Goal: Task Accomplishment & Management: Complete application form

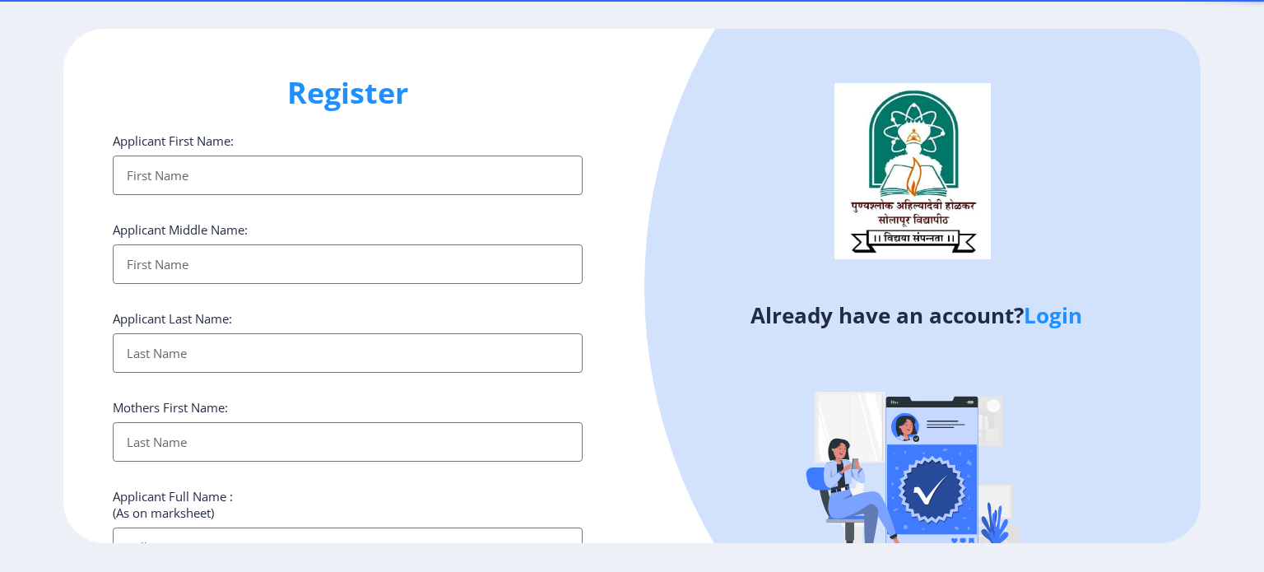
select select
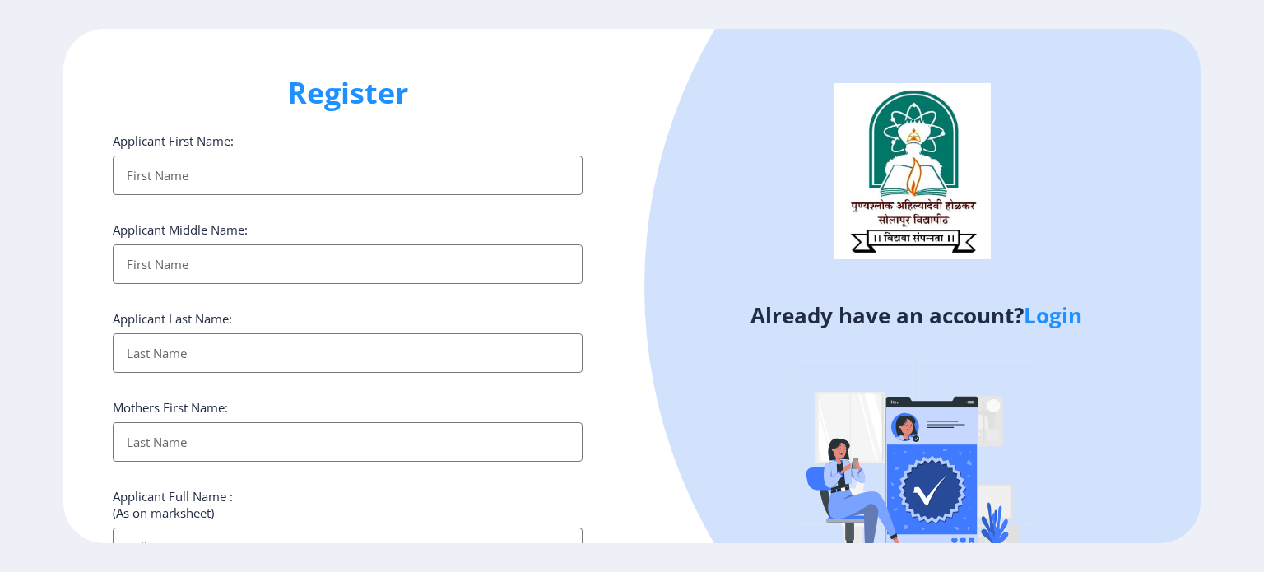
click at [634, 353] on div "Already have an account? Login" at bounding box center [916, 323] width 568 height 589
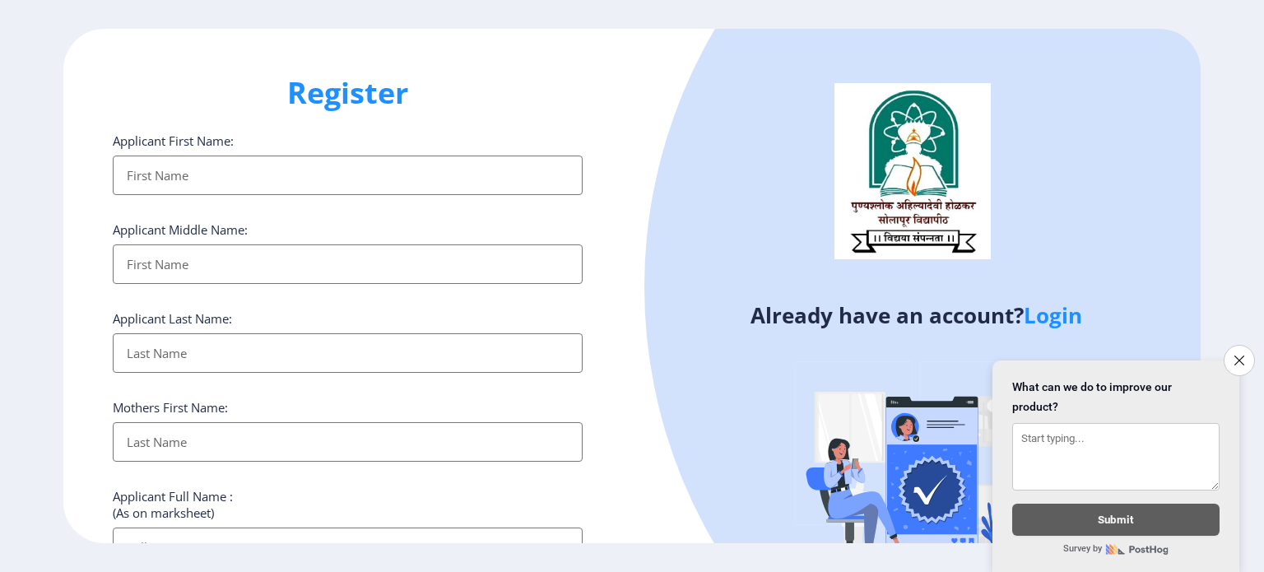
click at [1072, 322] on link "Login" at bounding box center [1052, 315] width 58 height 30
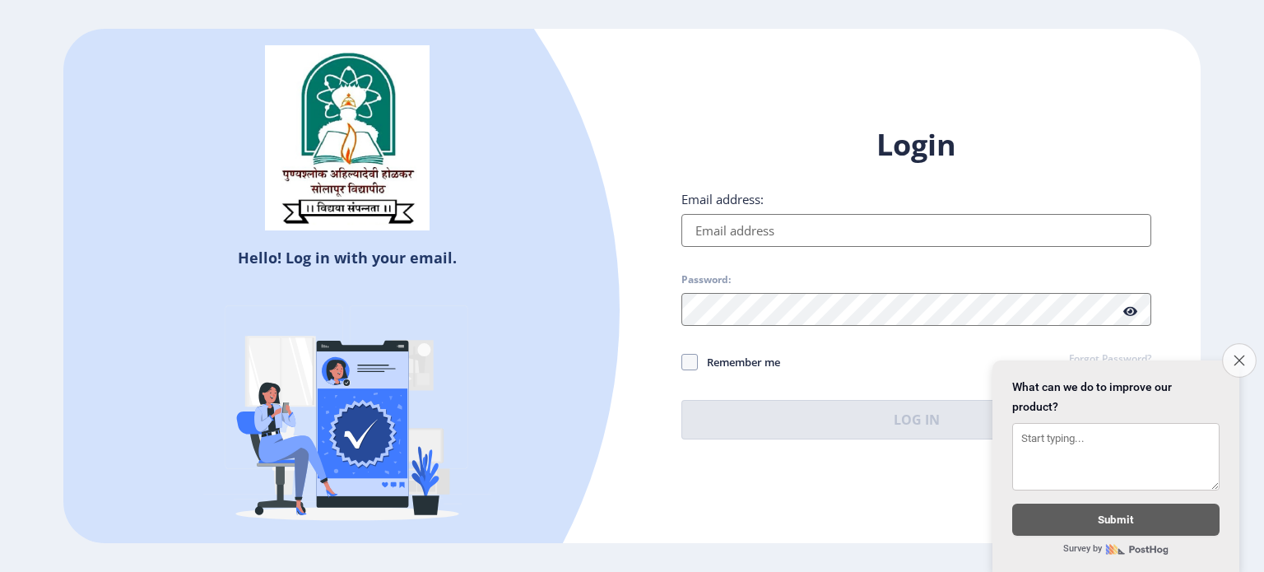
click at [1247, 343] on button "Close survey" at bounding box center [1239, 360] width 35 height 35
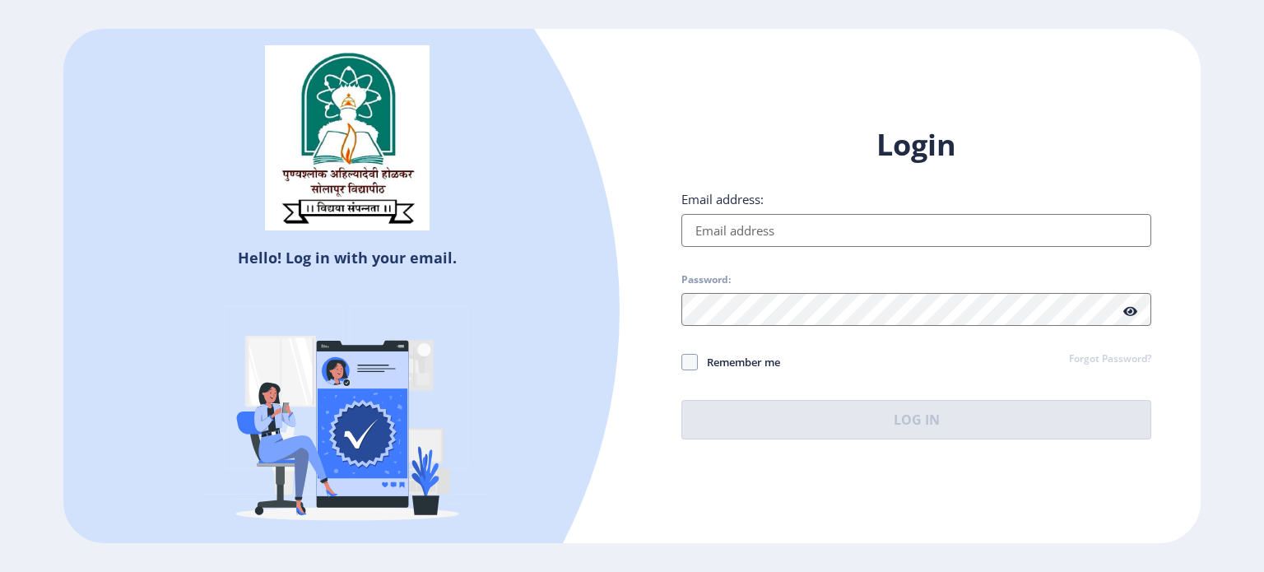
click at [786, 232] on input "Email address:" at bounding box center [916, 230] width 470 height 33
type input "[EMAIL_ADDRESS][DOMAIN_NAME]"
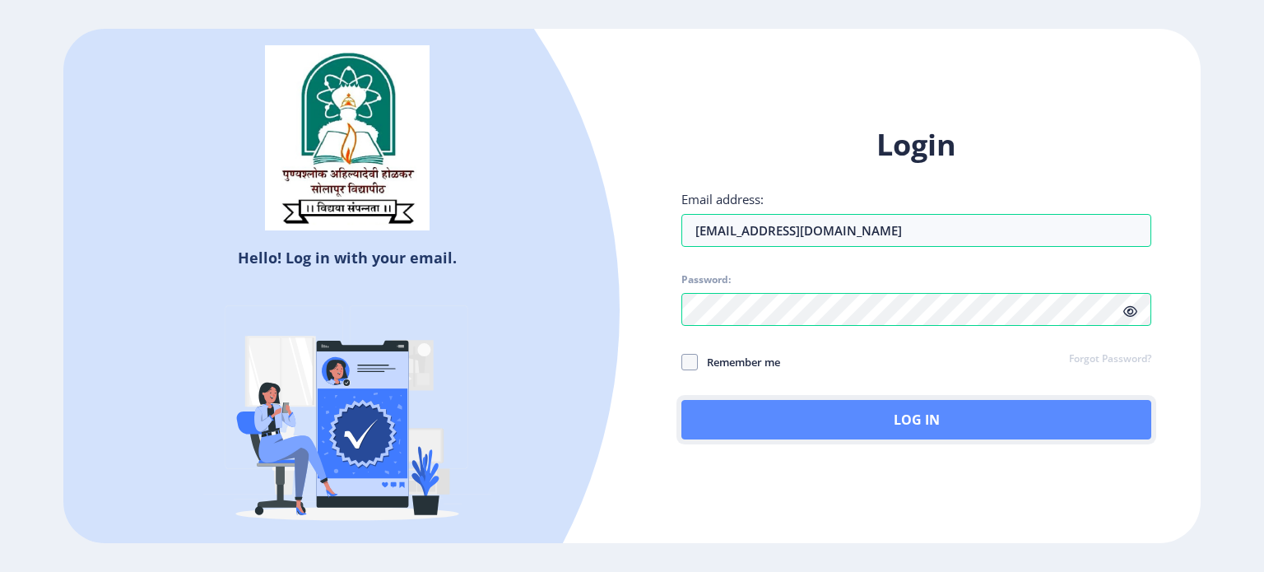
click at [921, 411] on button "Log In" at bounding box center [916, 419] width 470 height 39
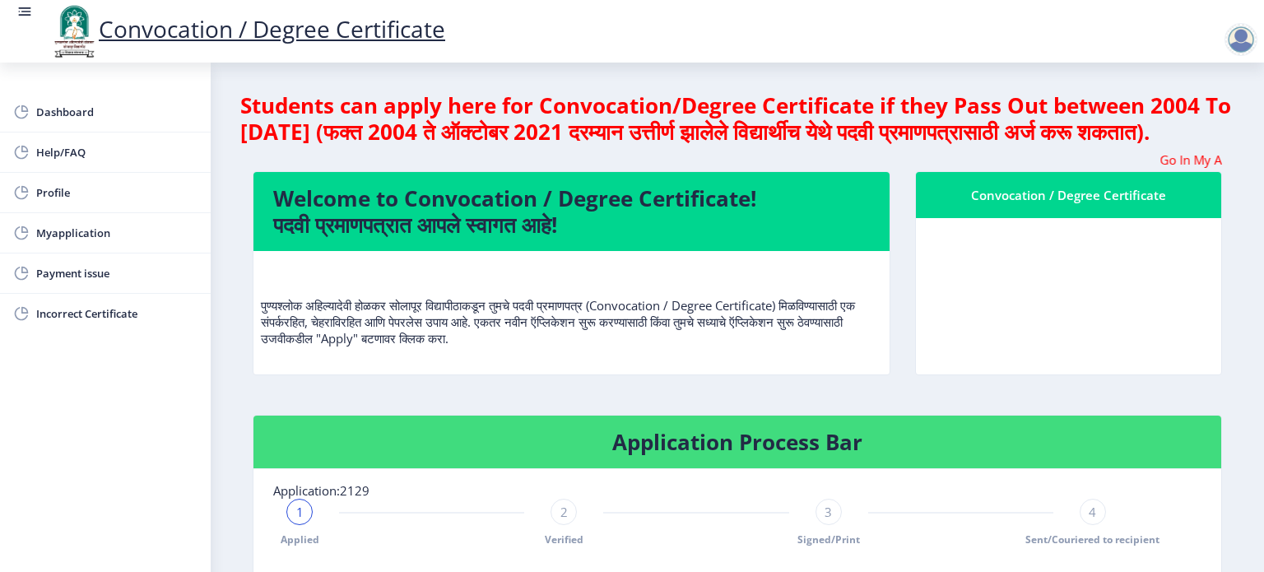
click at [587, 428] on div "Students can apply here for Convocation/Degree Certificate if they Pass Out bet…" at bounding box center [737, 525] width 994 height 866
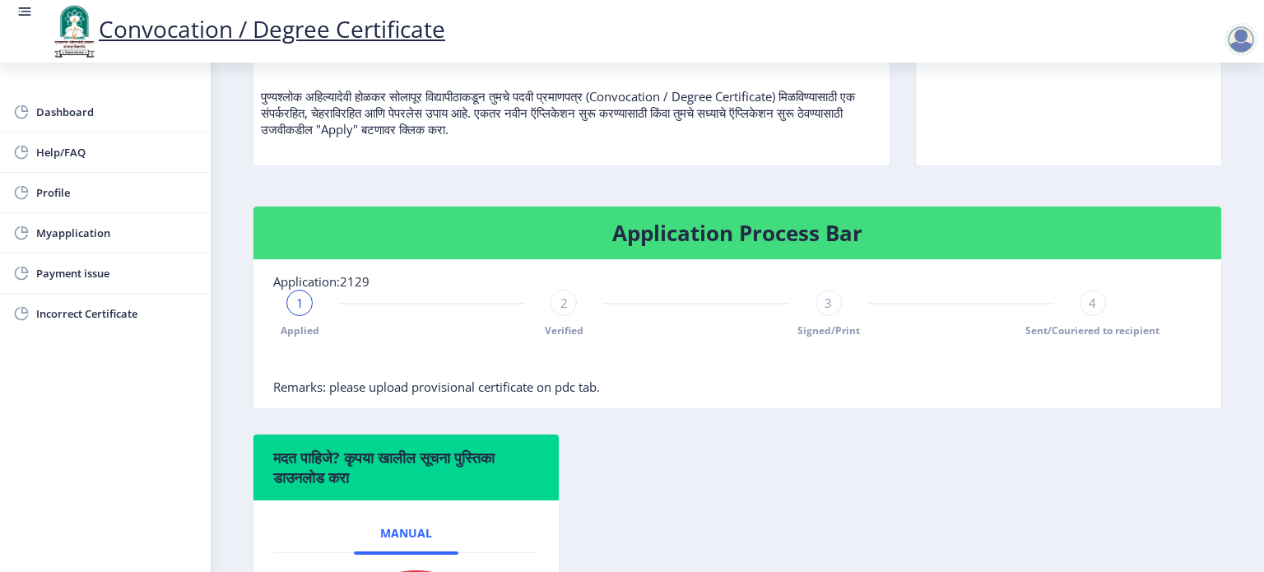
scroll to position [395, 0]
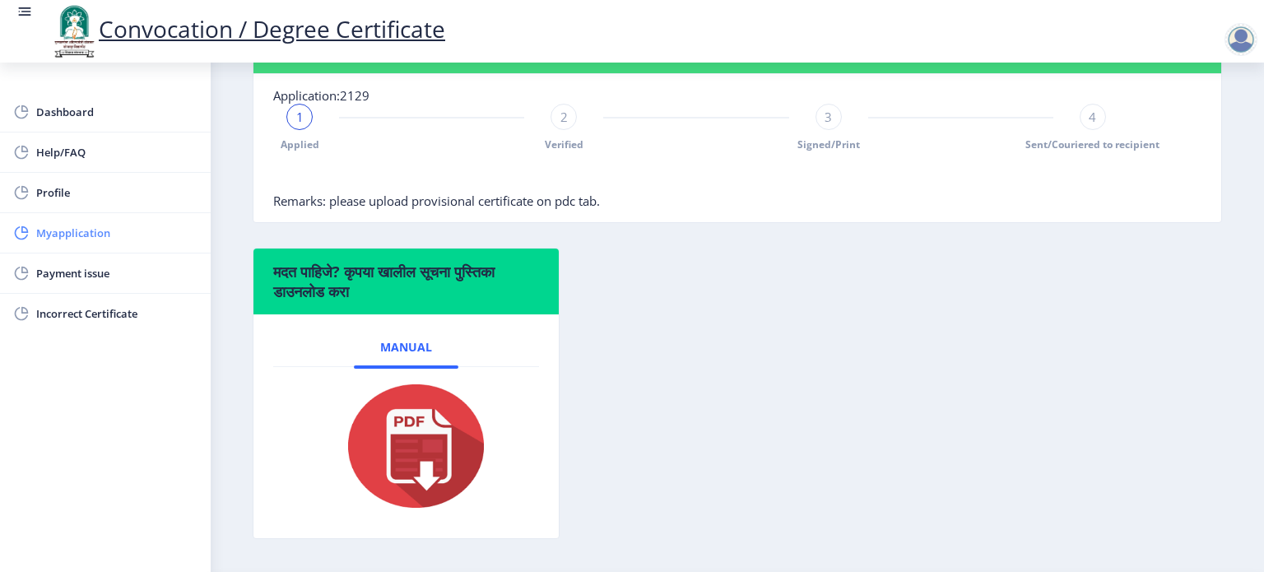
click at [67, 230] on span "Myapplication" at bounding box center [116, 233] width 161 height 20
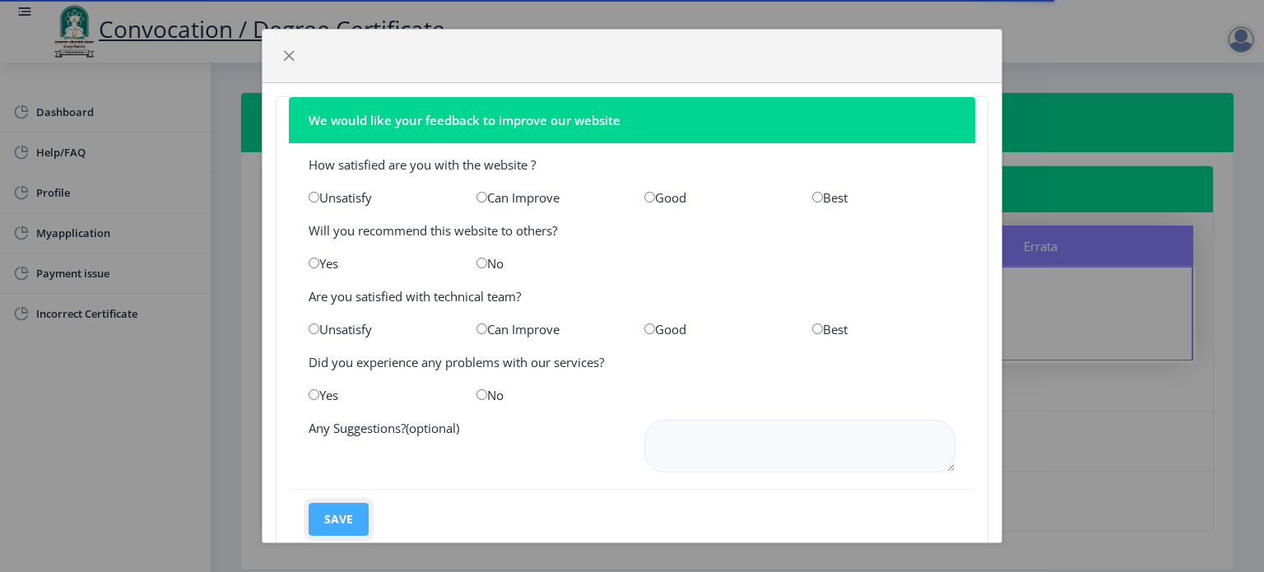
click at [347, 513] on button "save" at bounding box center [338, 519] width 60 height 33
click at [290, 58] on span "button" at bounding box center [288, 55] width 13 height 13
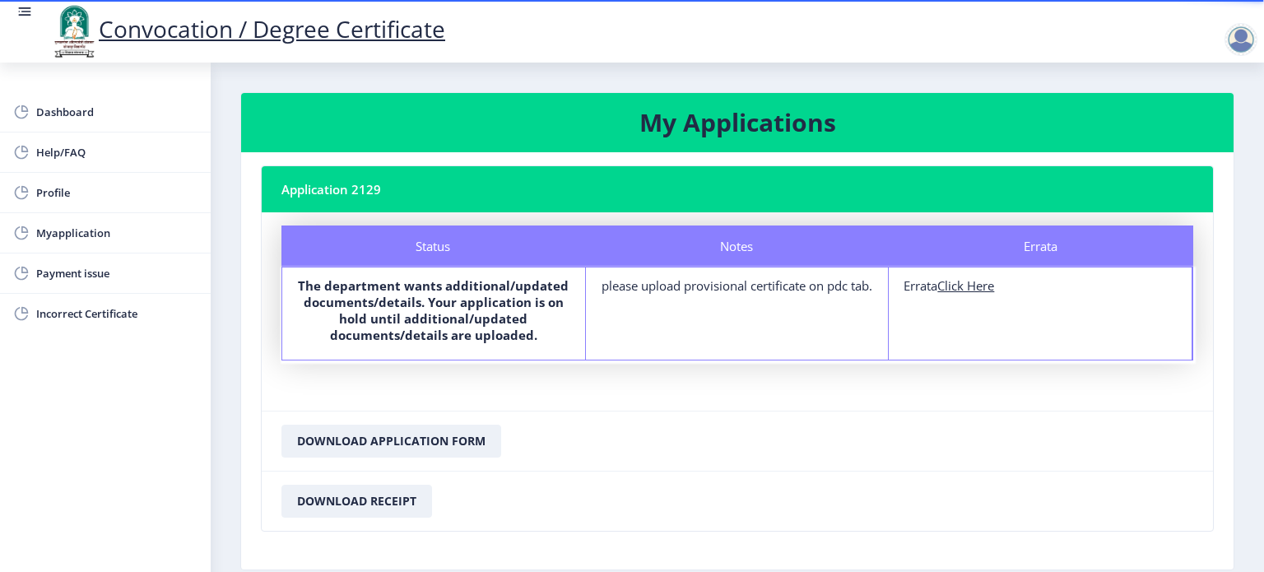
click at [944, 396] on nb-card-body "Status Notes Errata Status The department wants additional/updated documents/de…" at bounding box center [737, 311] width 951 height 198
click at [503, 306] on b "The department wants additional/updated documents/details. Your application is …" at bounding box center [433, 310] width 271 height 66
click at [704, 289] on div "please upload provisional certificate on pdc tab." at bounding box center [737, 285] width 273 height 16
click at [964, 285] on u "Click Here" at bounding box center [965, 285] width 57 height 16
select select
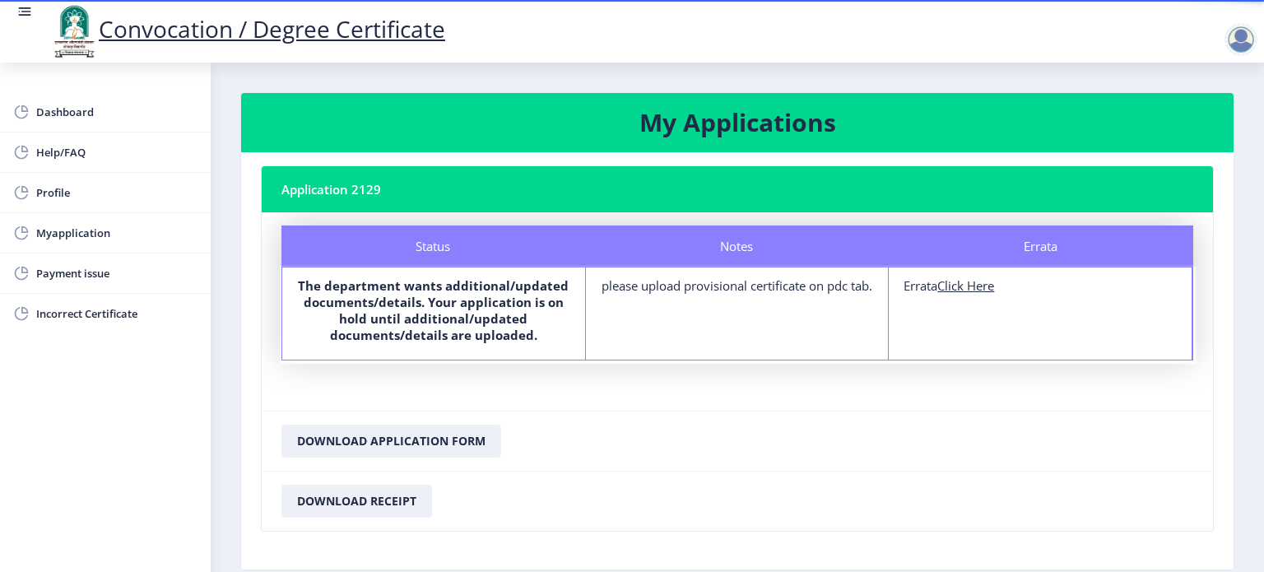
select select
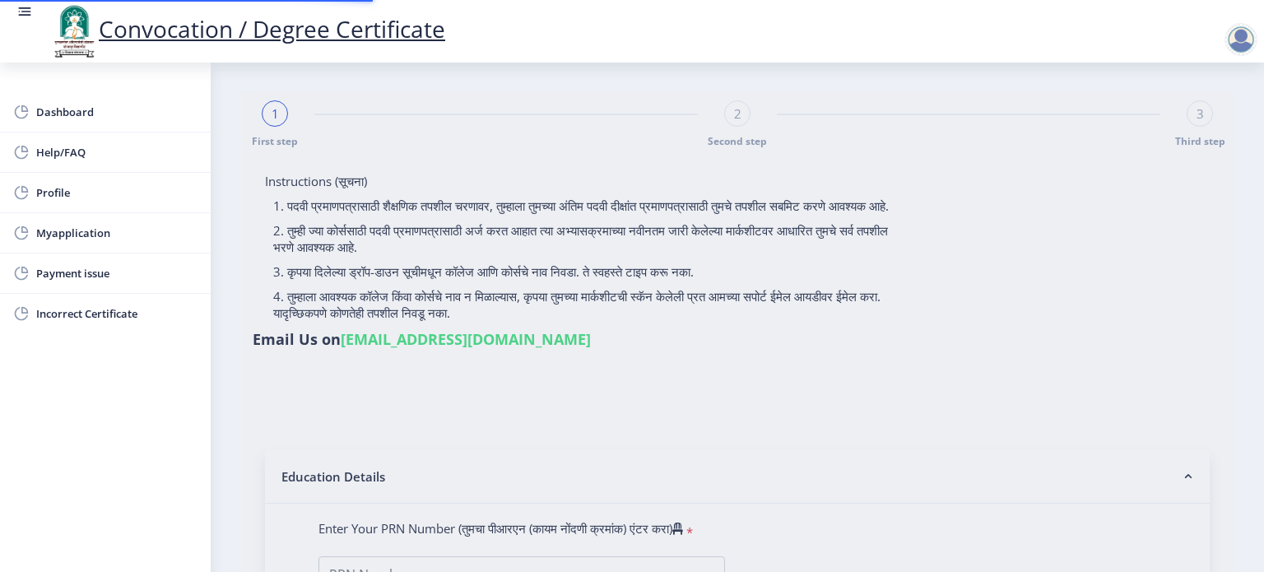
type input "2010032500357501"
select select "Regular"
select select "2013"
select select "October"
select select "SECOND CLASS"
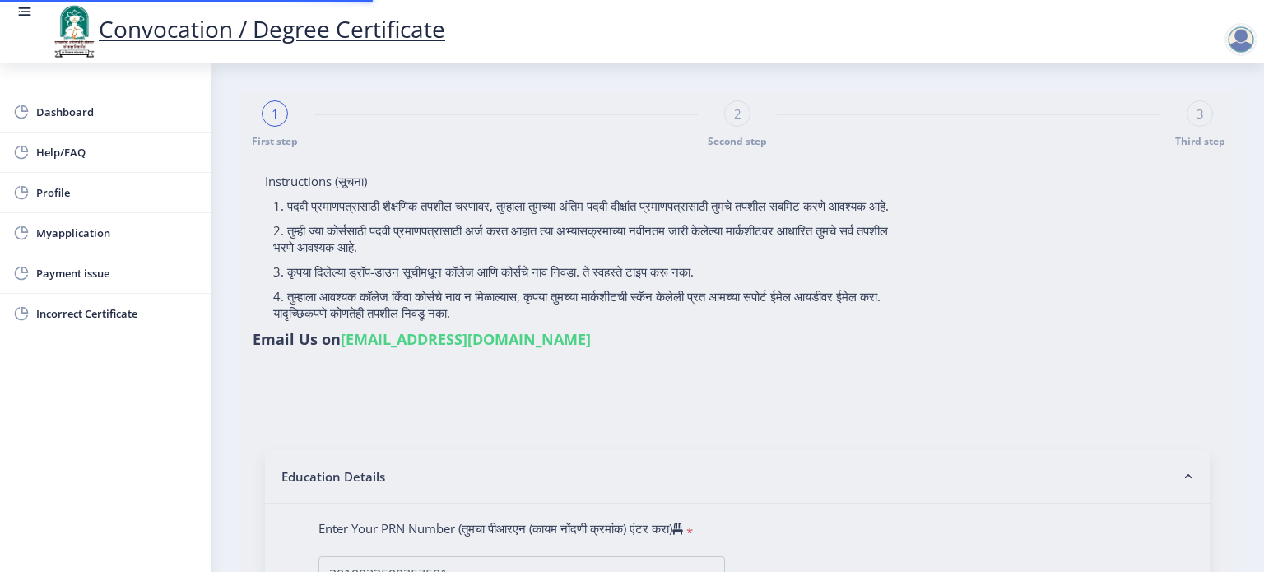
type input "042733"
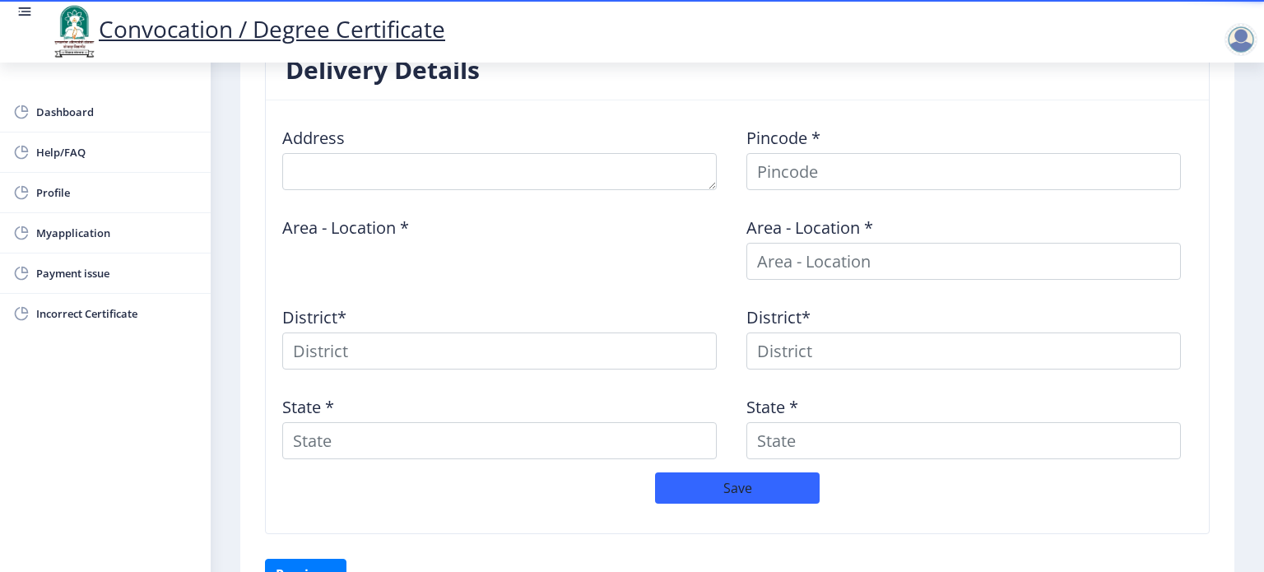
scroll to position [586, 0]
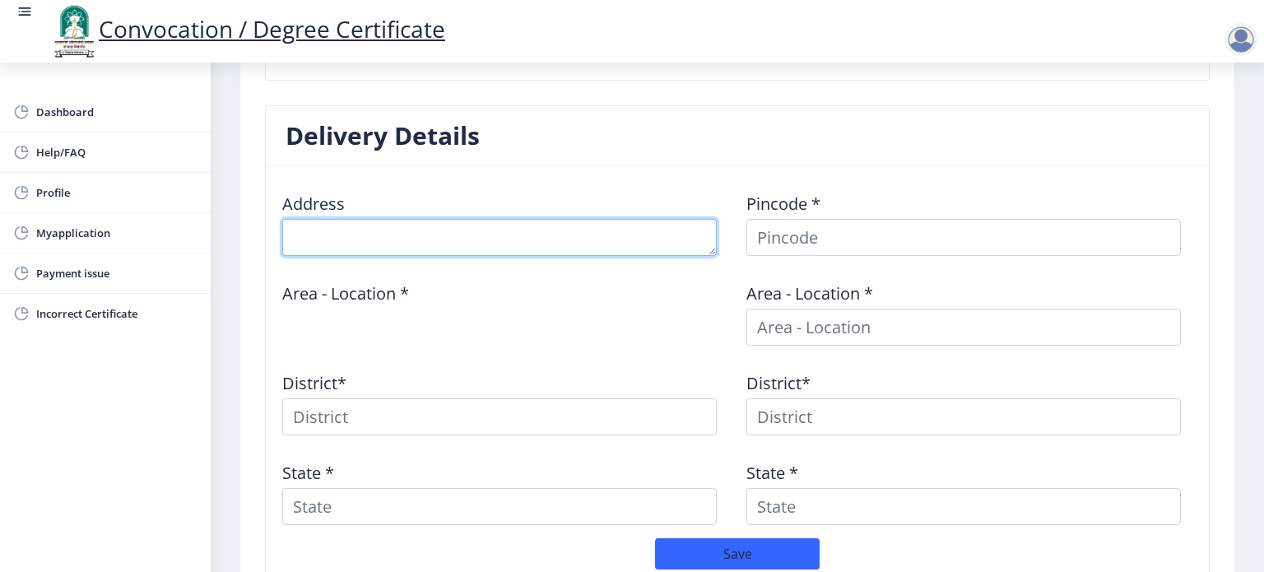
click at [429, 230] on textarea at bounding box center [499, 237] width 434 height 37
type textarea "[PERSON_NAME], [PERSON_NAME], Anagar"
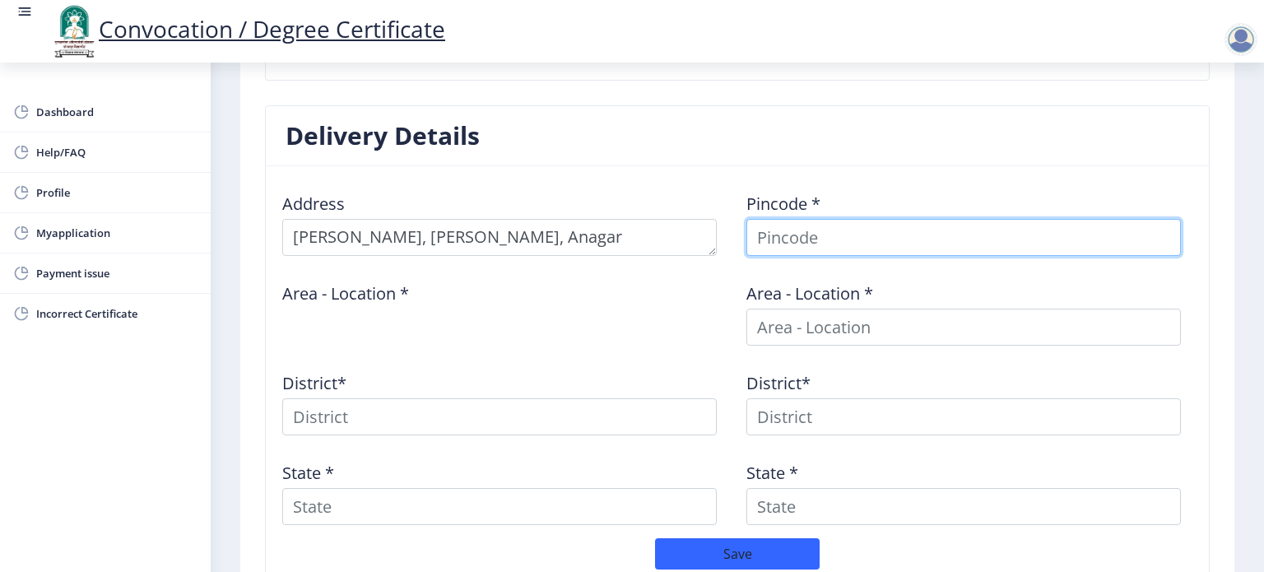
click at [756, 225] on input at bounding box center [963, 237] width 434 height 37
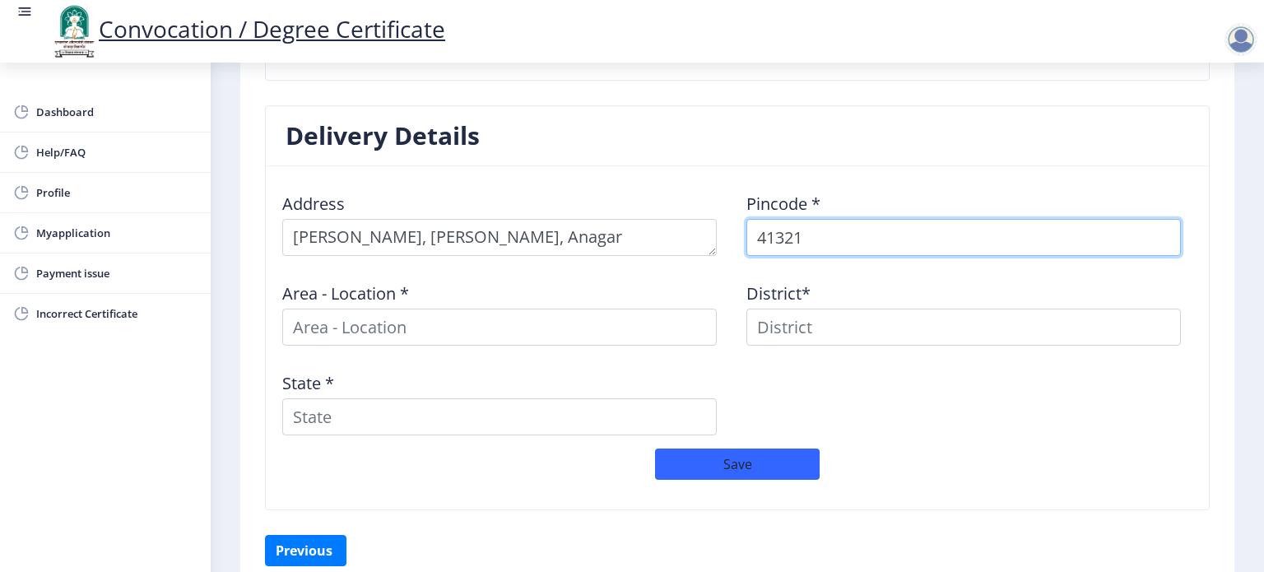
type input "413214"
select select
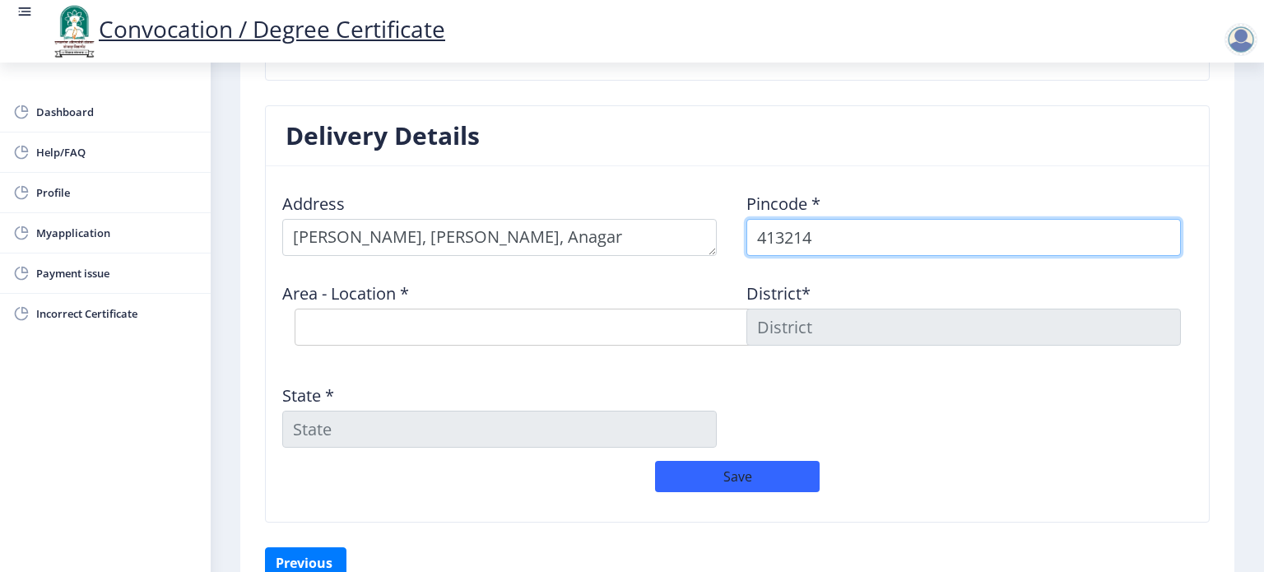
type input "413214"
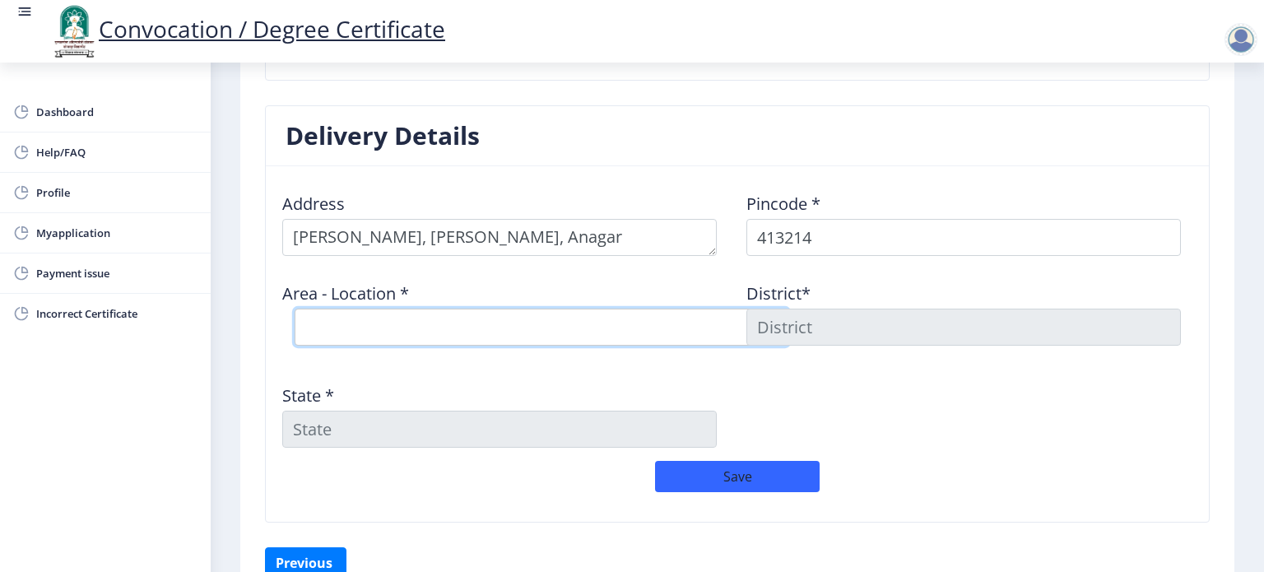
click at [497, 323] on select "Select Area Location Angar S.O Anjangaon Khilobache [PERSON_NAME] B.O Londewadi…" at bounding box center [541, 326] width 494 height 37
select select "3: Object"
click at [294, 308] on select "Select Area Location Angar S.O Anjangaon Khilobache [PERSON_NAME] B.O Londewadi…" at bounding box center [541, 326] width 494 height 37
type input "SOLAPUR"
type input "[GEOGRAPHIC_DATA]"
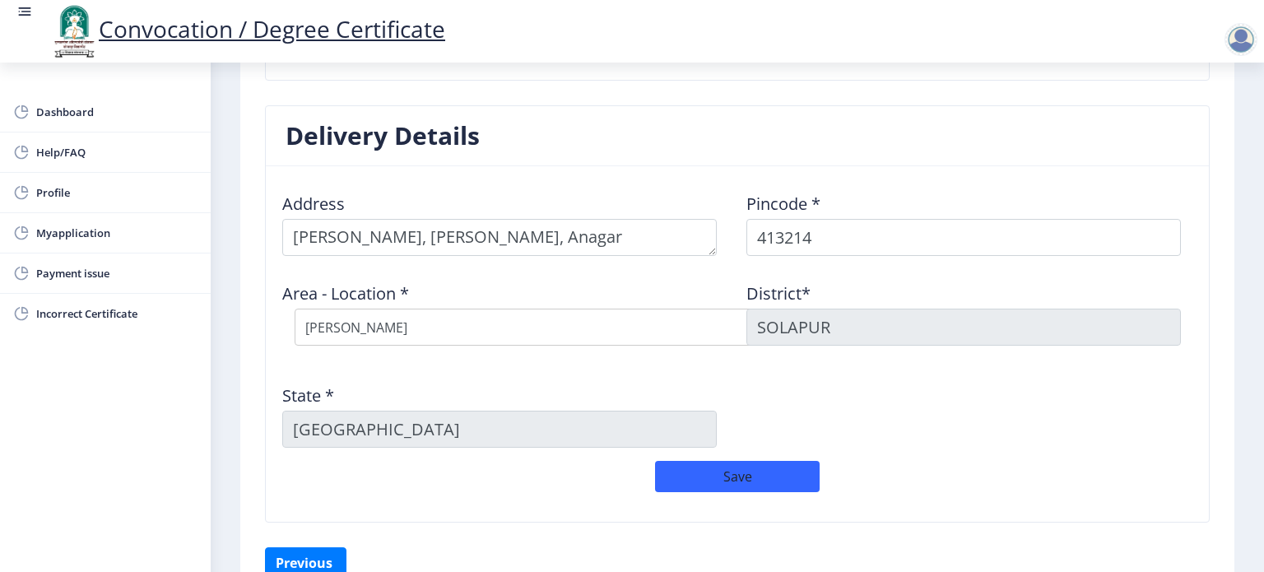
click at [503, 378] on div "State * [GEOGRAPHIC_DATA]" at bounding box center [505, 409] width 464 height 77
click at [733, 394] on div "State * [GEOGRAPHIC_DATA]" at bounding box center [505, 409] width 464 height 77
click at [735, 475] on button "Save" at bounding box center [737, 476] width 165 height 31
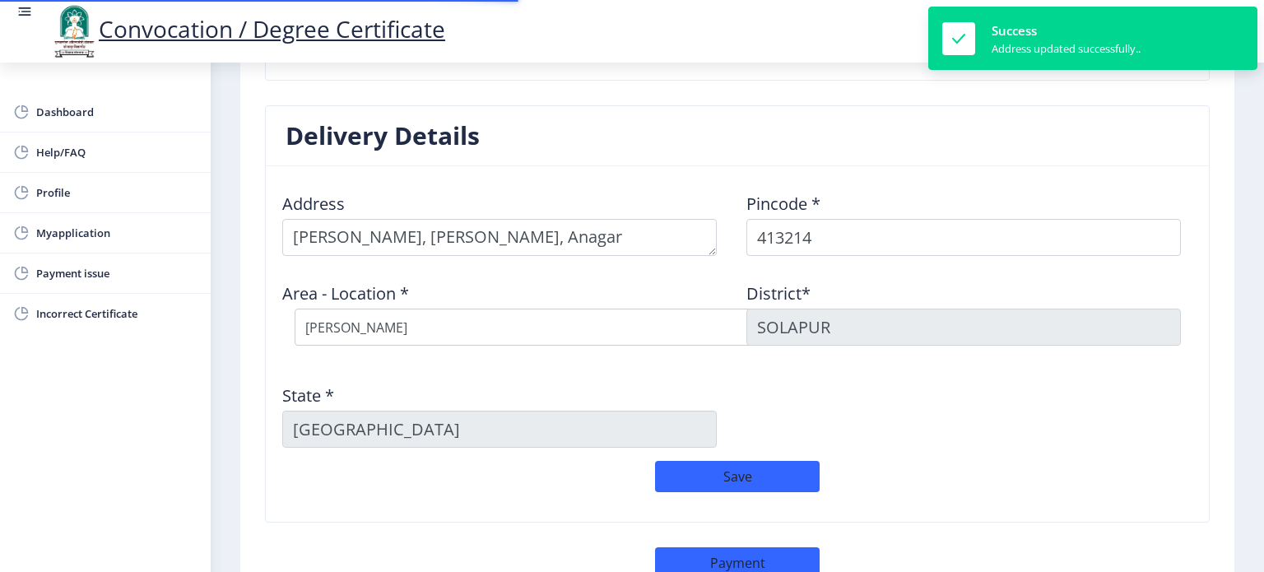
click at [914, 435] on div "Address Pincode * 413214 Area - Location * Select Area Location [GEOGRAPHIC_DAT…" at bounding box center [737, 319] width 928 height 281
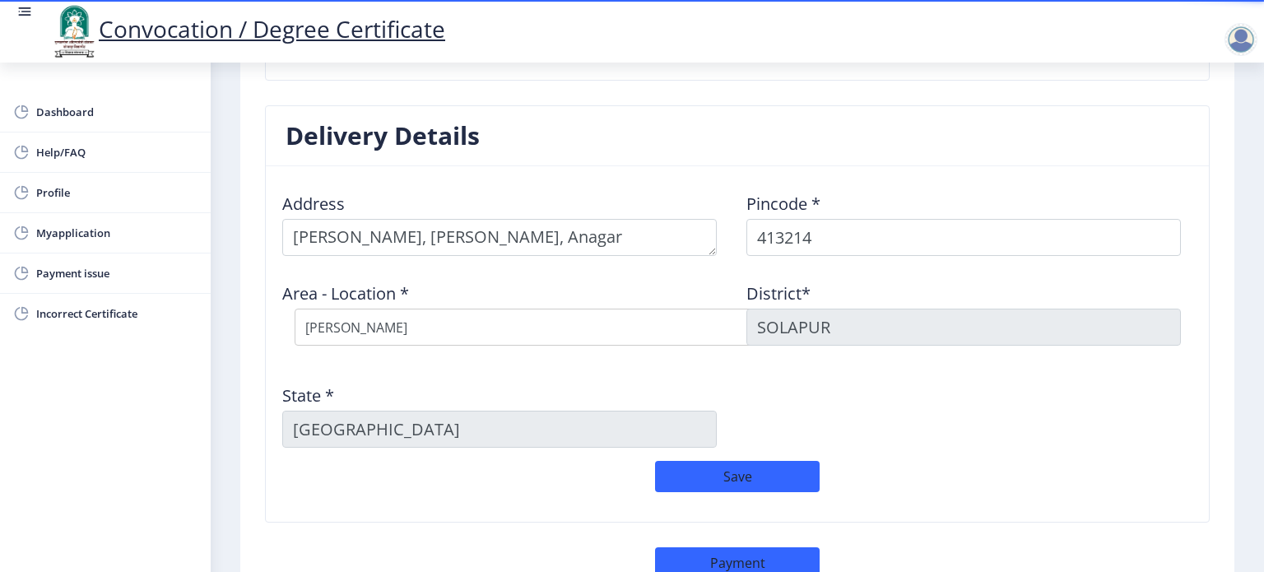
click at [977, 434] on div "Address Pincode * 413214 Area - Location * Select Area Location [GEOGRAPHIC_DAT…" at bounding box center [737, 319] width 928 height 281
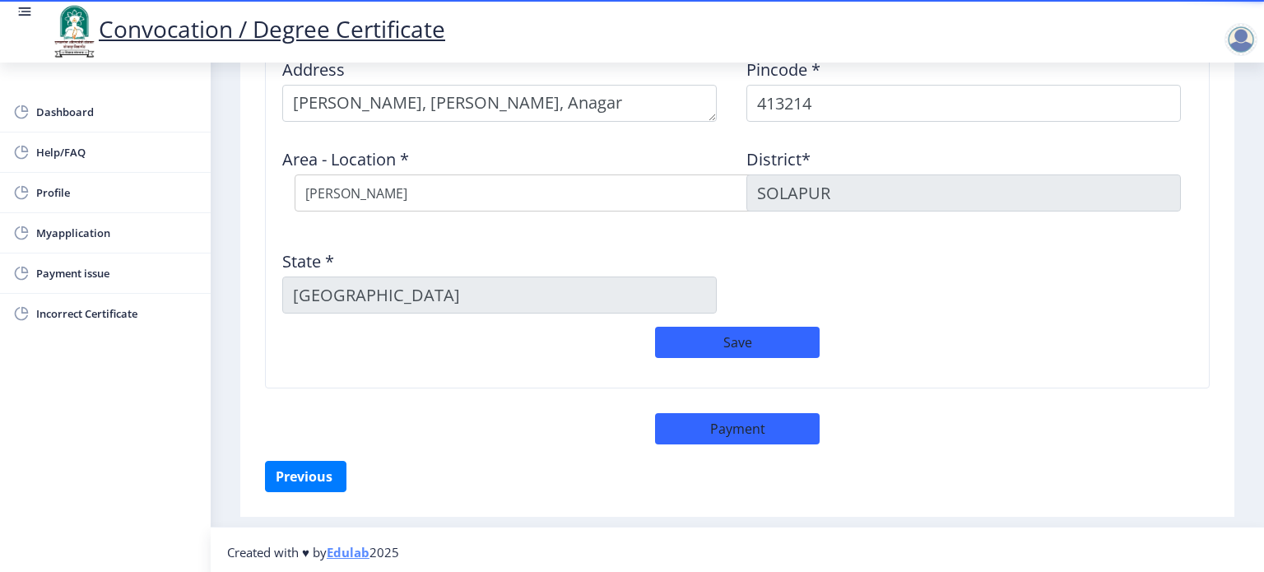
scroll to position [721, 0]
click at [746, 338] on button "Save" at bounding box center [737, 341] width 165 height 31
click at [737, 430] on button "Payment" at bounding box center [737, 427] width 165 height 31
click at [934, 341] on div "Save" at bounding box center [737, 350] width 928 height 48
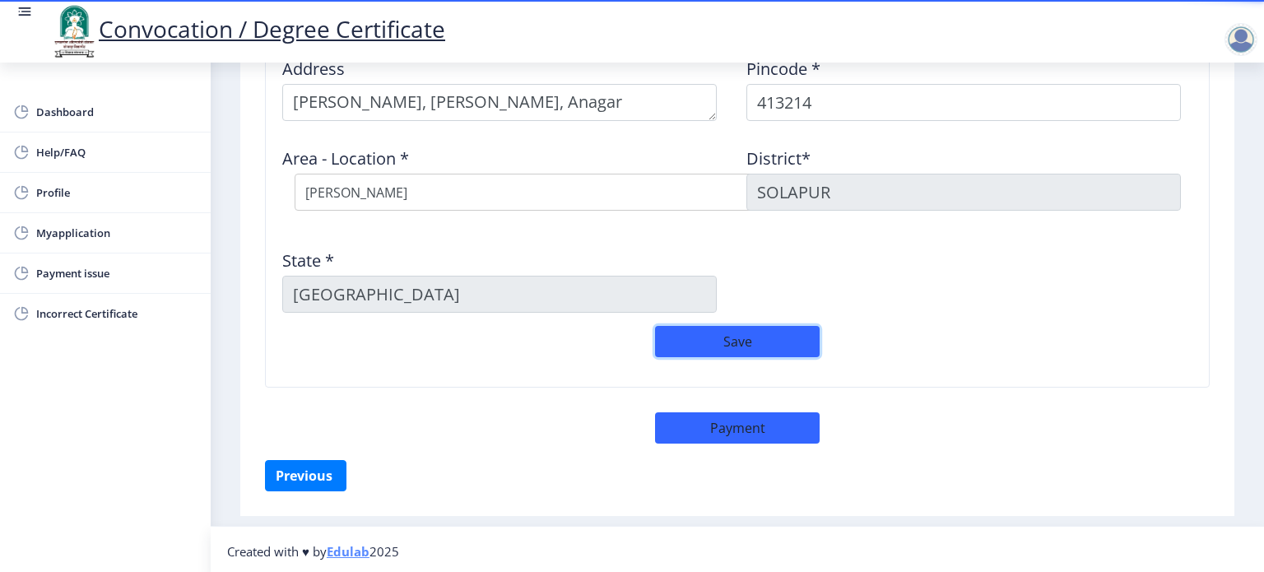
click at [742, 334] on button "Save" at bounding box center [737, 341] width 165 height 31
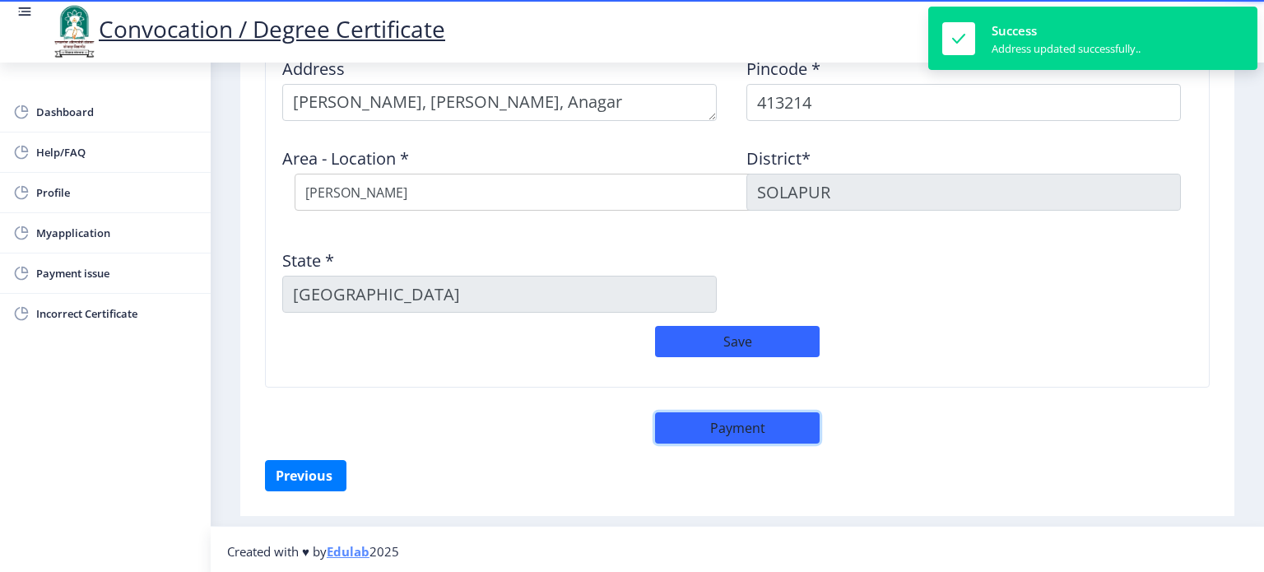
click at [735, 424] on button "Payment" at bounding box center [737, 427] width 165 height 31
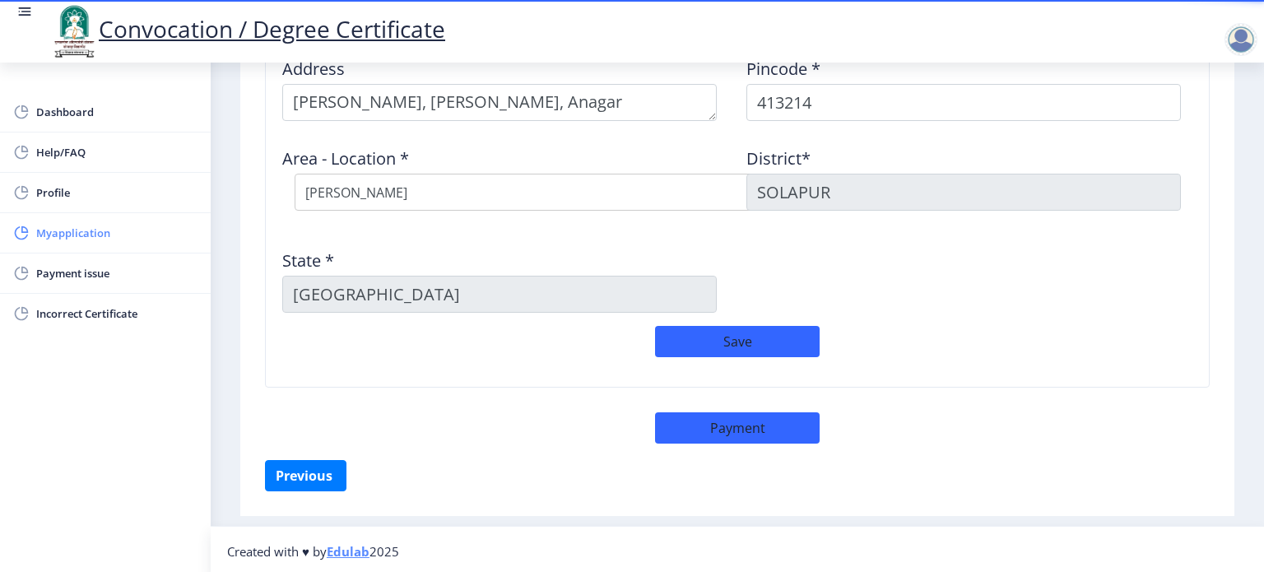
click at [89, 232] on span "Myapplication" at bounding box center [116, 233] width 161 height 20
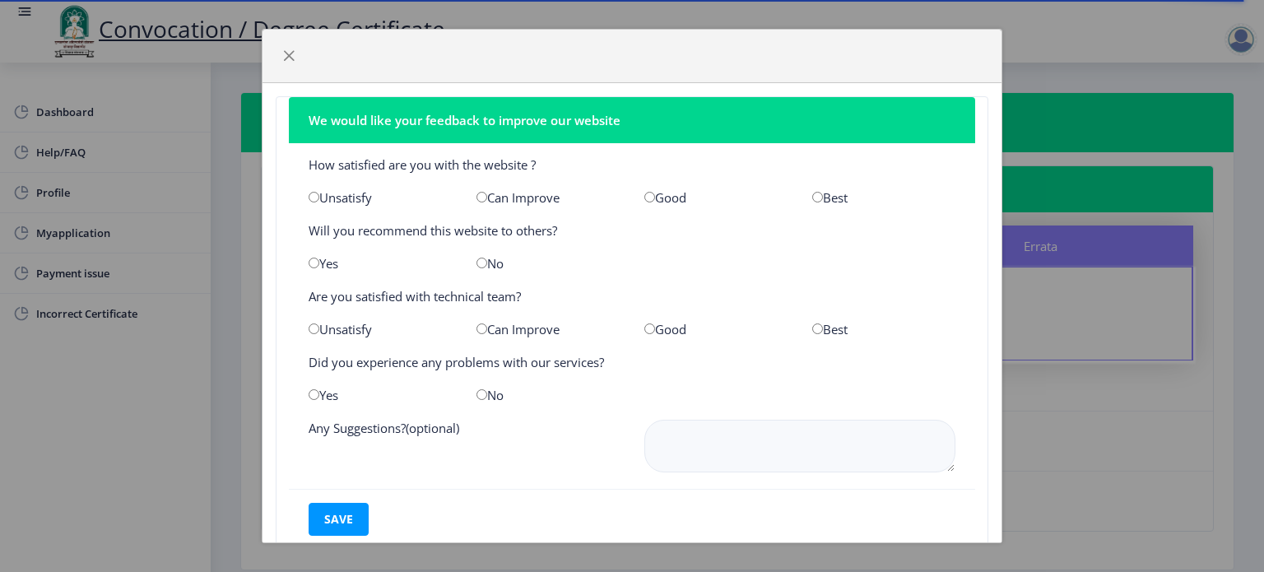
click at [309, 199] on input "radio" at bounding box center [313, 197] width 11 height 11
radio input "true"
click at [318, 264] on input "radio" at bounding box center [313, 262] width 11 height 11
radio input "true"
click at [314, 332] on input "radio" at bounding box center [313, 328] width 11 height 11
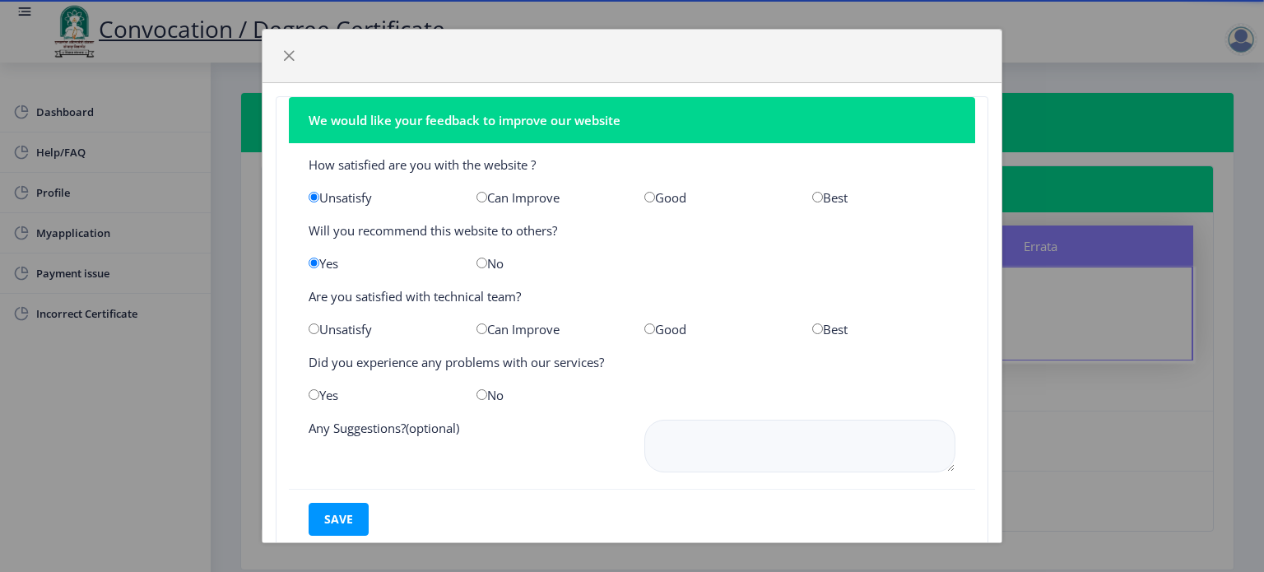
radio input "true"
click at [313, 397] on input "radio" at bounding box center [313, 394] width 11 height 11
radio input "true"
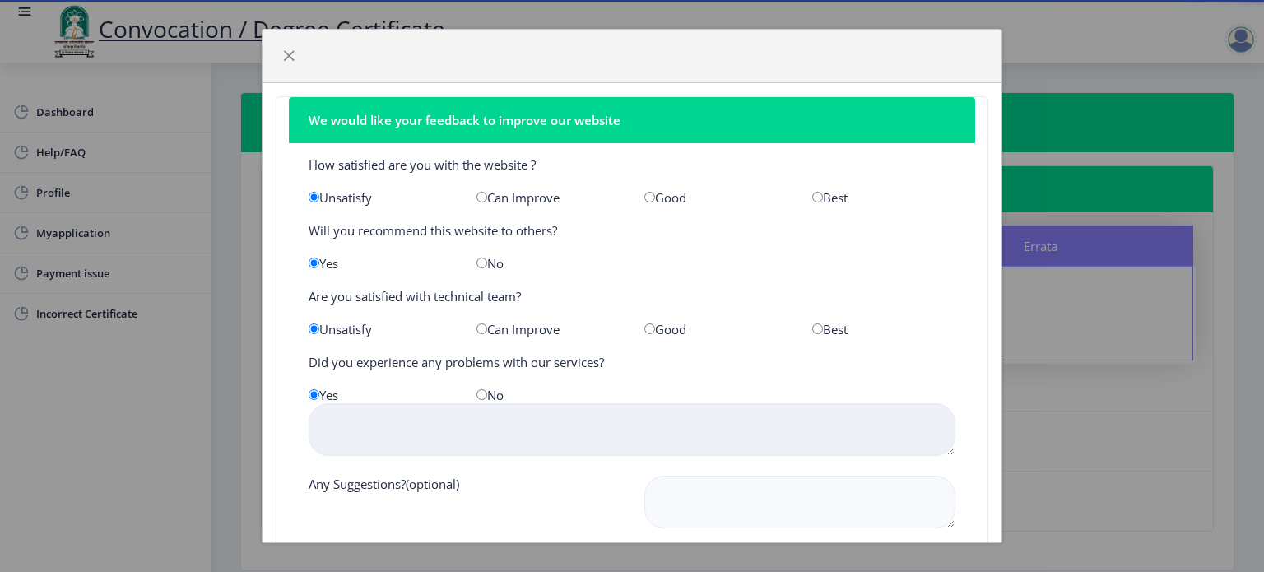
click at [582, 426] on textarea at bounding box center [631, 429] width 647 height 53
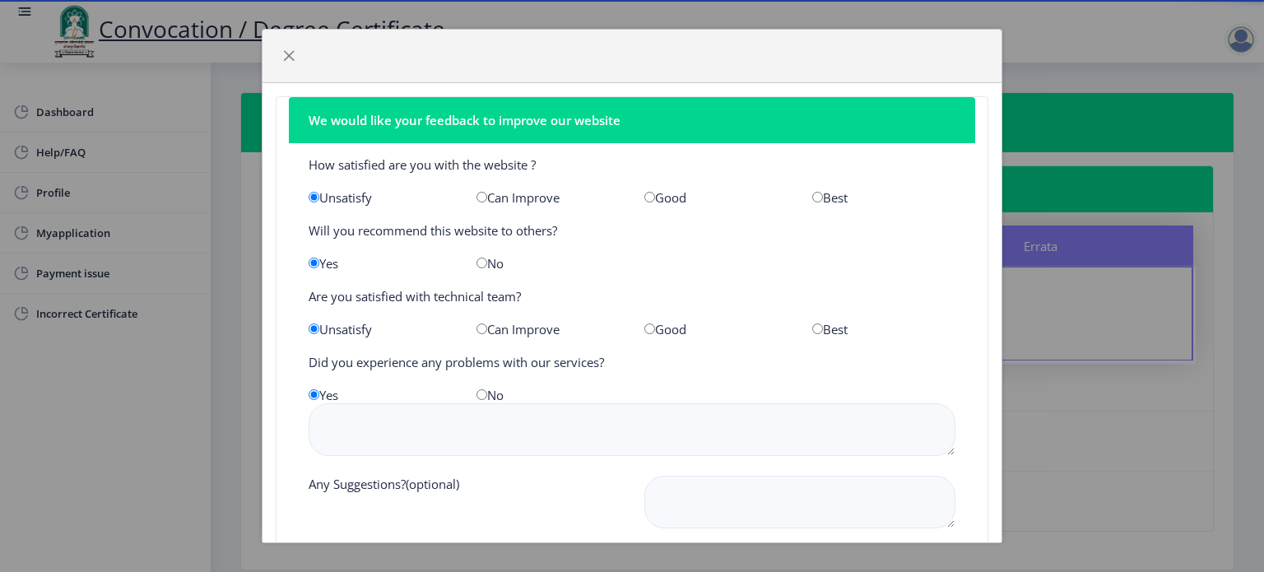
click at [480, 392] on input "radio" at bounding box center [481, 394] width 11 height 11
radio input "true"
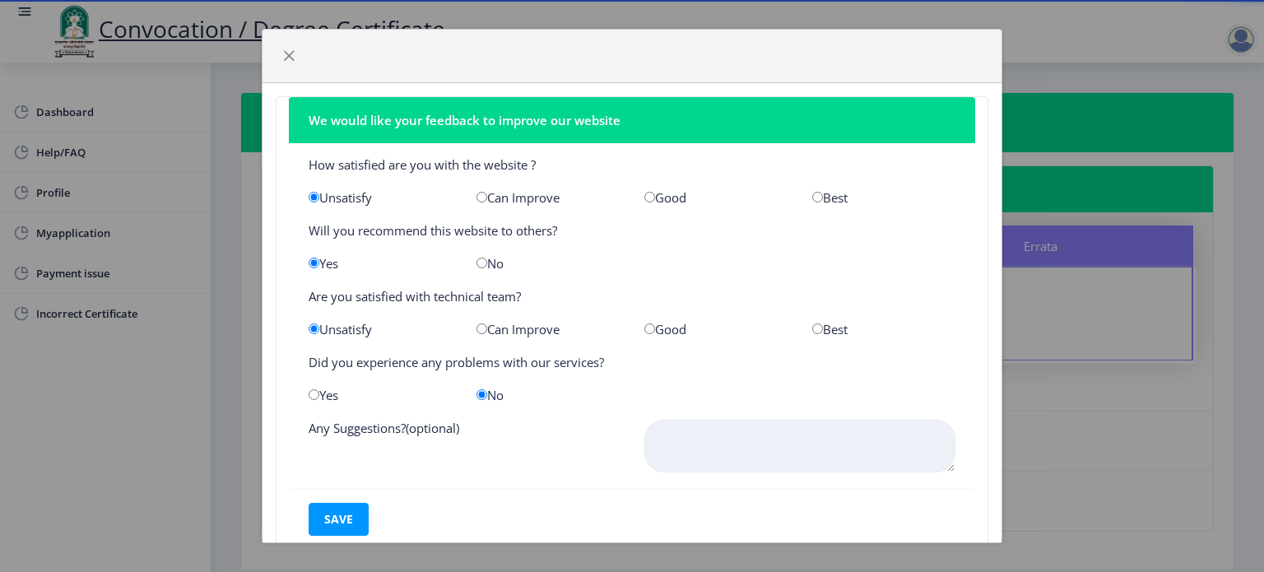
click at [714, 453] on textarea at bounding box center [799, 446] width 311 height 53
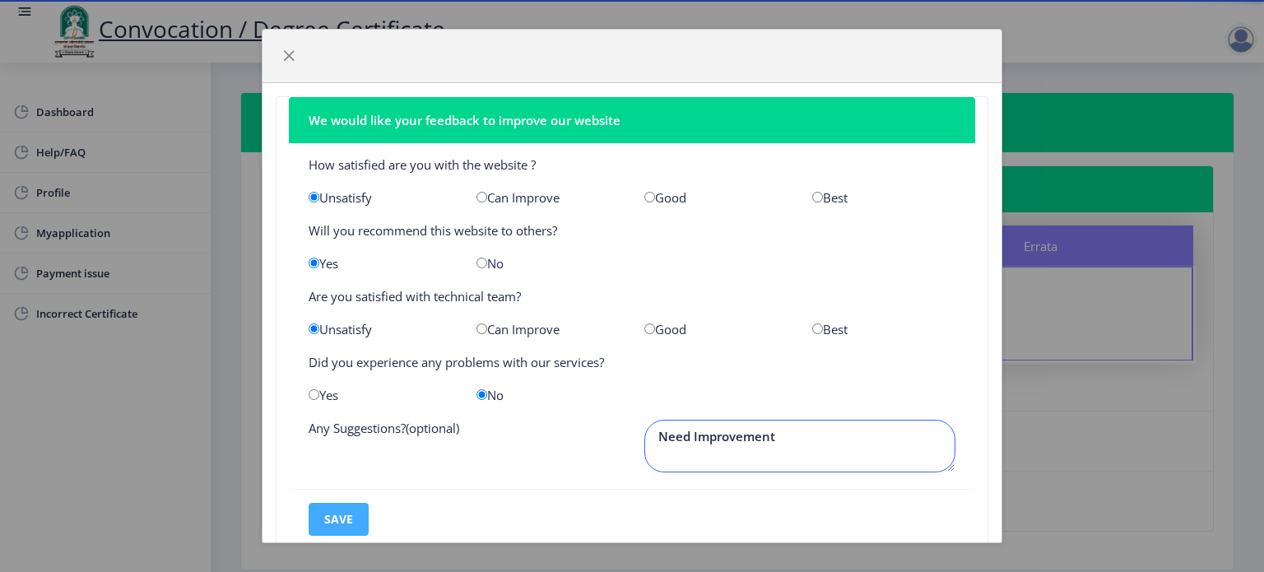
type textarea "Need Improvement"
click at [336, 519] on button "save" at bounding box center [338, 519] width 60 height 33
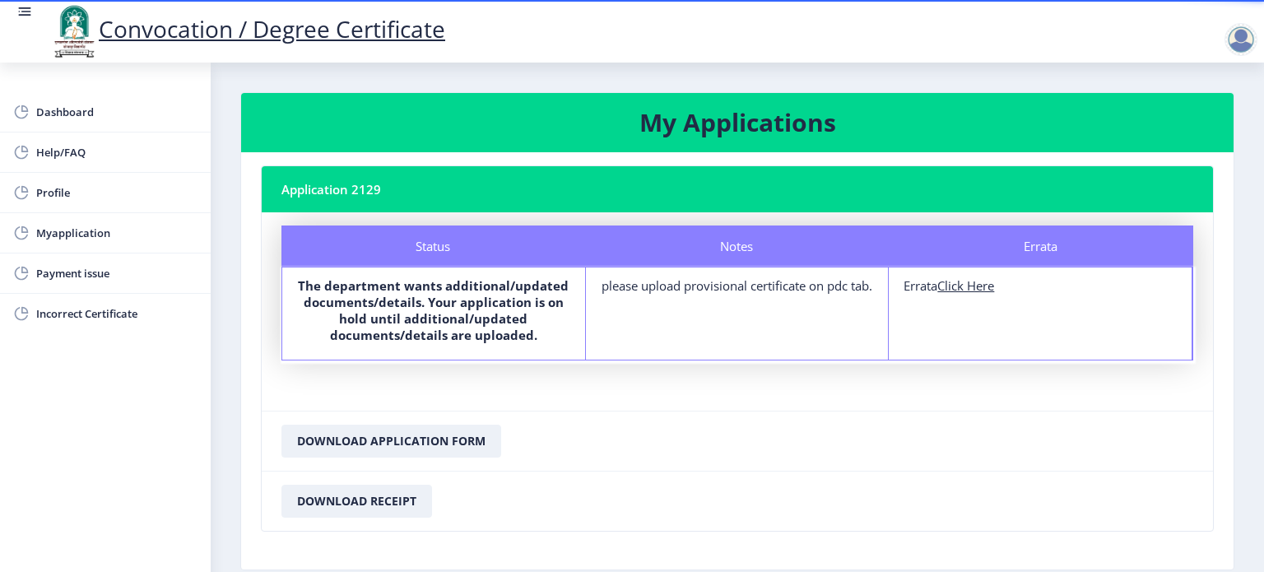
click at [967, 285] on u "Click Here" at bounding box center [965, 285] width 57 height 16
select select
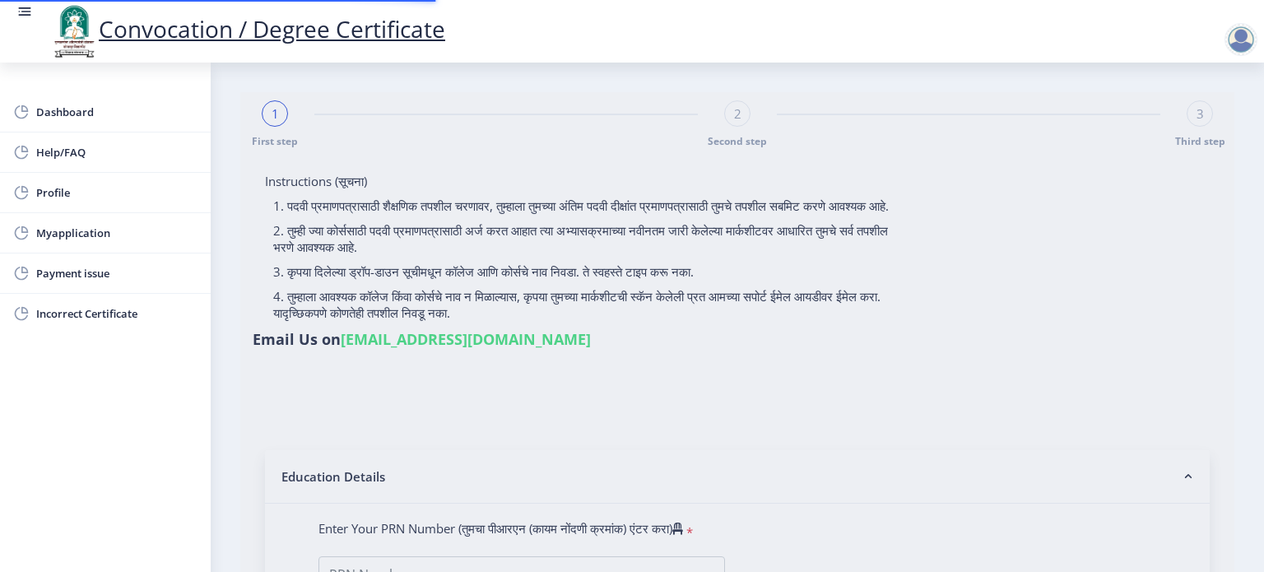
type input "2010032500357501"
select select "Regular"
select select "2013"
select select "October"
select select "SECOND CLASS"
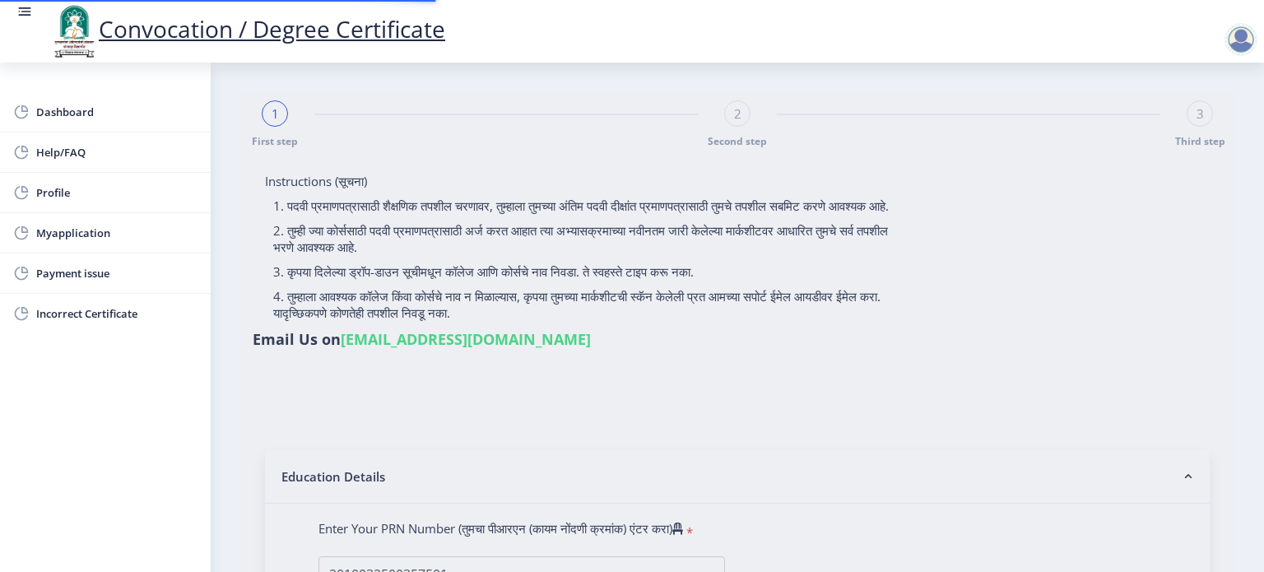
type input "042733"
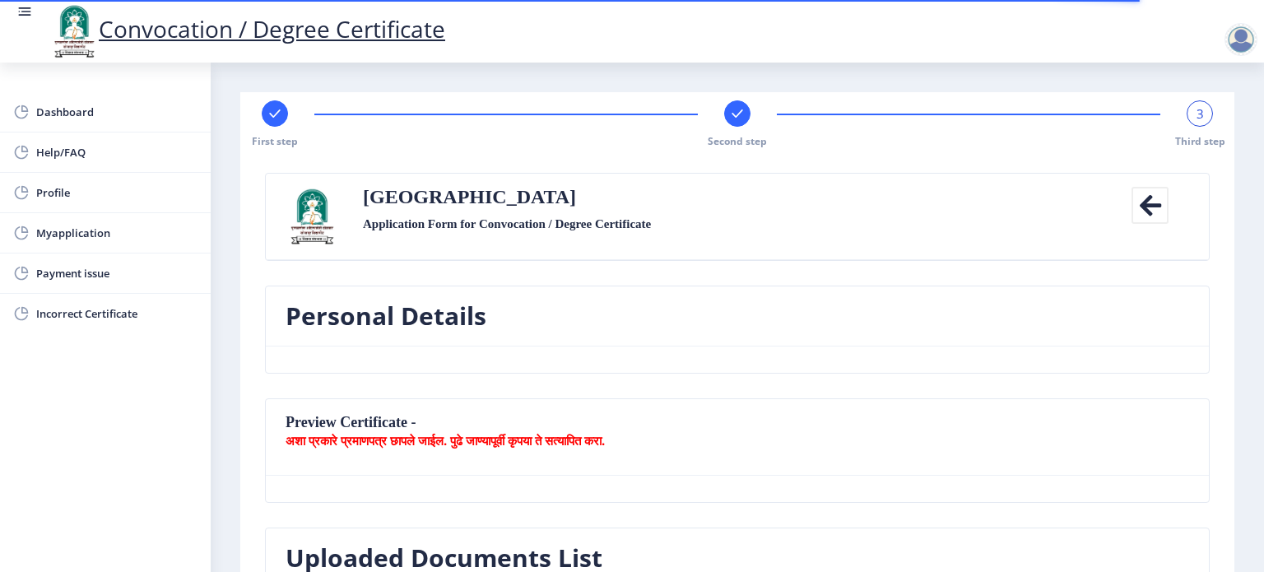
click at [856, 380] on div "Personal Details" at bounding box center [737, 341] width 969 height 113
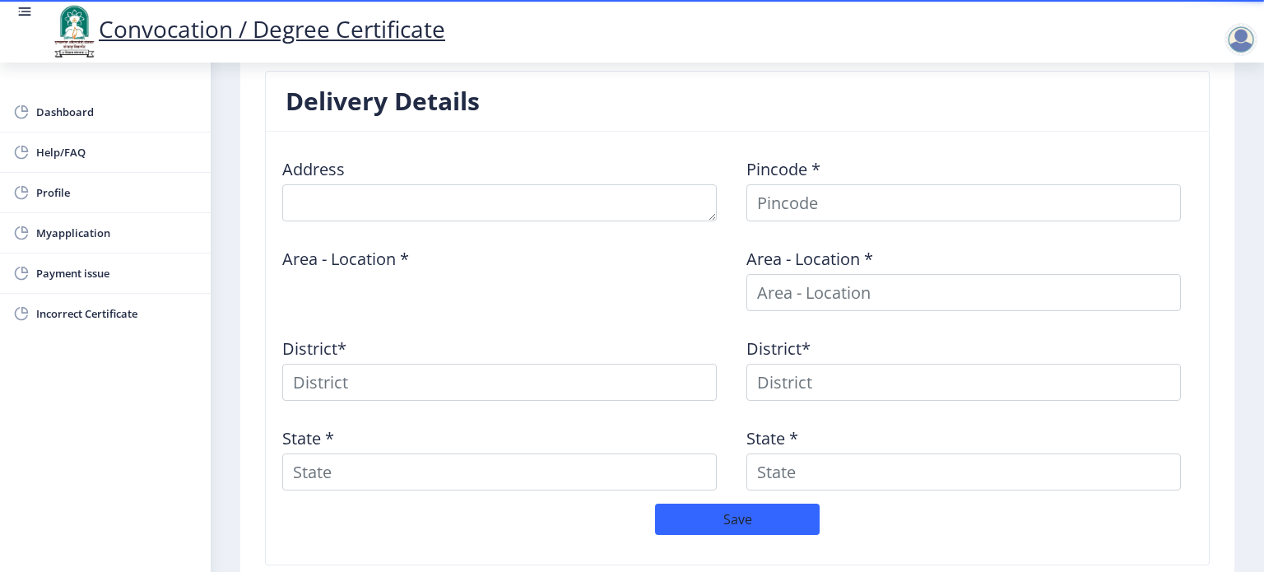
scroll to position [619, 0]
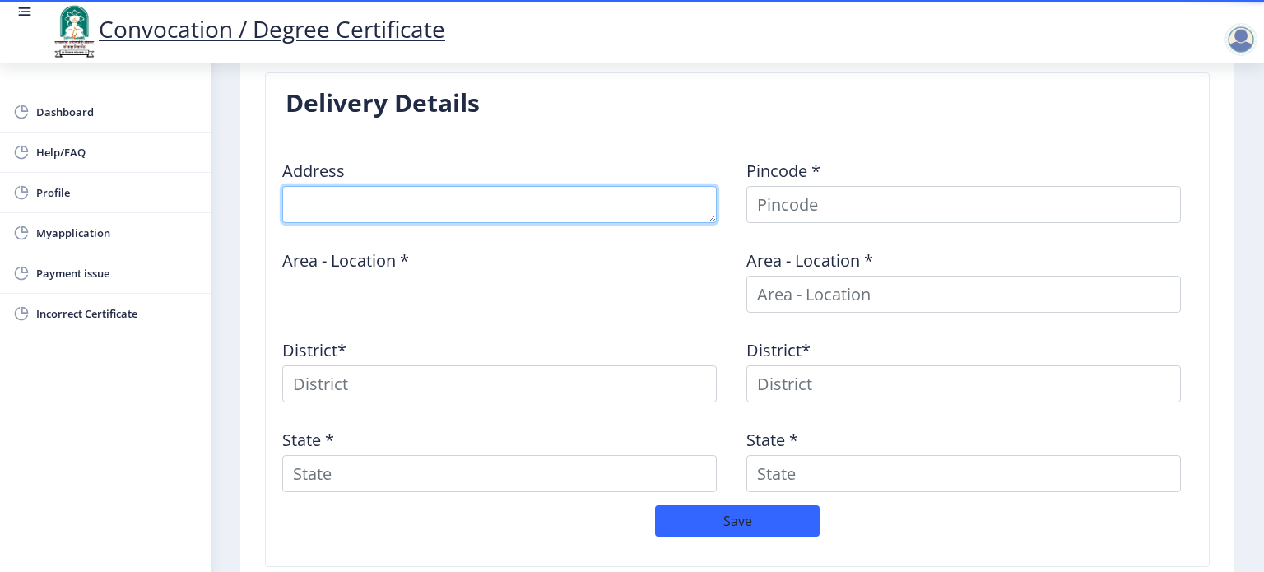
click at [560, 202] on textarea at bounding box center [499, 204] width 434 height 37
type textarea "[PERSON_NAME], [PERSON_NAME], Anagar"
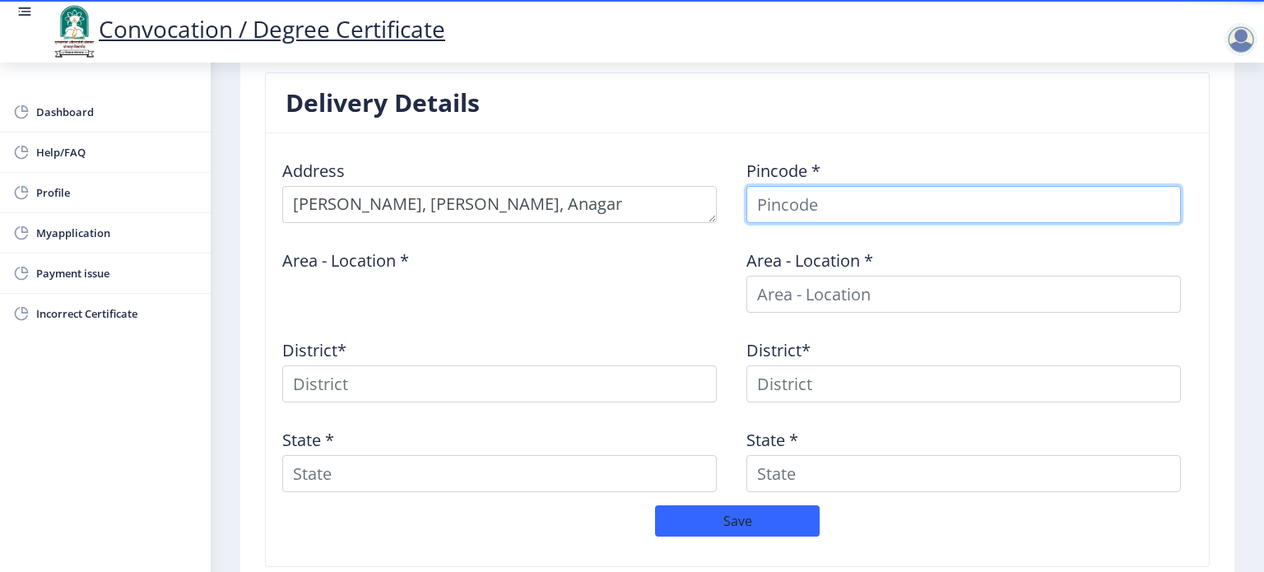
click at [835, 192] on input at bounding box center [963, 204] width 434 height 37
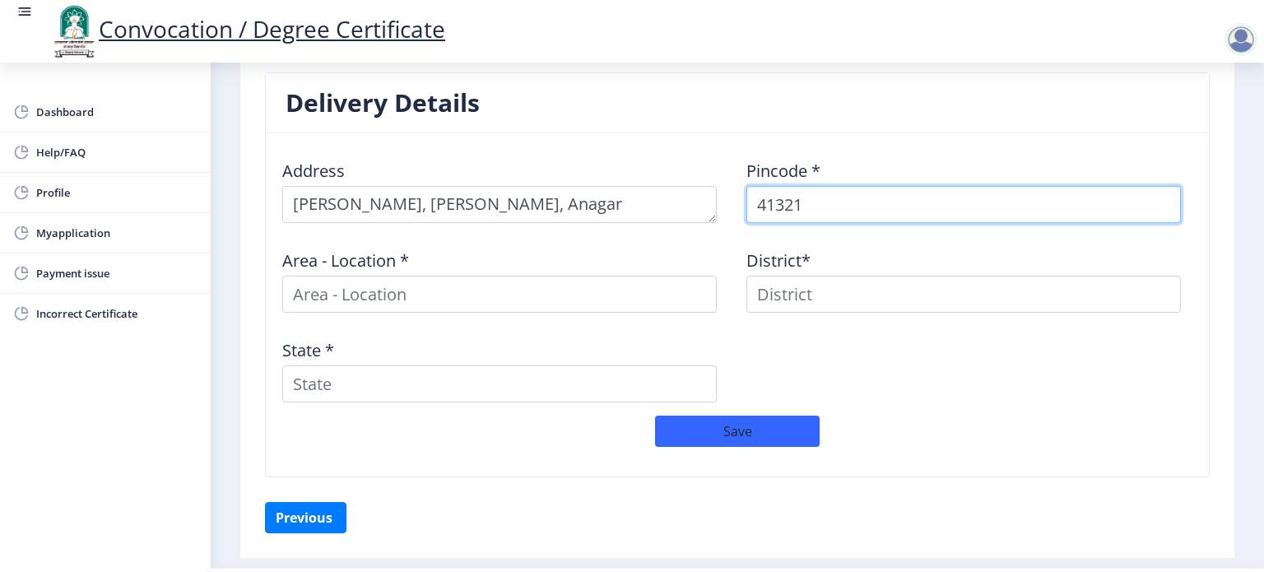
type input "413214"
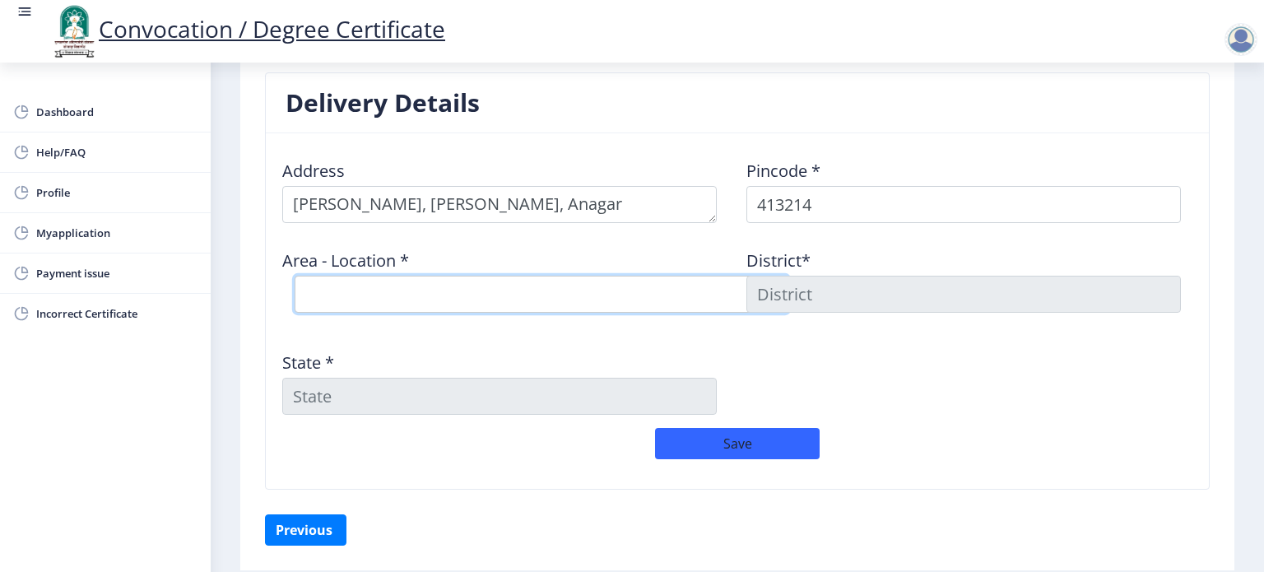
click at [575, 286] on select "Select Area Location Angar S.O Anjangaon Khilobache [PERSON_NAME] B.O Londewadi…" at bounding box center [541, 294] width 494 height 37
select select "3: Object"
click at [294, 276] on select "Select Area Location Angar S.O Anjangaon Khilobache [PERSON_NAME] B.O Londewadi…" at bounding box center [541, 294] width 494 height 37
type input "SOLAPUR"
type input "[GEOGRAPHIC_DATA]"
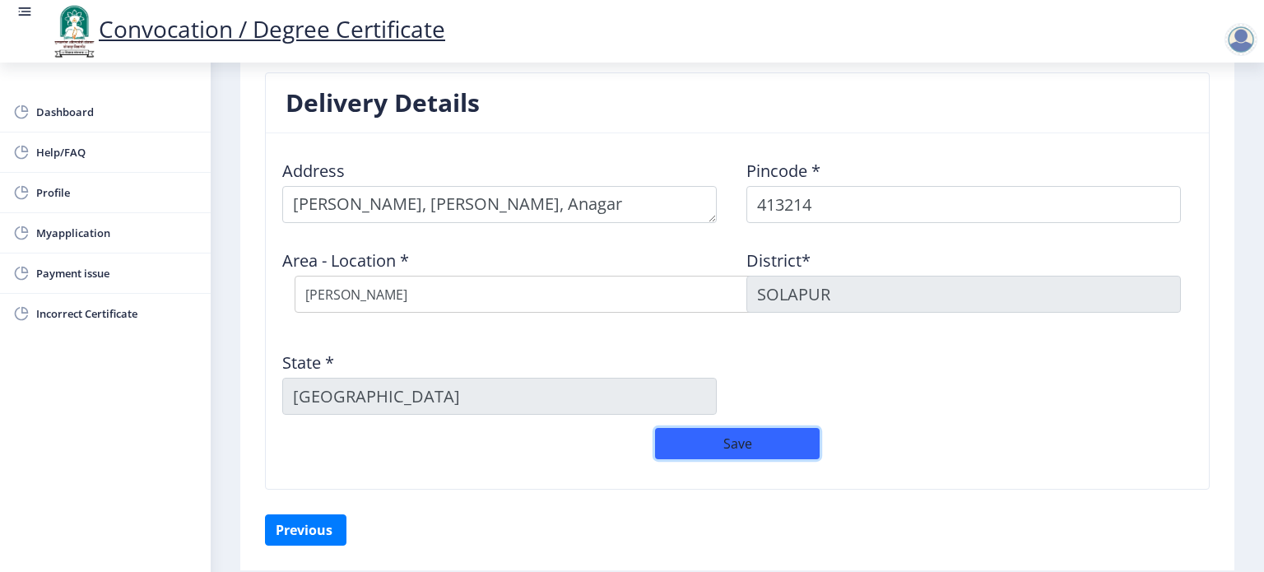
click at [749, 442] on button "Save" at bounding box center [737, 443] width 165 height 31
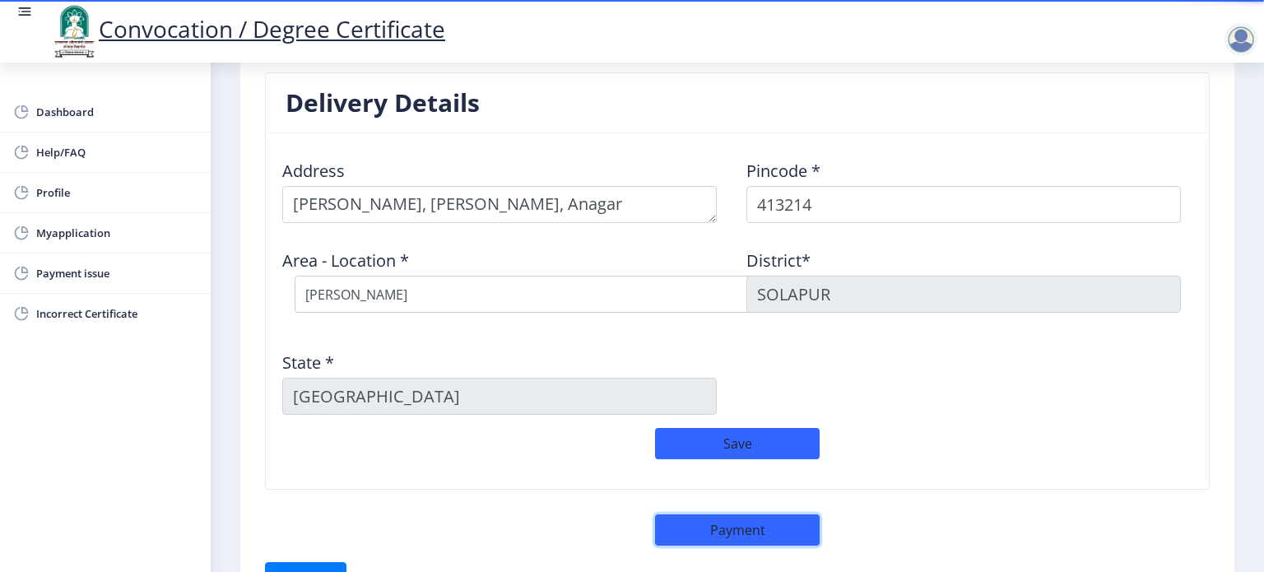
click at [744, 529] on button "Payment" at bounding box center [737, 529] width 165 height 31
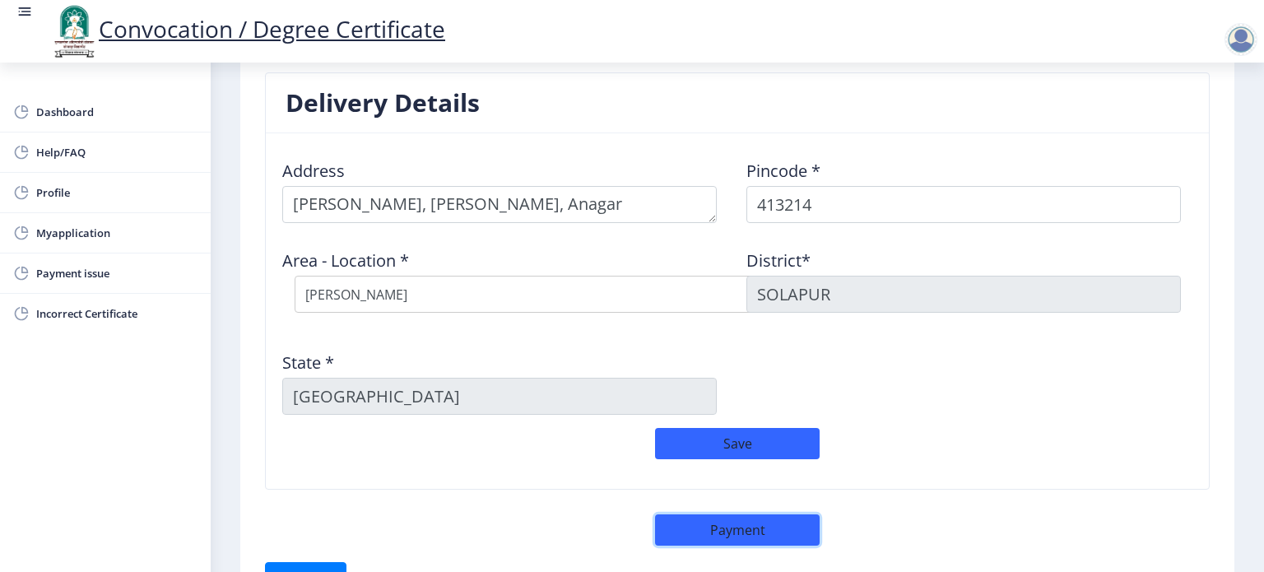
click at [744, 529] on button "Payment" at bounding box center [737, 529] width 165 height 31
click at [1240, 48] on div at bounding box center [1240, 39] width 33 height 33
click at [42, 158] on span "Help/FAQ" at bounding box center [116, 152] width 161 height 20
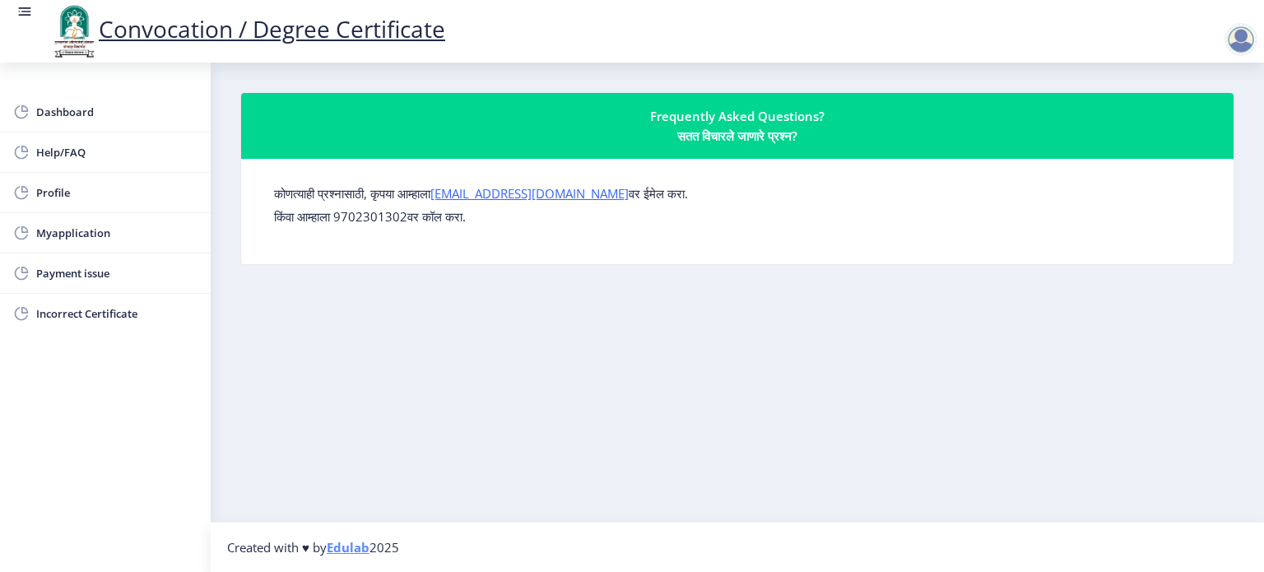
click at [376, 212] on p "किंवा आम्हाला 9702301302वर कॉल करा." at bounding box center [737, 216] width 926 height 16
click at [759, 118] on div "Frequently Asked Questions? सतत विचारले जाणारे प्रश्न?" at bounding box center [737, 125] width 953 height 39
click at [737, 275] on nb-layout-column "Frequently Asked Questions? सतत विचारले जाणारे प्रश्न? कोणत्याही प्रश्नासाठी, क…" at bounding box center [737, 292] width 1053 height 459
click at [58, 108] on span "Dashboard" at bounding box center [116, 112] width 161 height 20
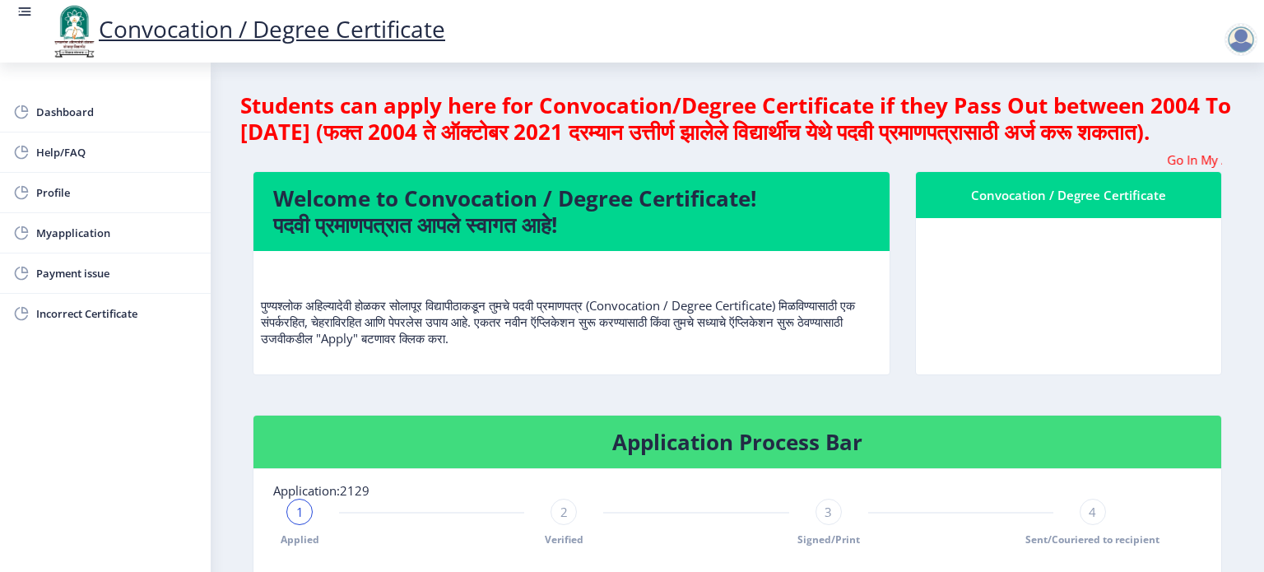
click at [355, 375] on nb-card "Welcome to Convocation / Degree Certificate! पदवी प्रमाणपत्रात आपले स्वागत आहे!…" at bounding box center [572, 273] width 638 height 204
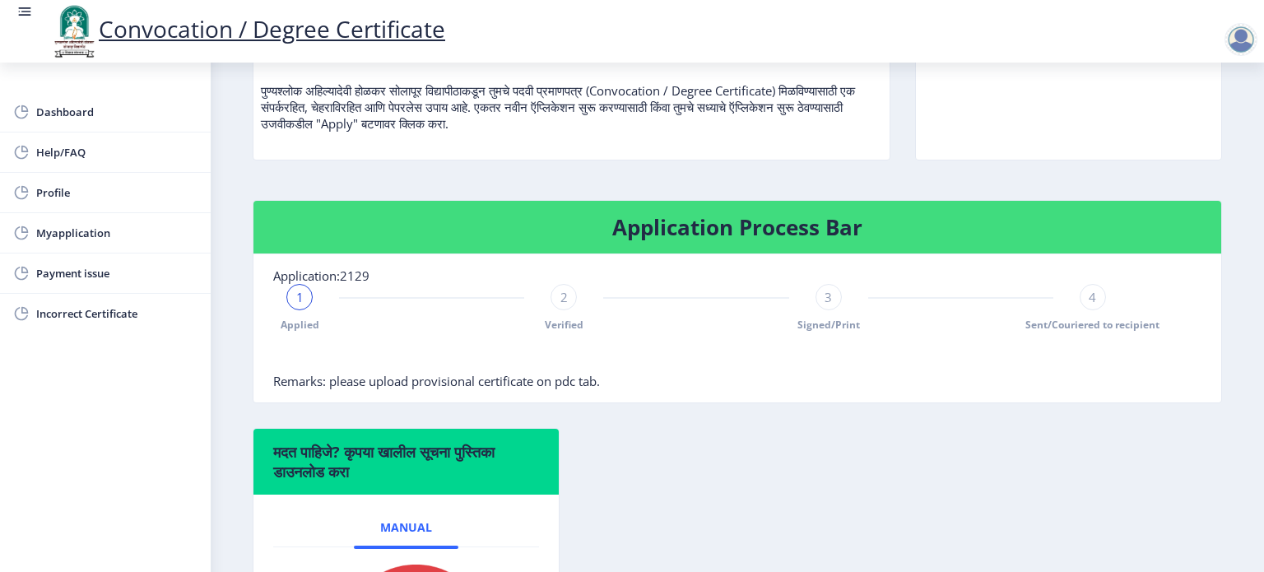
scroll to position [165, 0]
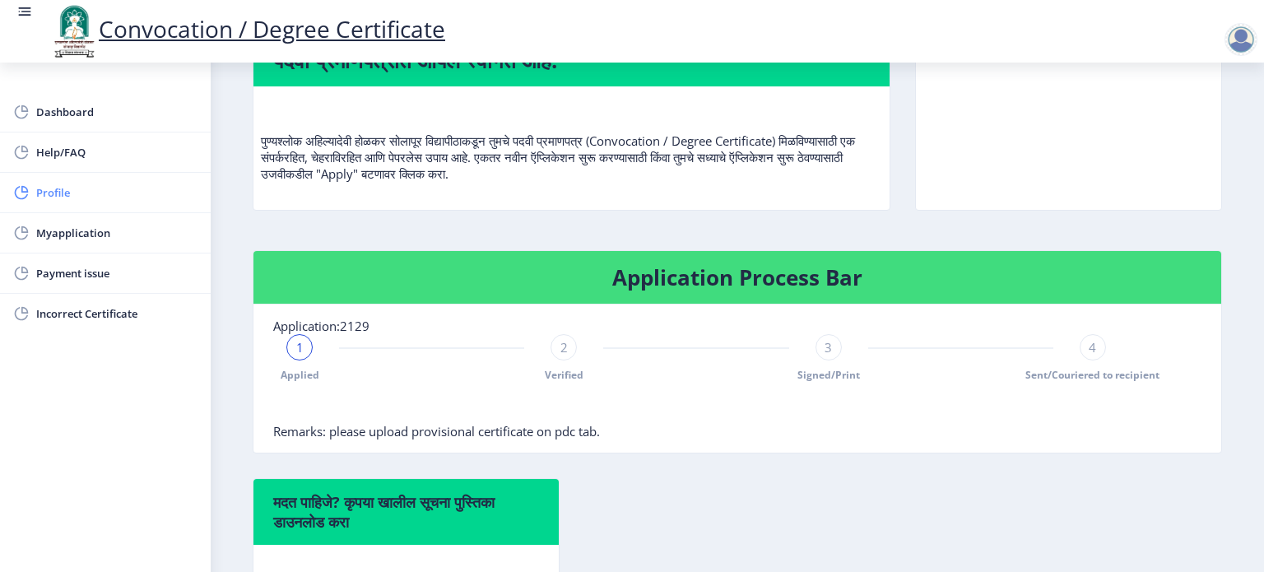
click at [59, 196] on span "Profile" at bounding box center [116, 193] width 161 height 20
select select
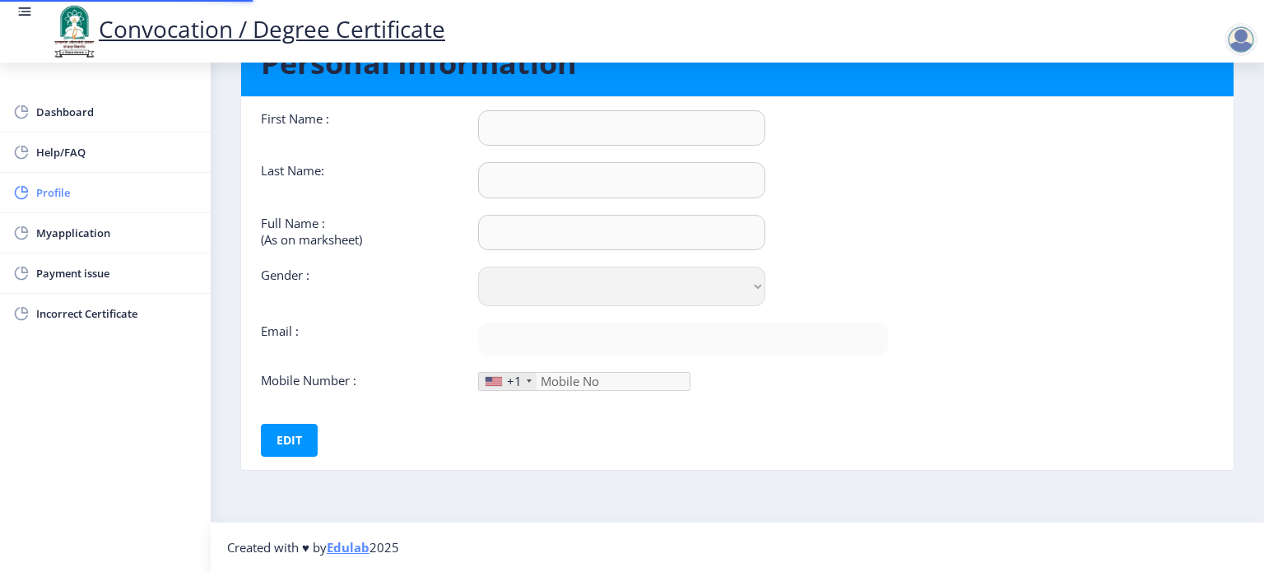
type input "[PERSON_NAME]"
type input "Misal"
type input "Misal [PERSON_NAME]"
select select "[DEMOGRAPHIC_DATA]"
type input "[EMAIL_ADDRESS][DOMAIN_NAME]"
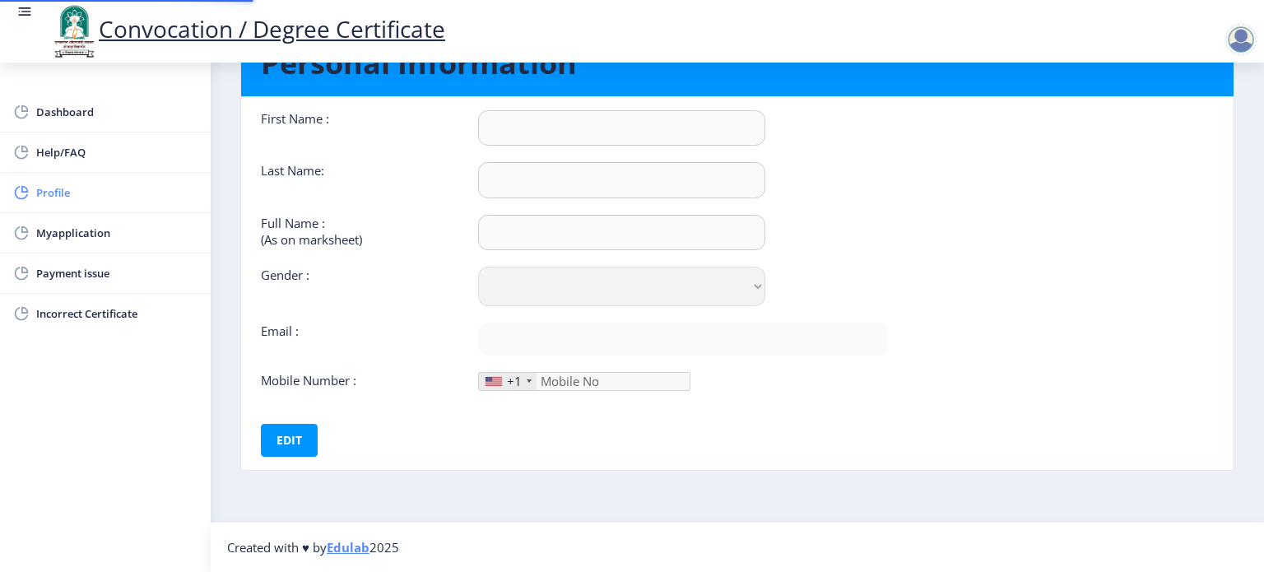
type input "9356568809"
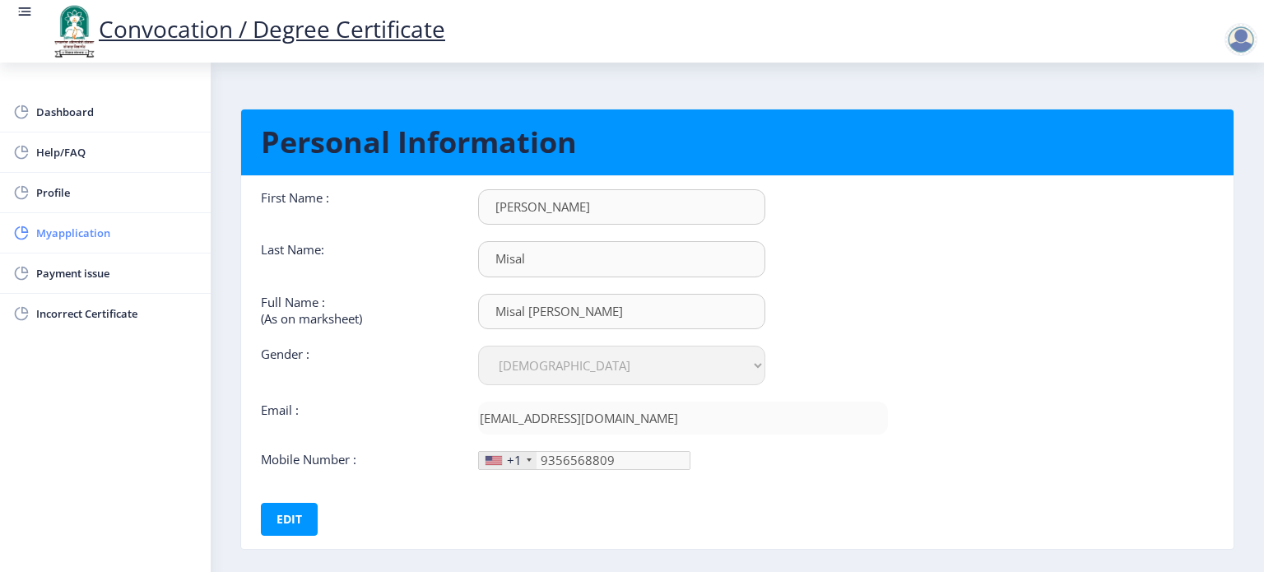
click at [69, 237] on span "Myapplication" at bounding box center [116, 233] width 161 height 20
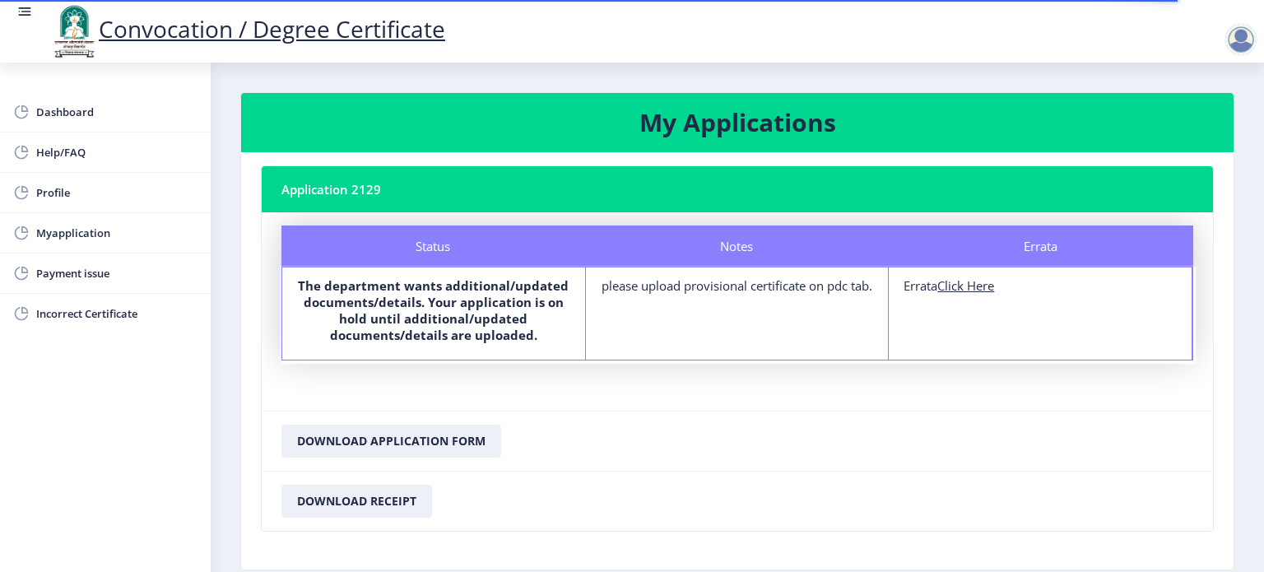
click at [767, 393] on nb-card-body "Status Notes Errata Status The department wants additional/updated documents/de…" at bounding box center [737, 311] width 951 height 198
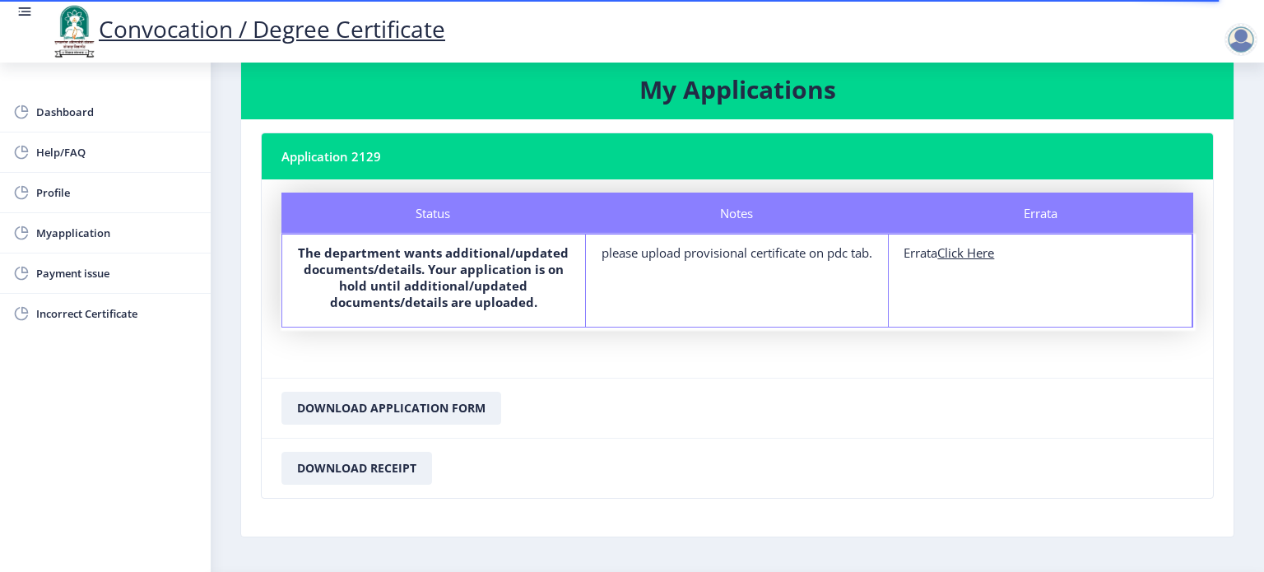
scroll to position [81, 0]
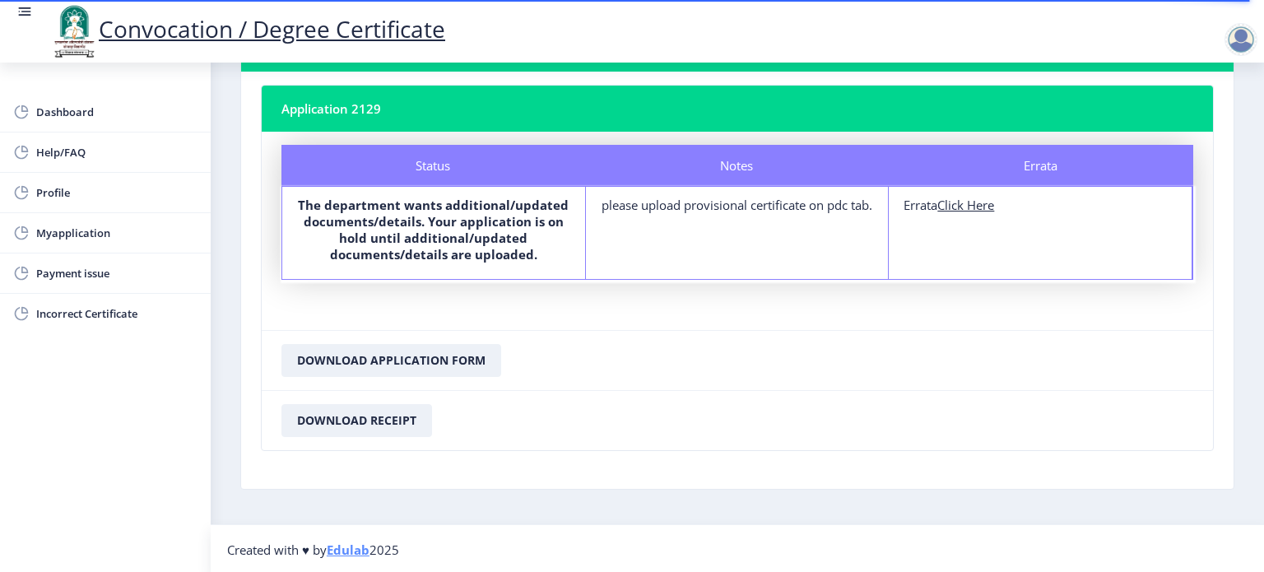
click at [959, 202] on u "Click Here" at bounding box center [965, 205] width 57 height 16
select select
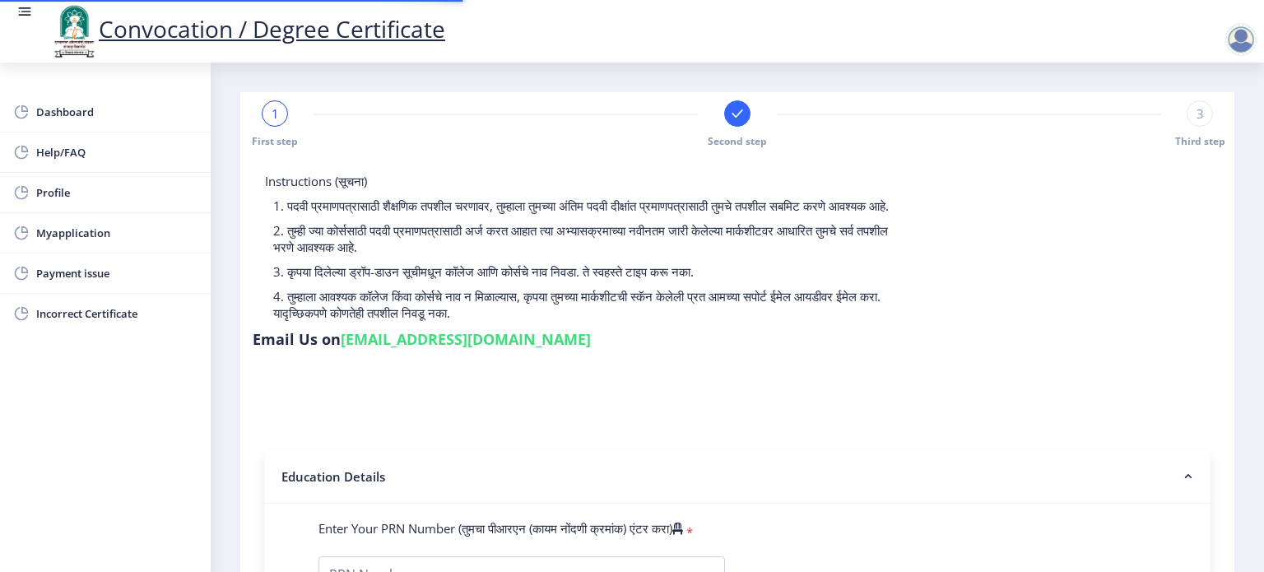
type input "2010032500357501"
select select "Regular"
select select "2013"
select select "October"
select select "SECOND CLASS"
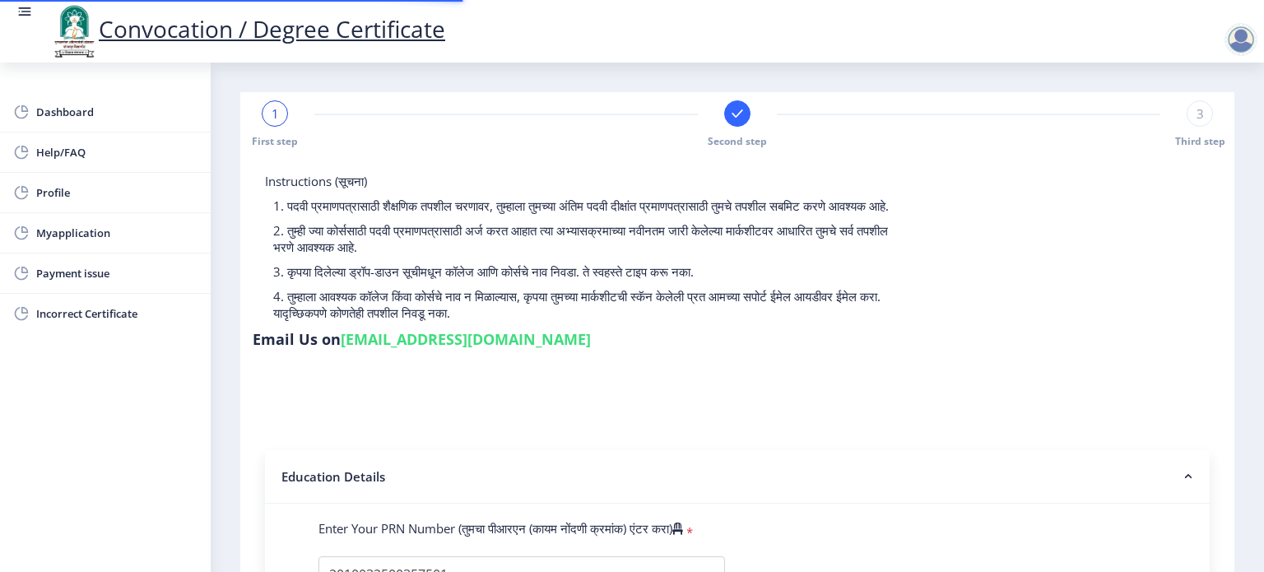
type input "042733"
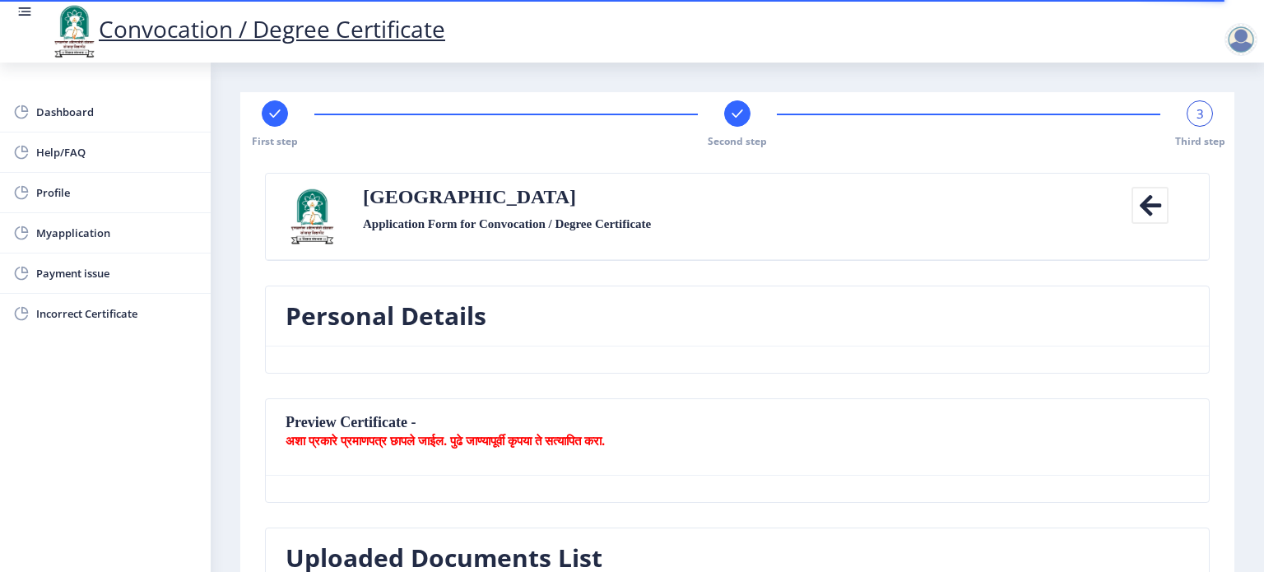
click at [1197, 111] on span "3" at bounding box center [1199, 113] width 7 height 16
click at [841, 334] on nb-card-header "Personal Details" at bounding box center [737, 316] width 943 height 60
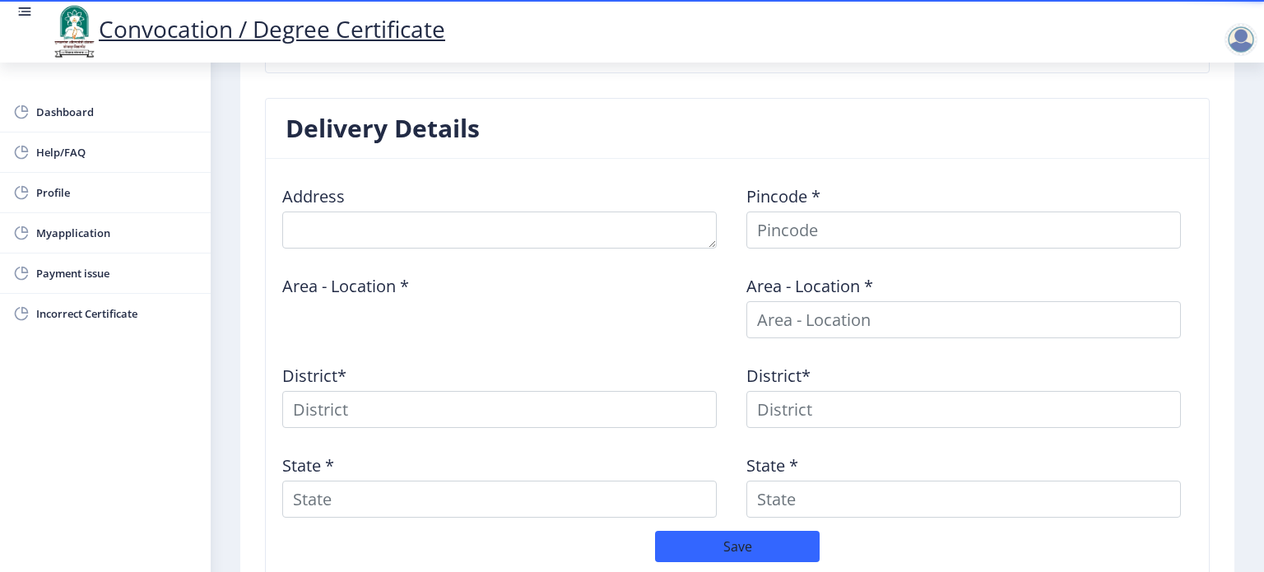
scroll to position [750, 0]
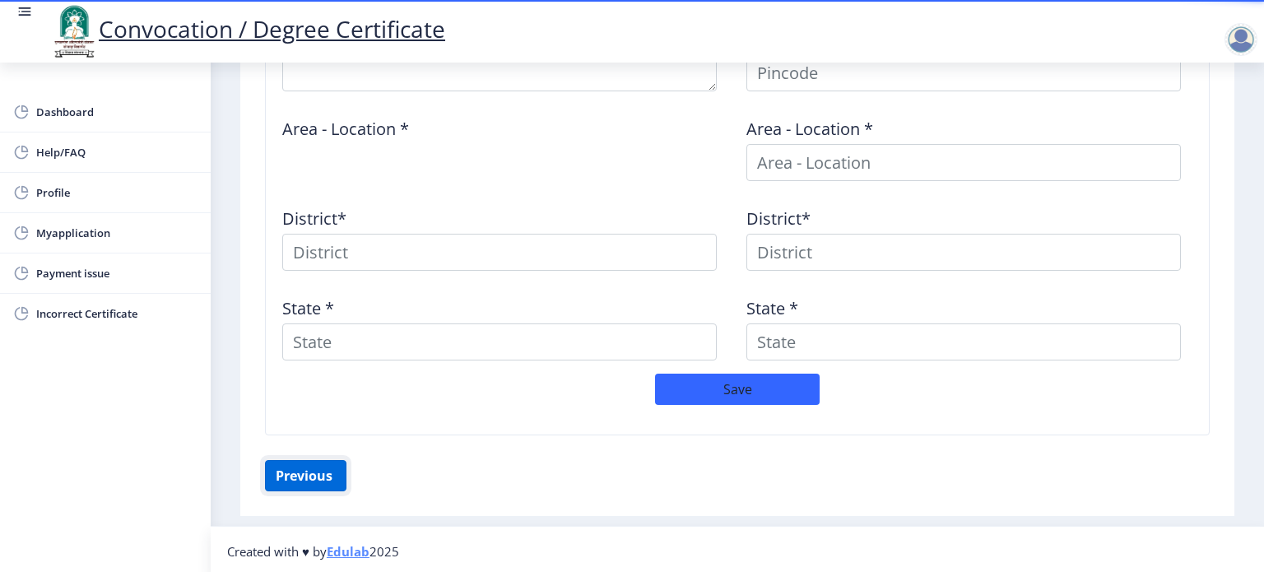
click at [309, 476] on button "Previous ‍" at bounding box center [305, 475] width 81 height 31
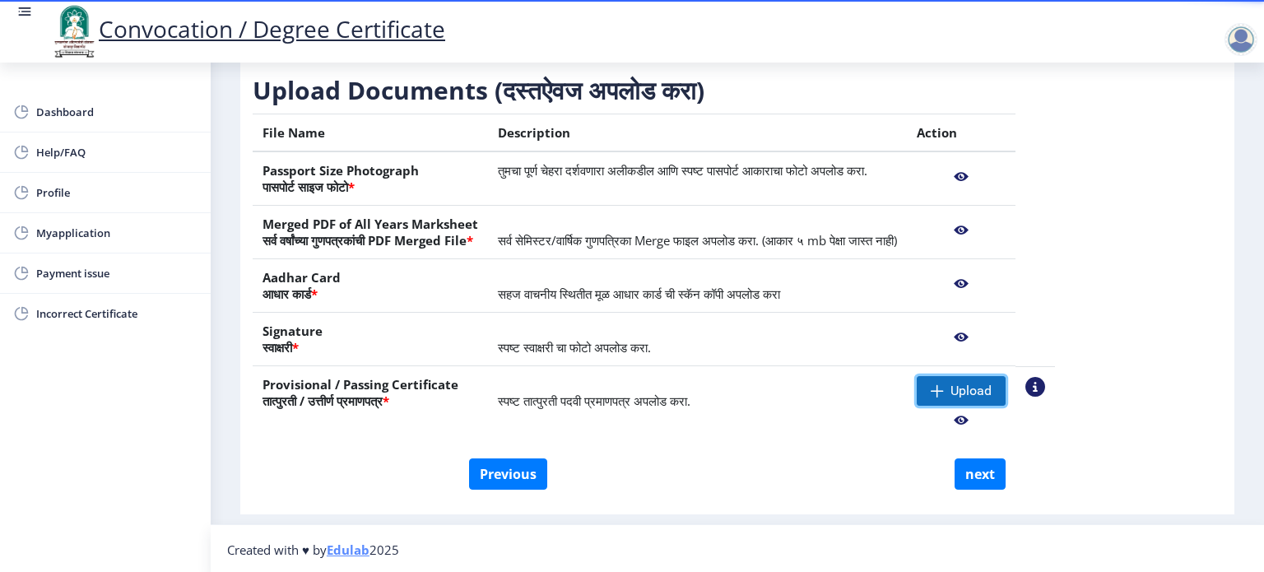
click at [991, 389] on span "Upload" at bounding box center [970, 391] width 41 height 16
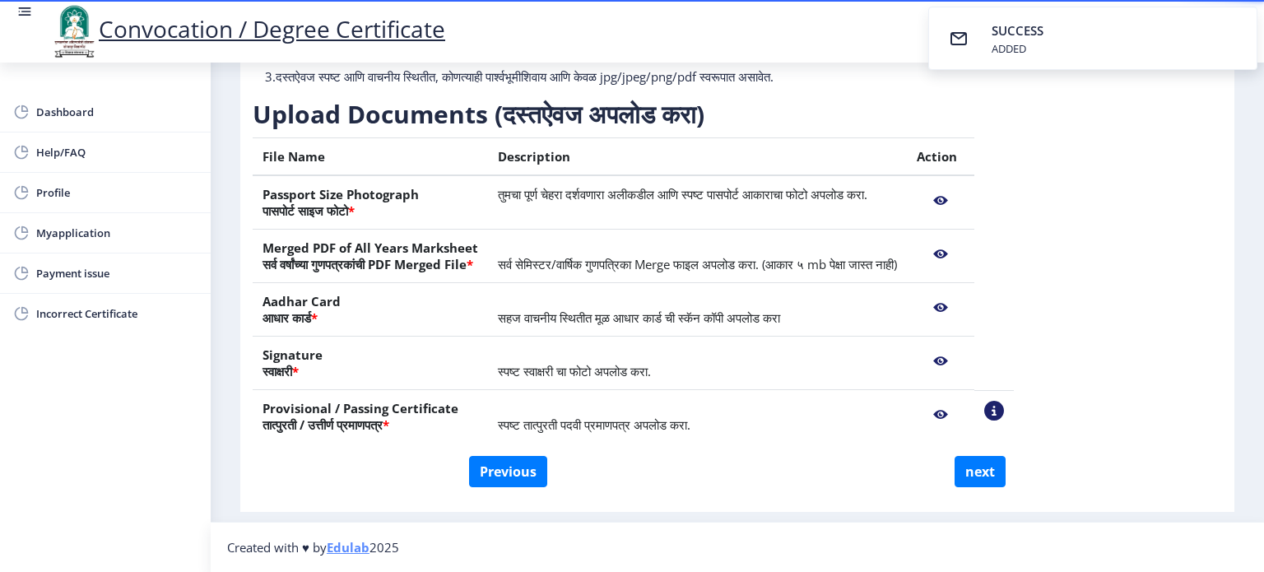
scroll to position [207, 0]
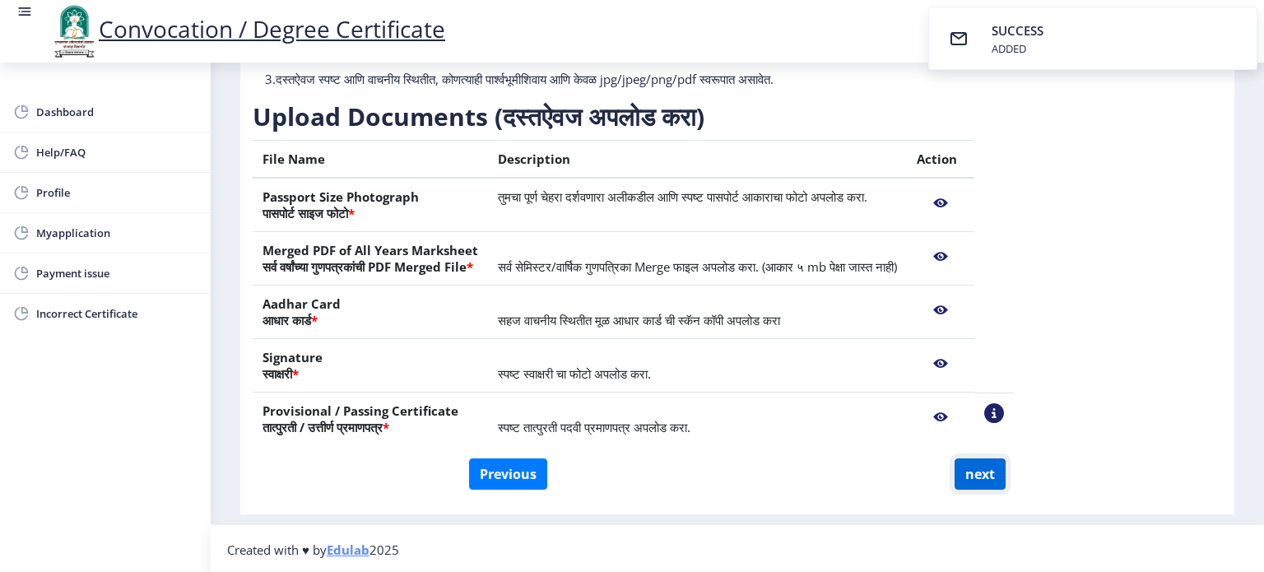
click at [974, 468] on button "next" at bounding box center [979, 473] width 51 height 31
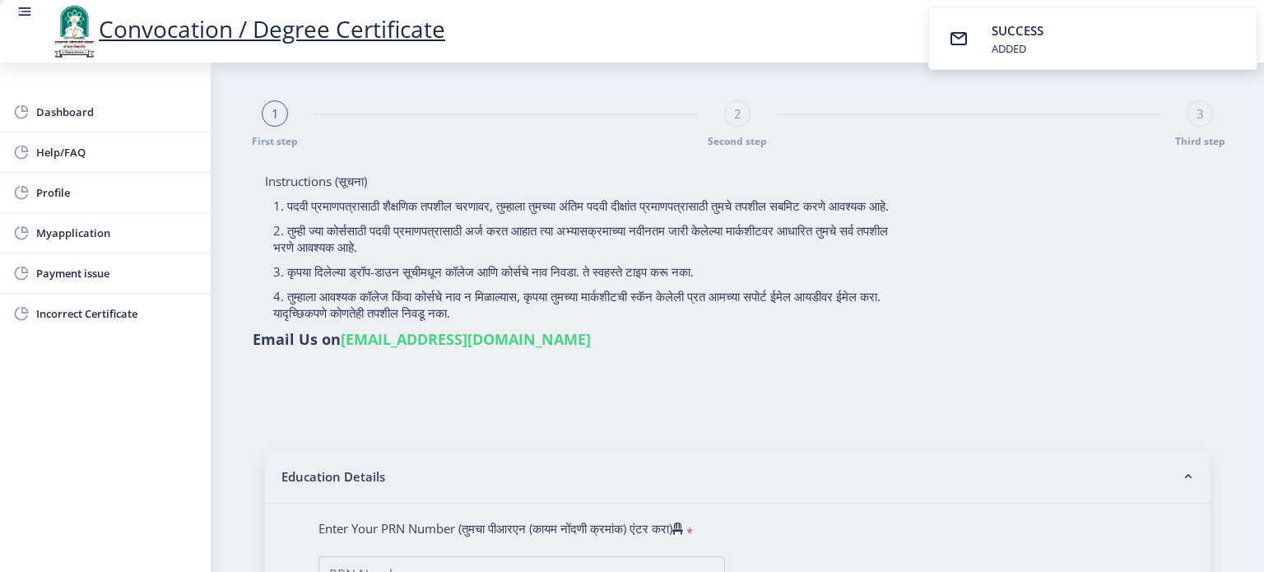
select select
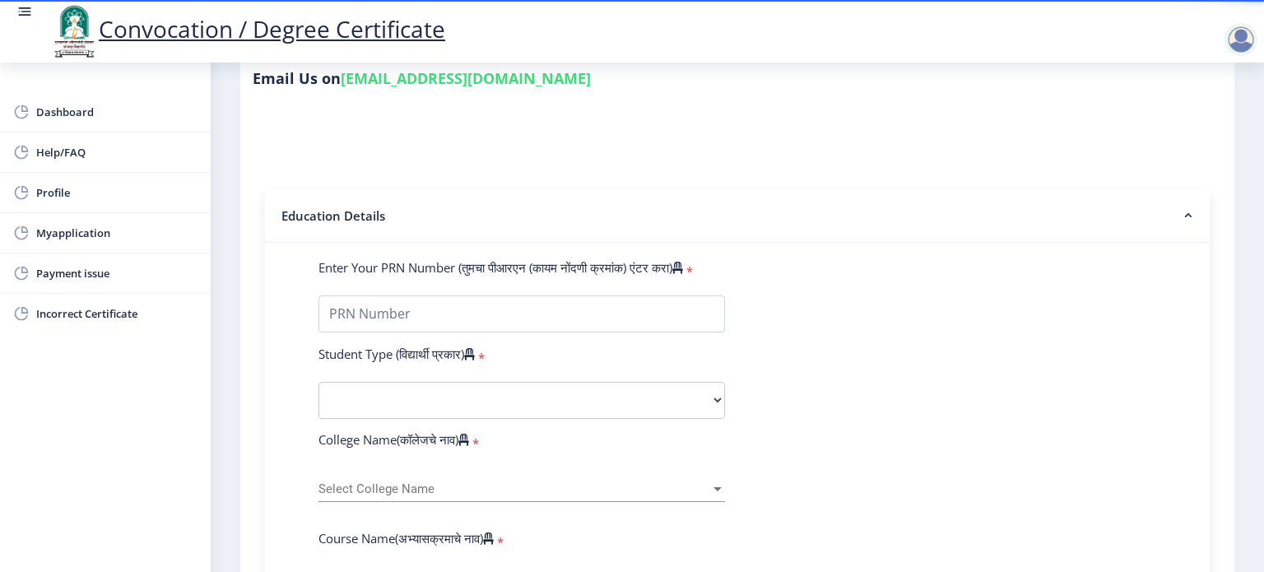
scroll to position [263, 0]
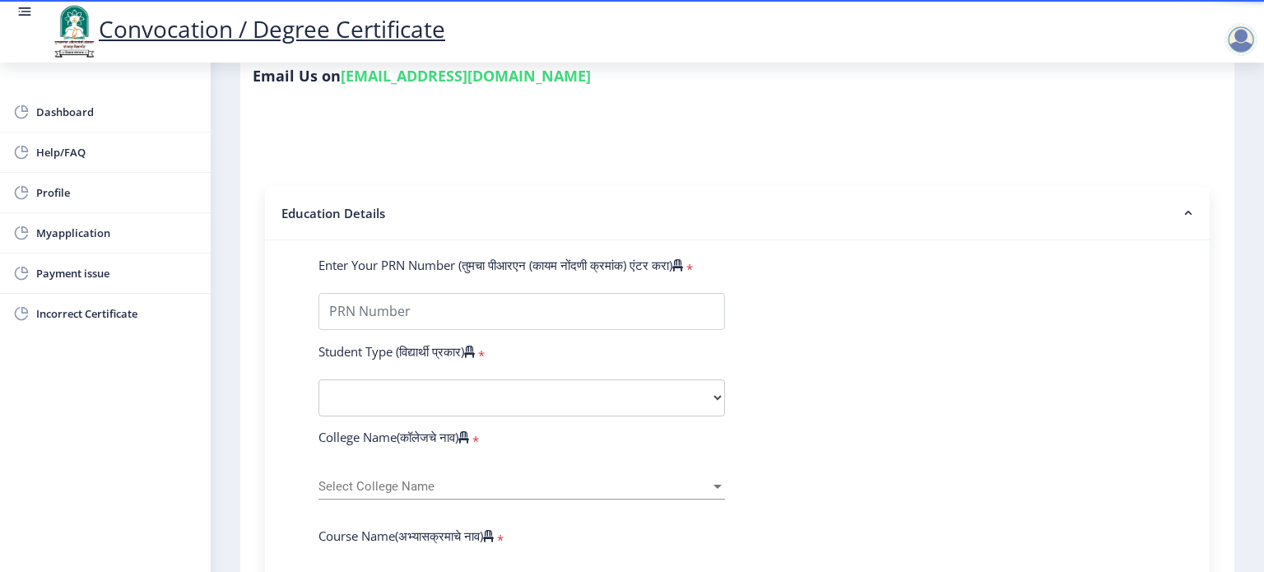
click at [735, 143] on form "Instructions (सूचना) 1. पदवी प्रमाणपत्रासाठी शैक्षणिक तपशील चरणावर, तुम्हाला तु…" at bounding box center [737, 582] width 944 height 1345
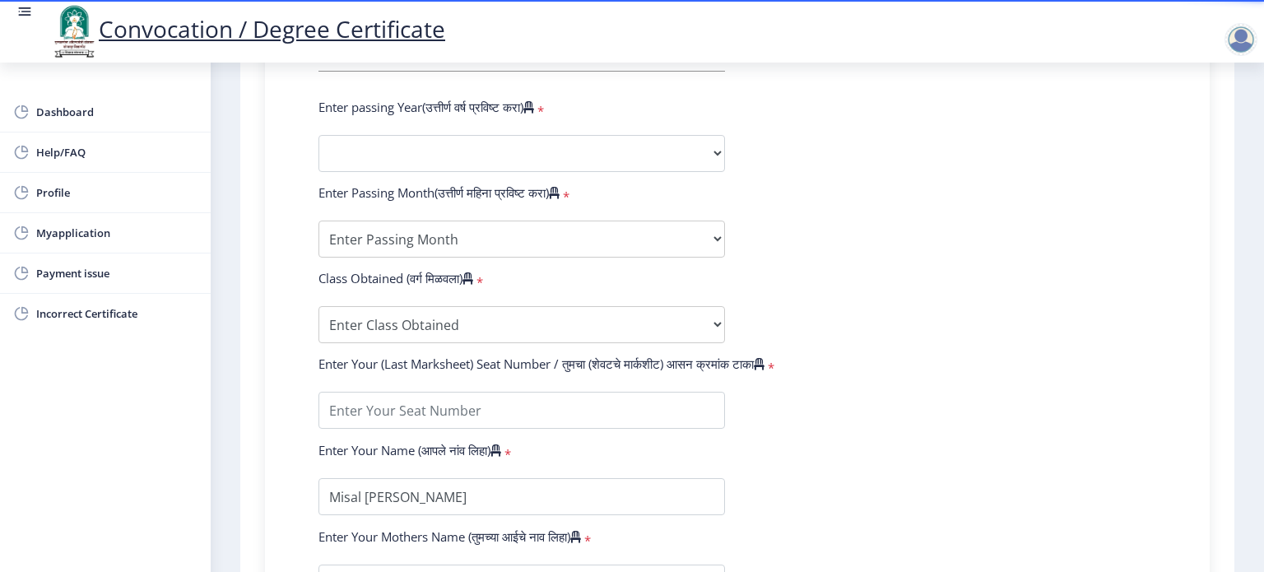
scroll to position [757, 0]
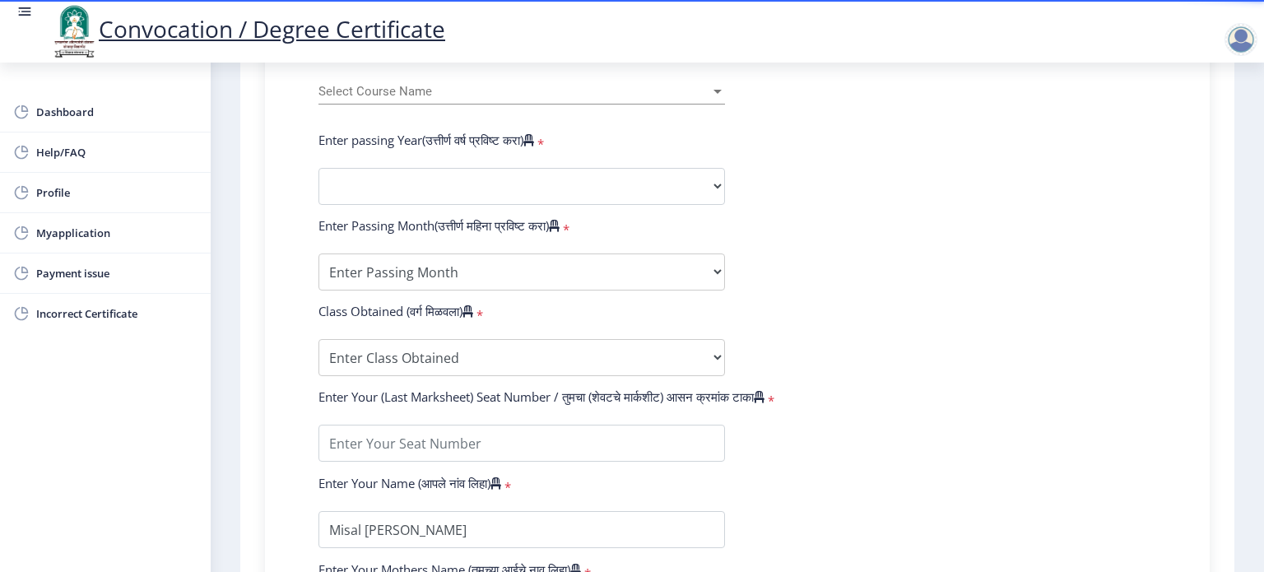
click at [917, 173] on form "Enter Your PRN Number (तुमचा पीआरएन (कायम नोंदणी क्रमांक) एंटर करा) * Student T…" at bounding box center [737, 199] width 862 height 872
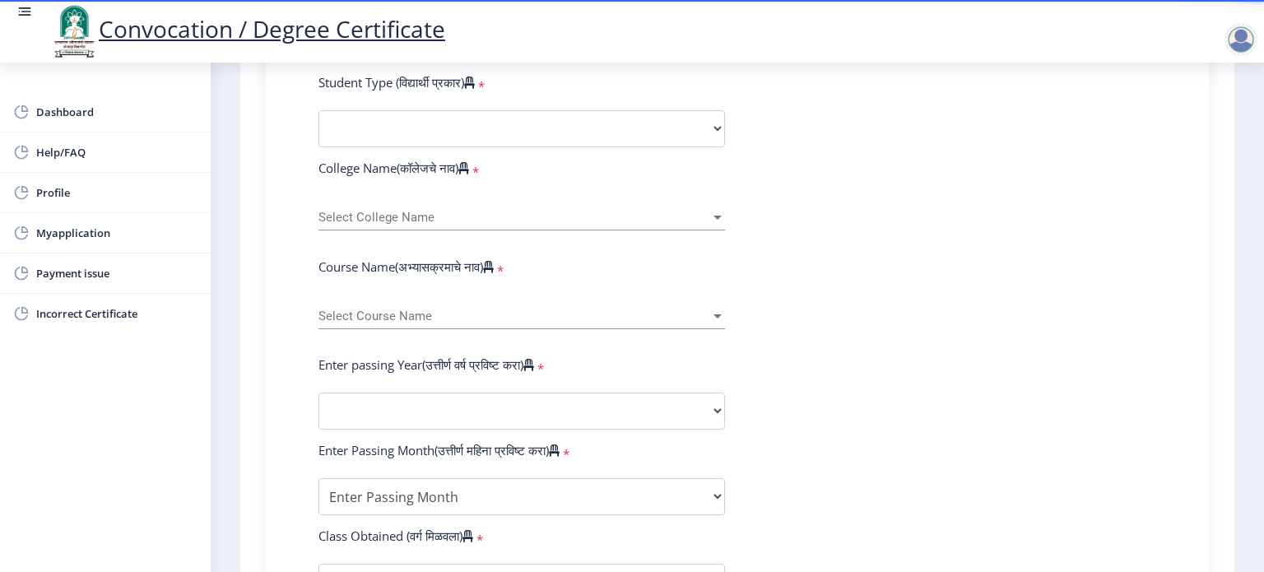
scroll to position [494, 0]
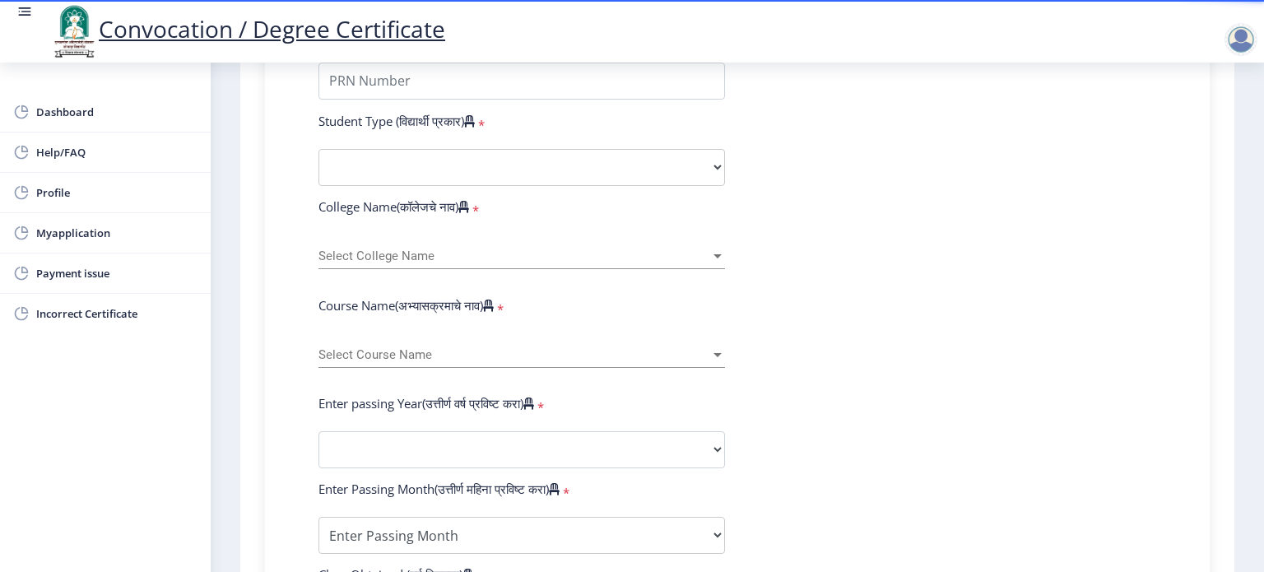
click at [882, 272] on form "Enter Your PRN Number (तुमचा पीआरएन (कायम नोंदणी क्रमांक) एंटर करा) * Student T…" at bounding box center [737, 462] width 862 height 872
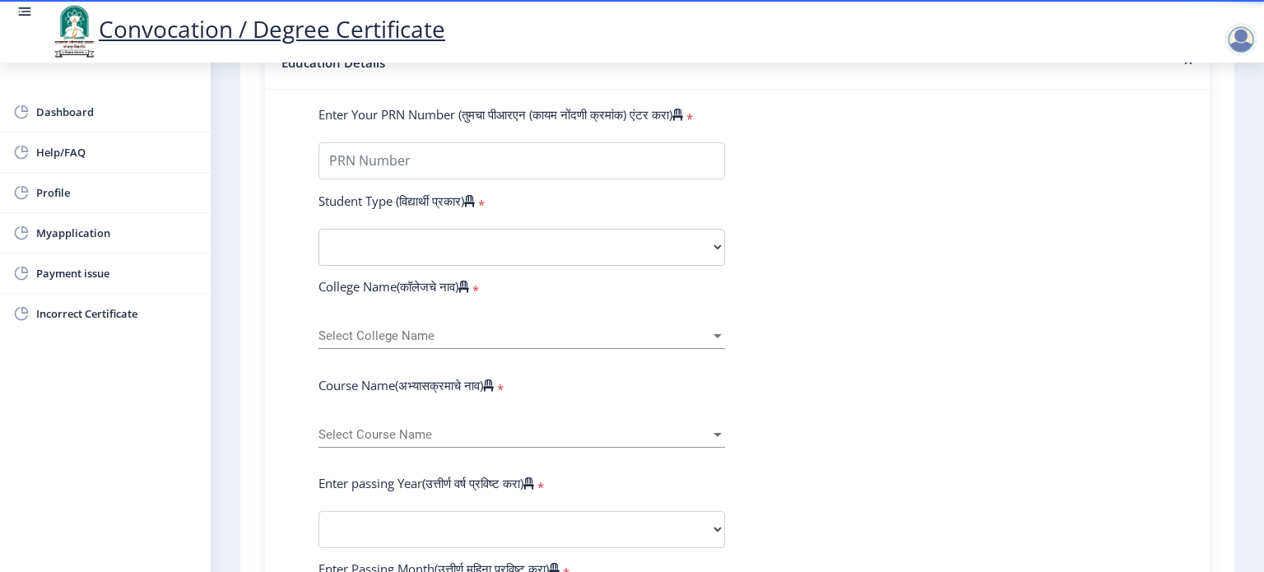
scroll to position [395, 0]
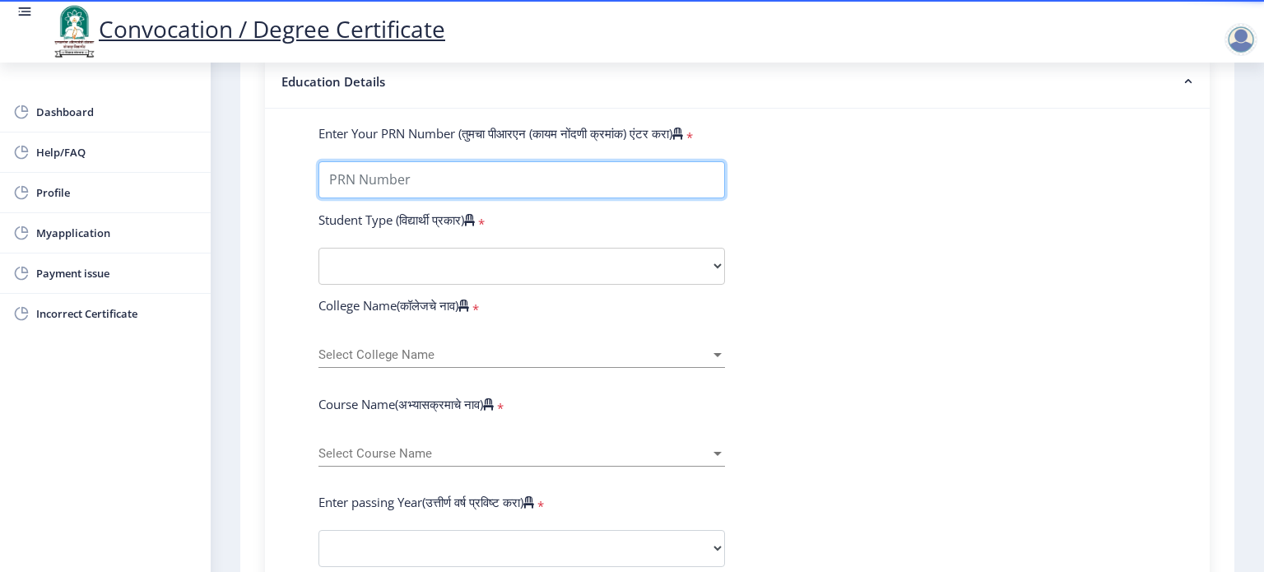
click at [600, 167] on input "Enter Your PRN Number (तुमचा पीआरएन (कायम नोंदणी क्रमांक) एंटर करा)" at bounding box center [521, 179] width 406 height 37
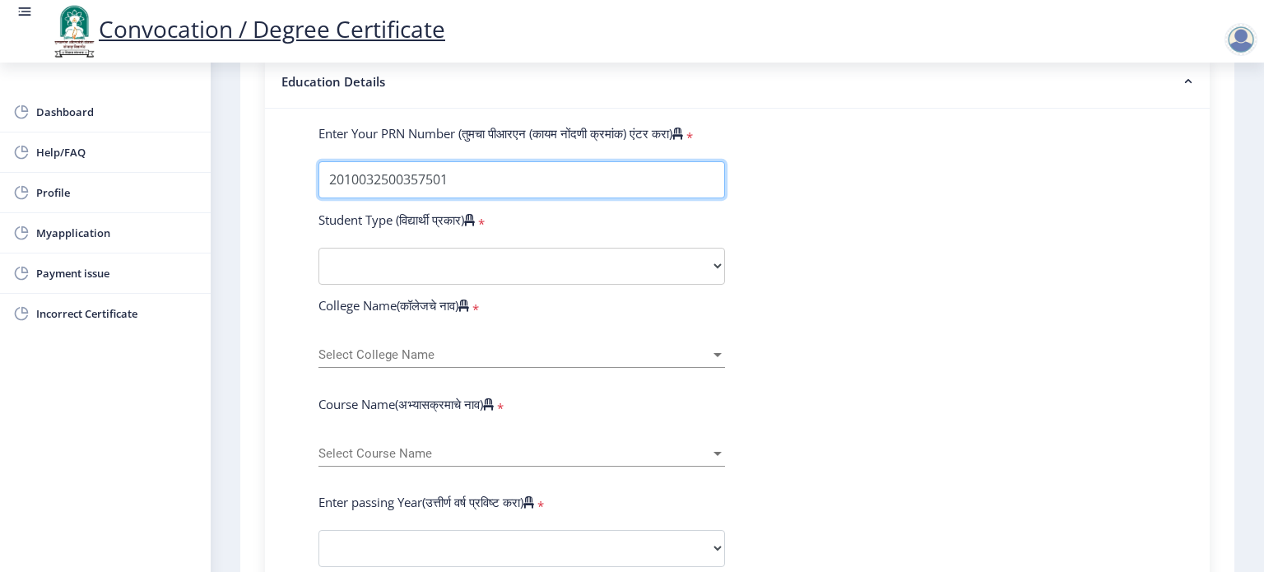
type input "2010032500357501"
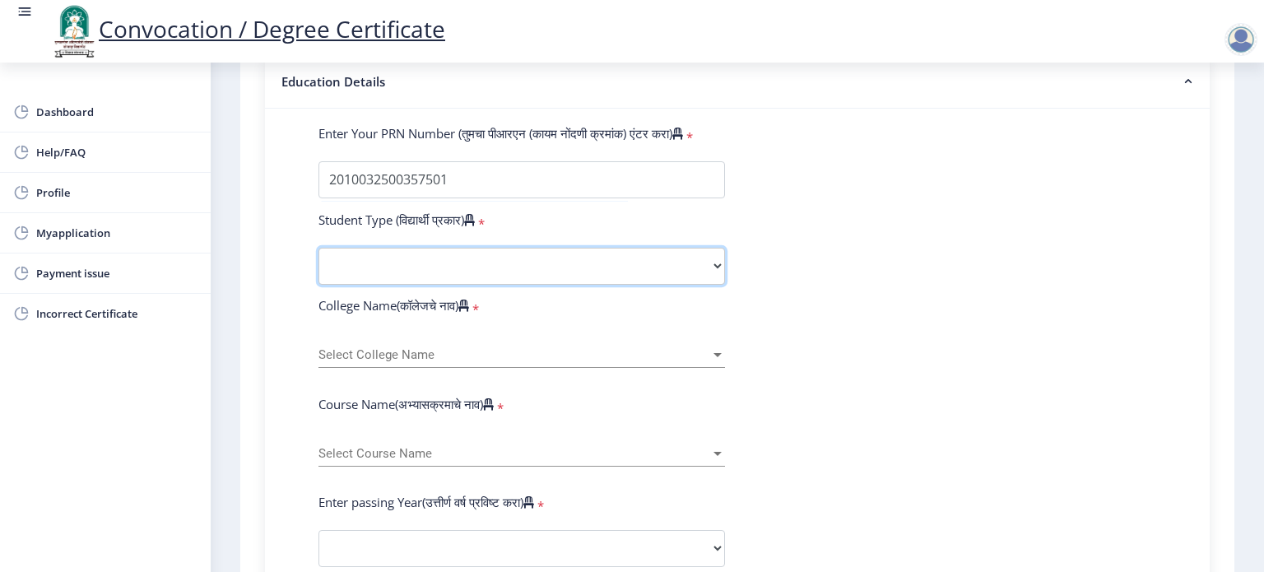
click at [707, 261] on select "Select Student Type Regular External" at bounding box center [521, 266] width 406 height 37
select select "Regular"
click at [318, 248] on select "Select Student Type Regular External" at bounding box center [521, 266] width 406 height 37
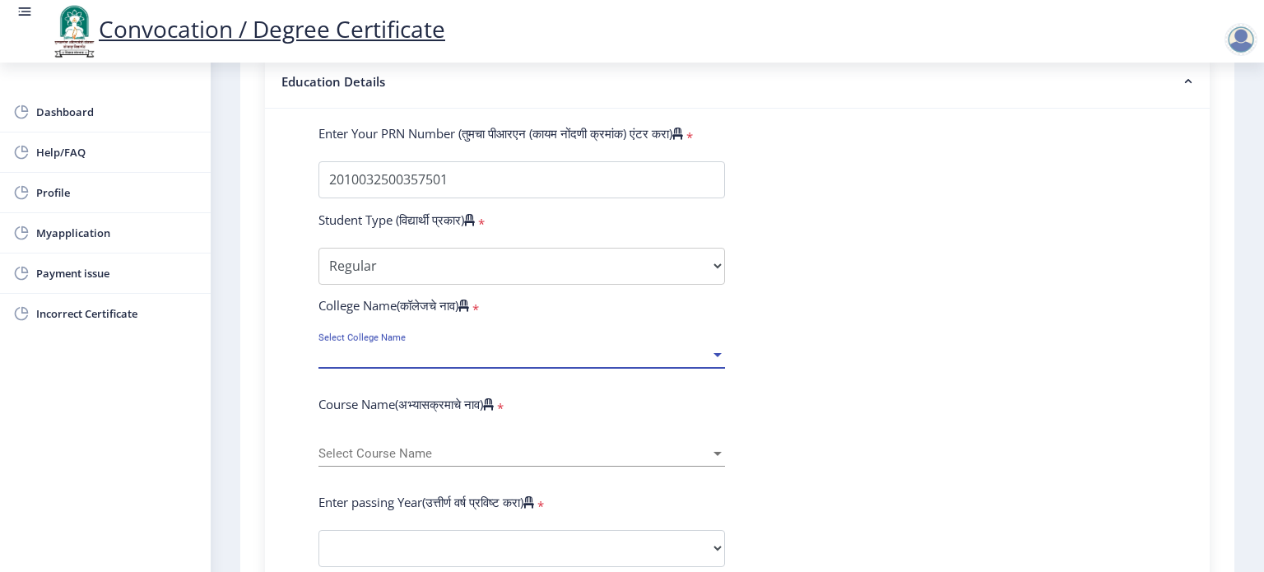
click at [571, 348] on span "Select College Name" at bounding box center [514, 355] width 392 height 14
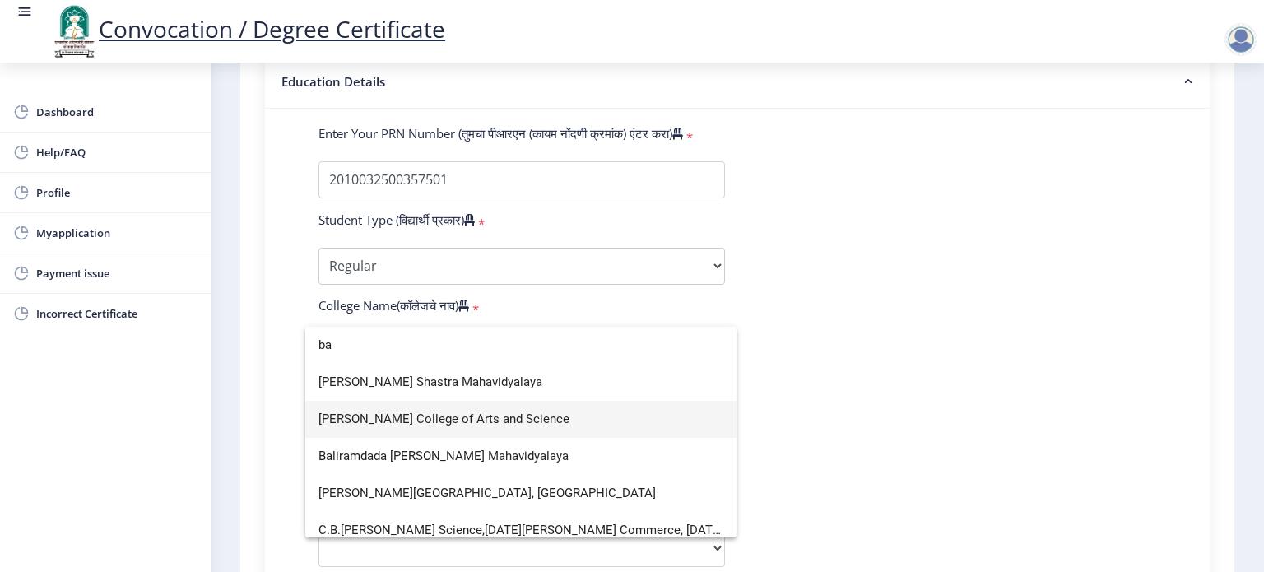
type input "ba"
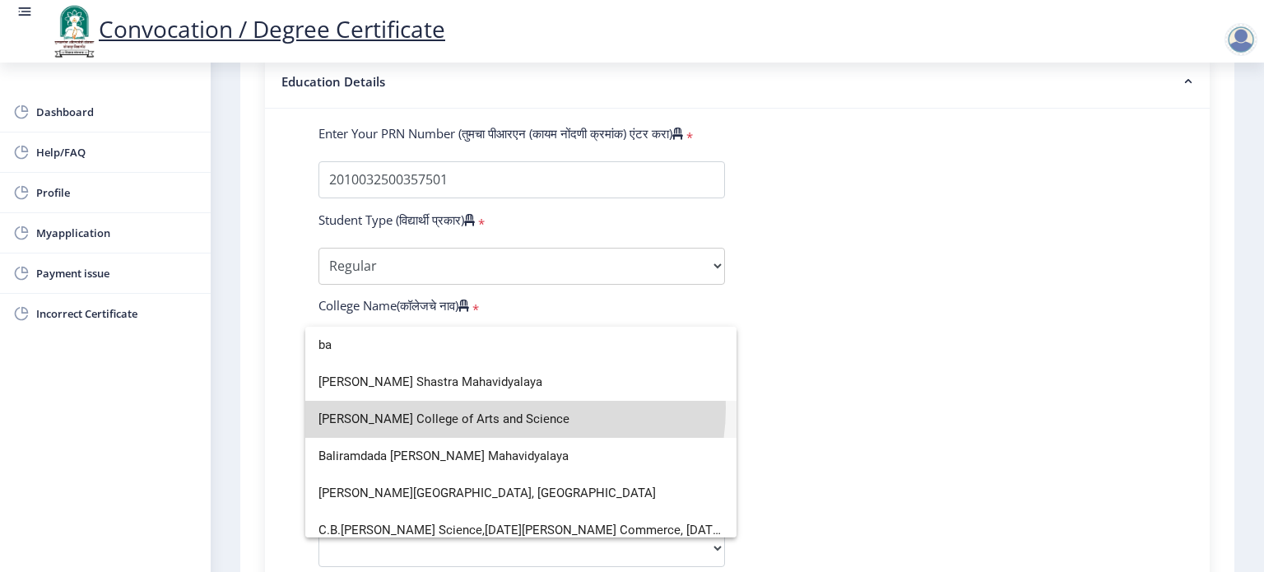
click at [510, 408] on span "[PERSON_NAME] College of Arts and Science" at bounding box center [520, 419] width 405 height 37
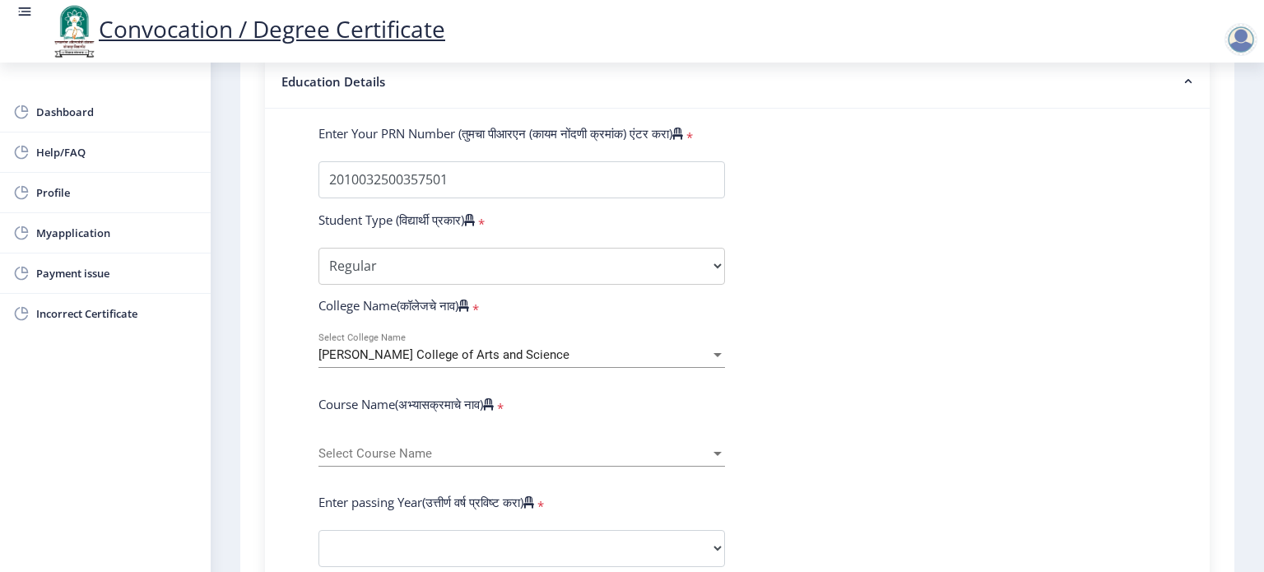
click at [530, 452] on div "Select Course Name Select Course Name" at bounding box center [521, 449] width 406 height 35
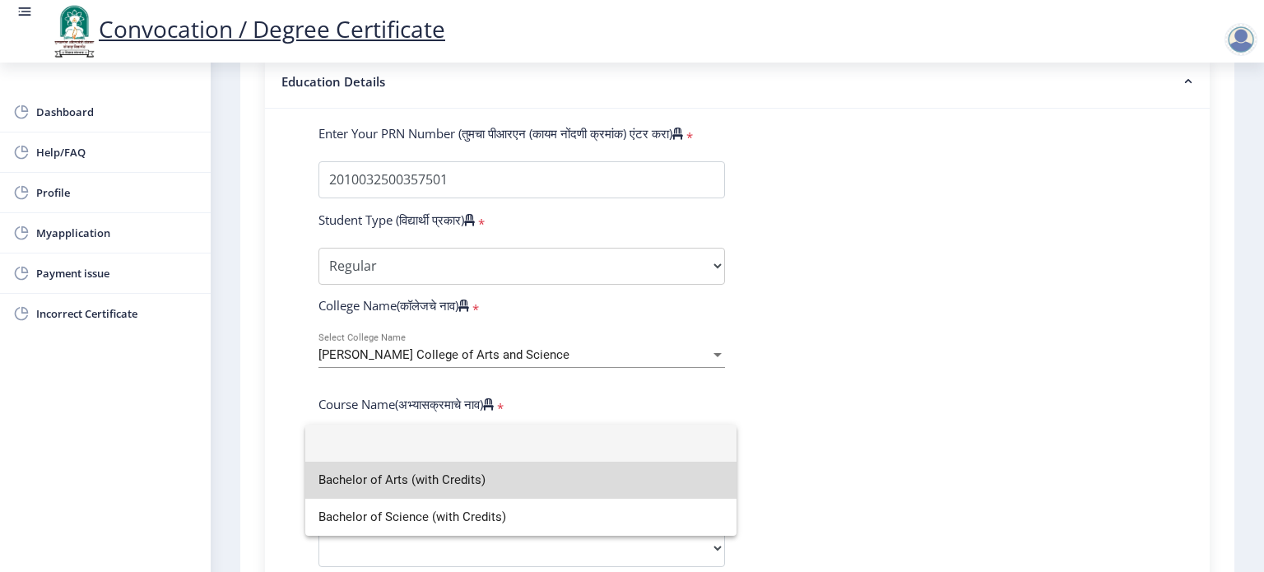
click at [457, 477] on span "Bachelor of Arts (with Credits)" at bounding box center [520, 479] width 405 height 37
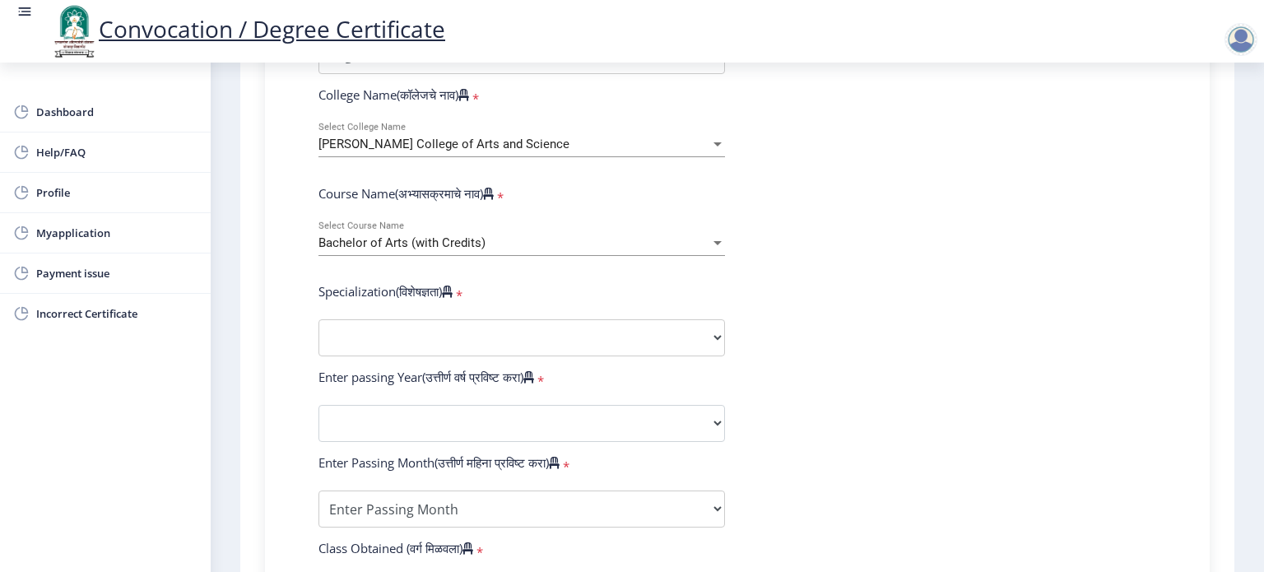
scroll to position [691, 0]
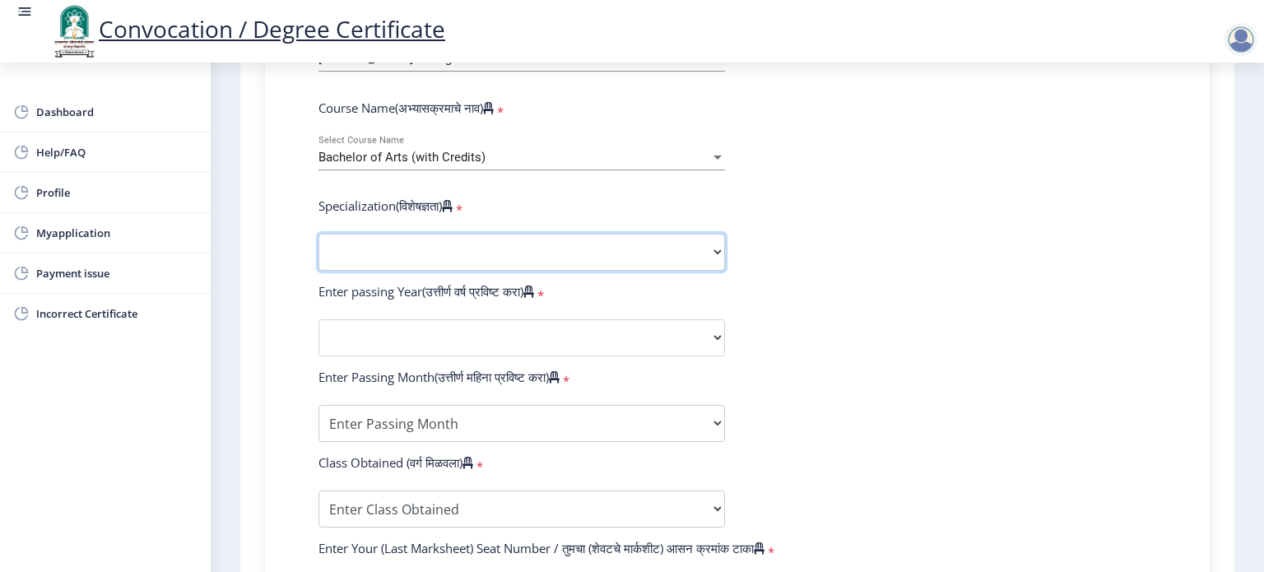
click at [683, 253] on select "Specialization English Geography Hindi Marathi Music Sanskrit Urdu Ancient Indi…" at bounding box center [521, 252] width 406 height 37
select select "History"
click at [318, 234] on select "Specialization English Geography Hindi Marathi Music Sanskrit Urdu Ancient Indi…" at bounding box center [521, 252] width 406 height 37
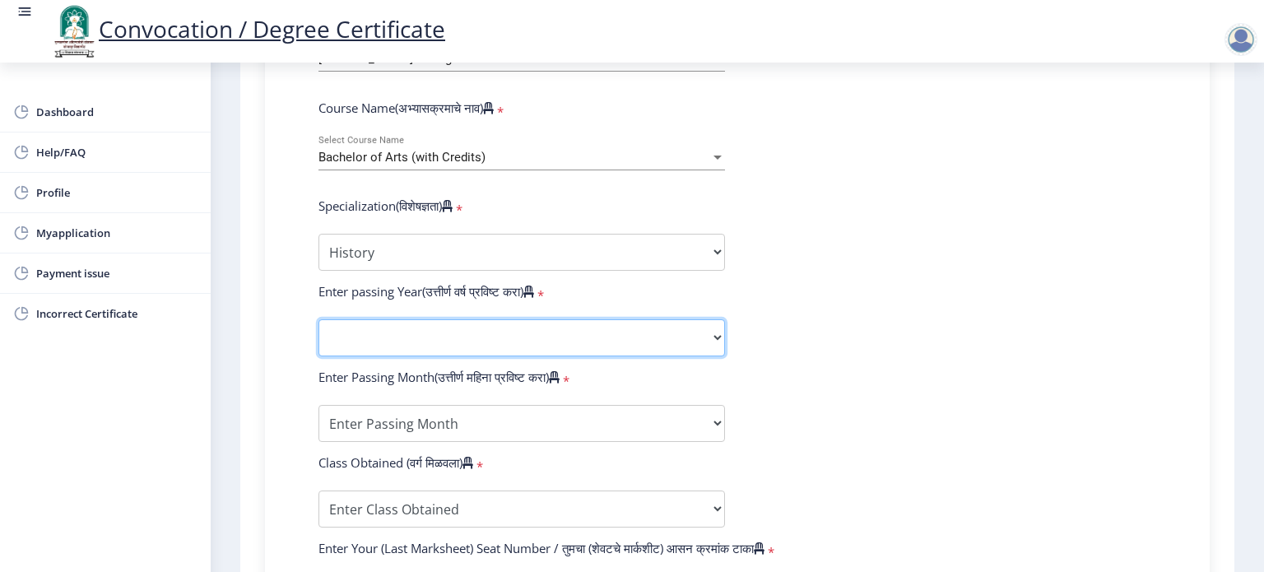
click at [498, 324] on select "2025 2024 2023 2022 2021 2020 2019 2018 2017 2016 2015 2014 2013 2012 2011 2010…" at bounding box center [521, 337] width 406 height 37
select select "2013"
click at [318, 319] on select "2025 2024 2023 2022 2021 2020 2019 2018 2017 2016 2015 2014 2013 2012 2011 2010…" at bounding box center [521, 337] width 406 height 37
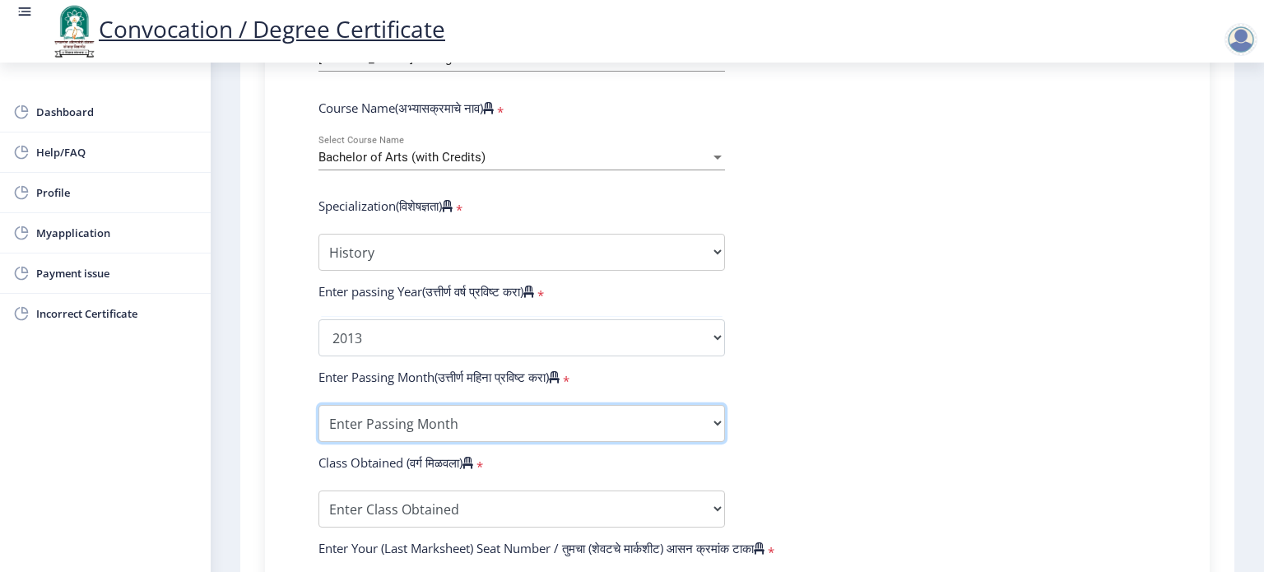
click at [499, 412] on select "Enter Passing Month March April May October November December" at bounding box center [521, 423] width 406 height 37
select select "October"
click at [318, 405] on select "Enter Passing Month March April May October November December" at bounding box center [521, 423] width 406 height 37
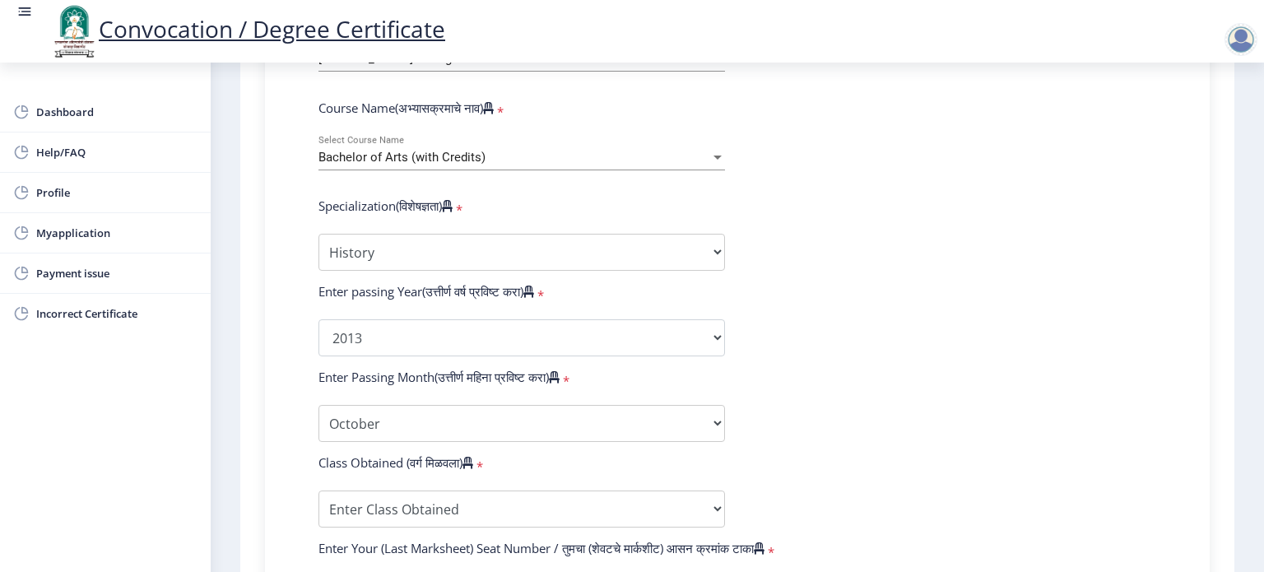
drag, startPoint x: 787, startPoint y: 487, endPoint x: 711, endPoint y: 501, distance: 77.8
click at [711, 501] on form "Enter Your PRN Number (तुमचा पीआरएन (कायम नोंदणी क्रमांक) एंटर करा) * Student T…" at bounding box center [737, 308] width 862 height 958
click at [711, 501] on select "Enter Class Obtained FIRST CLASS WITH DISTINCTION FIRST CLASS HIGHER SECOND CLA…" at bounding box center [521, 508] width 406 height 37
select select "SECOND CLASS"
click at [318, 490] on select "Enter Class Obtained FIRST CLASS WITH DISTINCTION FIRST CLASS HIGHER SECOND CLA…" at bounding box center [521, 508] width 406 height 37
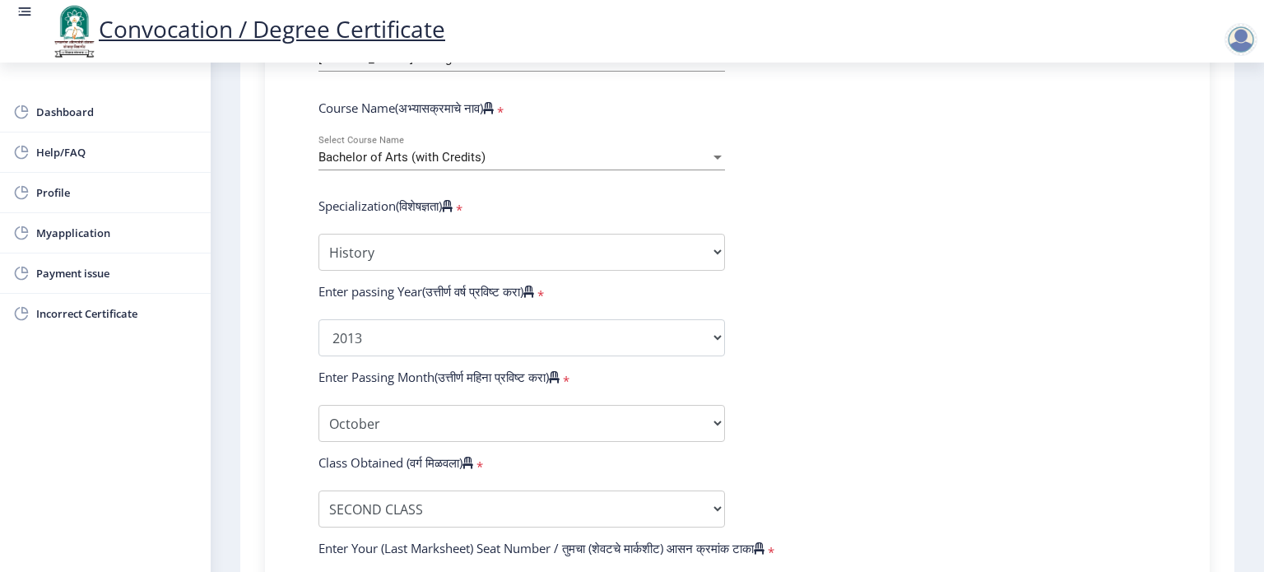
click at [835, 434] on form "Enter Your PRN Number (तुमचा पीआरएन (कायम नोंदणी क्रमांक) एंटर करा) * Student T…" at bounding box center [737, 308] width 862 height 958
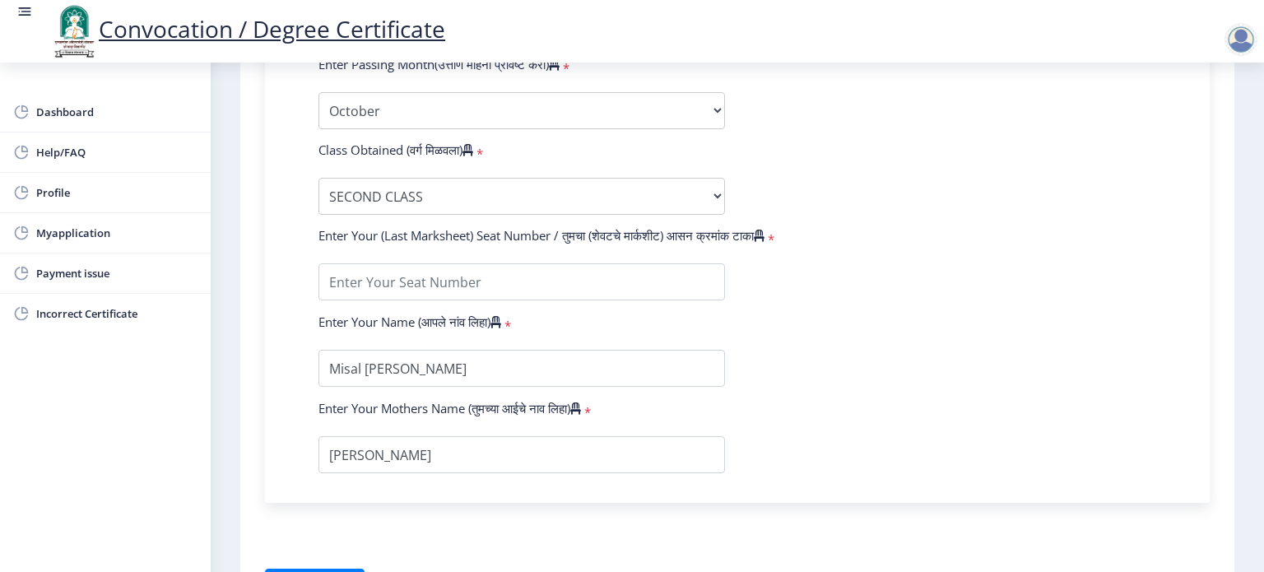
scroll to position [1020, 0]
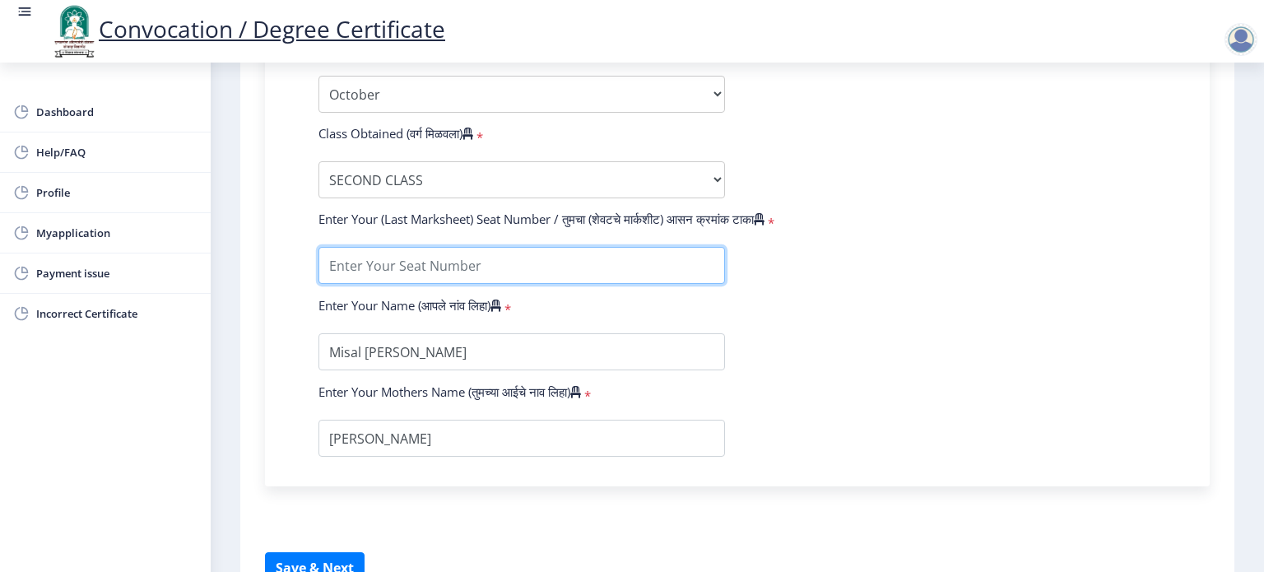
click at [531, 254] on input "textarea" at bounding box center [521, 265] width 406 height 37
type input "042733"
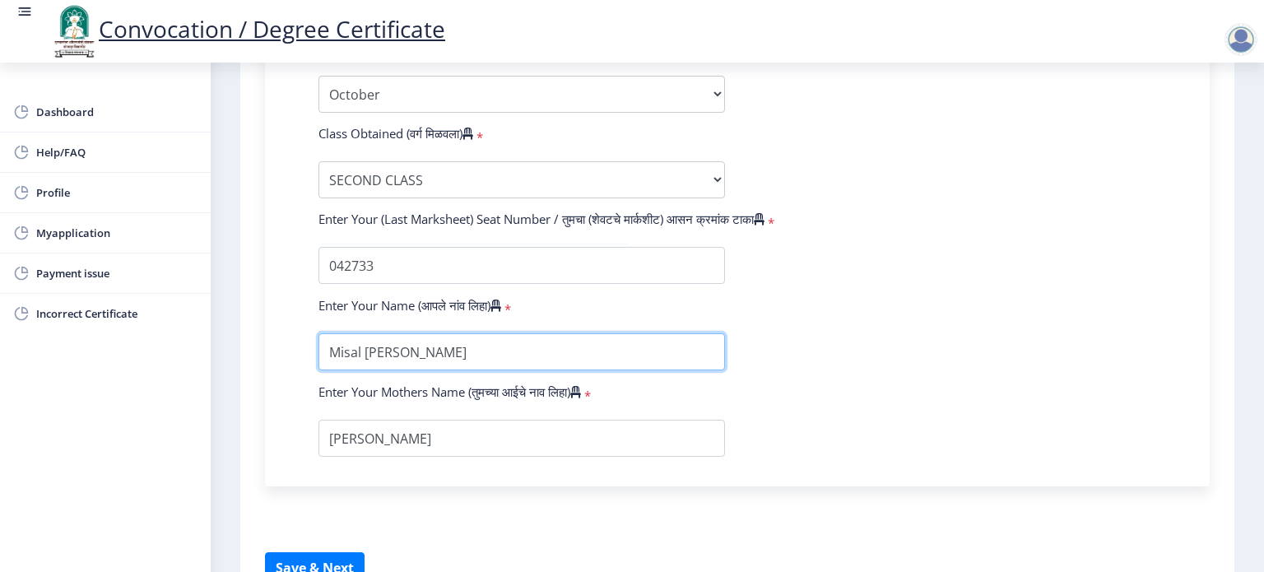
click at [382, 343] on input "textarea" at bounding box center [521, 351] width 406 height 37
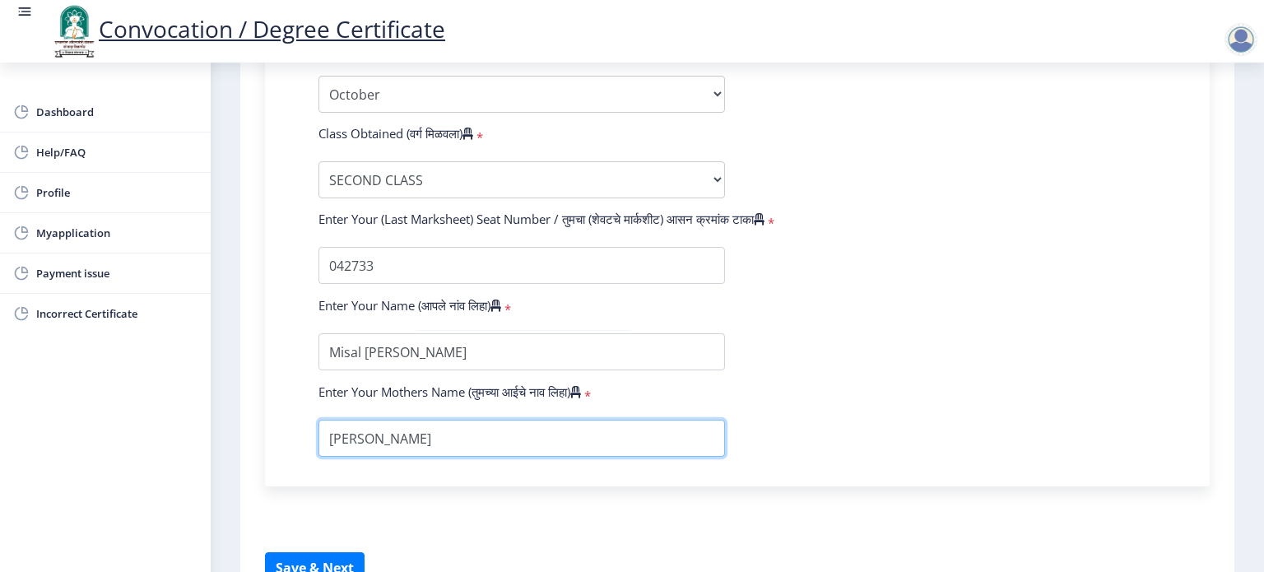
click at [434, 433] on input "textarea" at bounding box center [521, 438] width 406 height 37
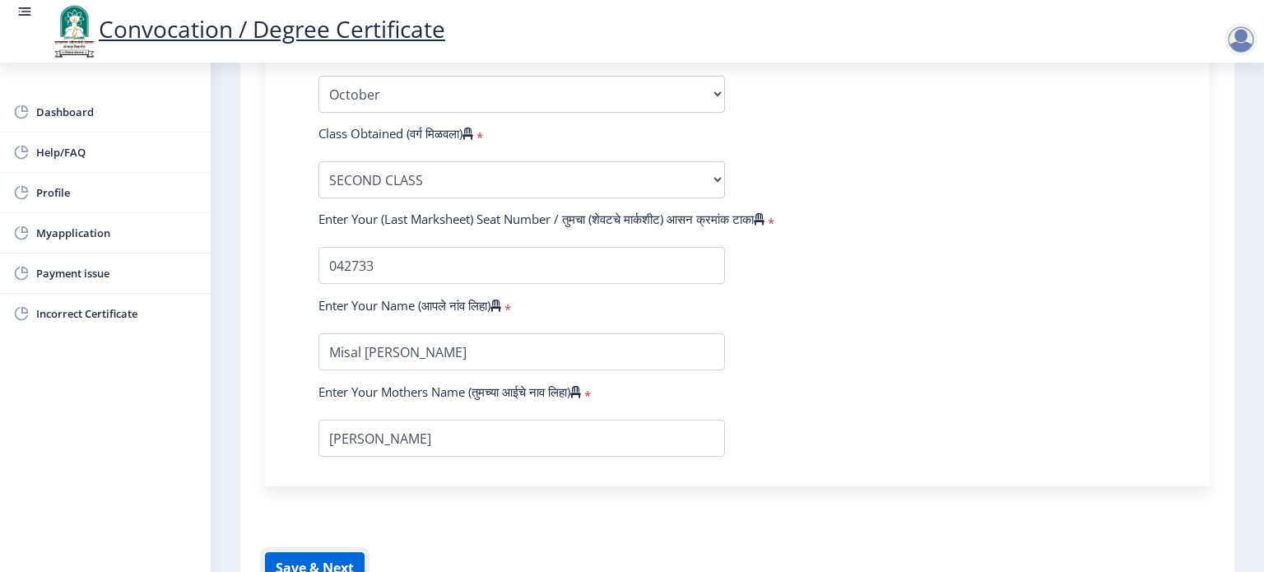
click at [313, 552] on button "Save & Next" at bounding box center [315, 567] width 100 height 31
select select
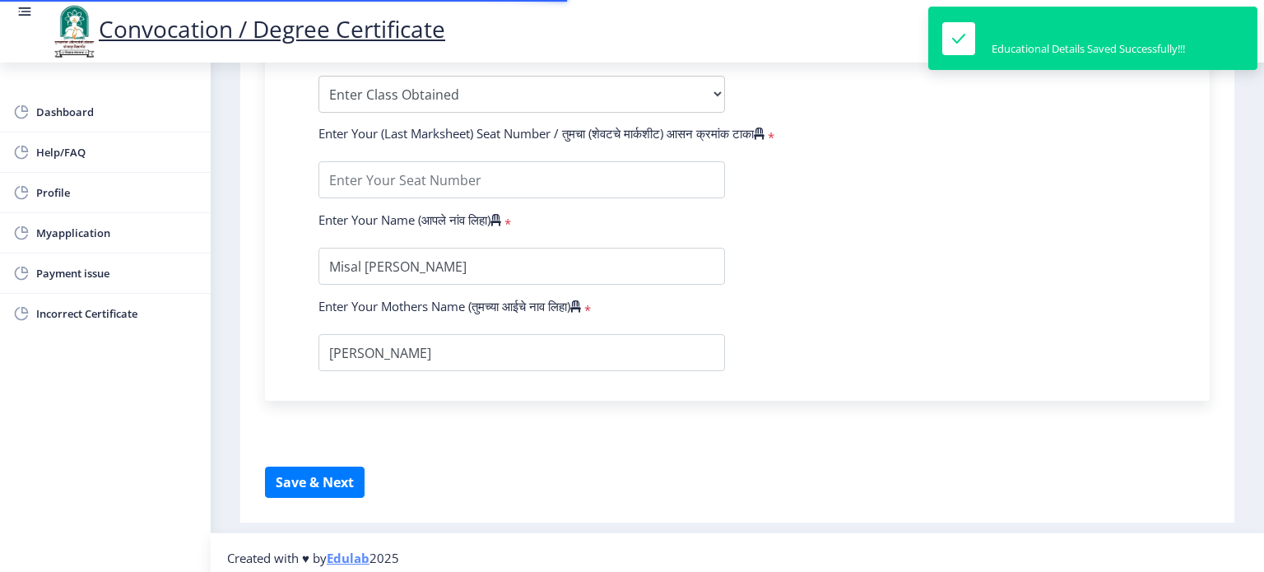
type input "2010032500357501"
select select "Regular"
select select "2013"
select select "October"
select select "SECOND CLASS"
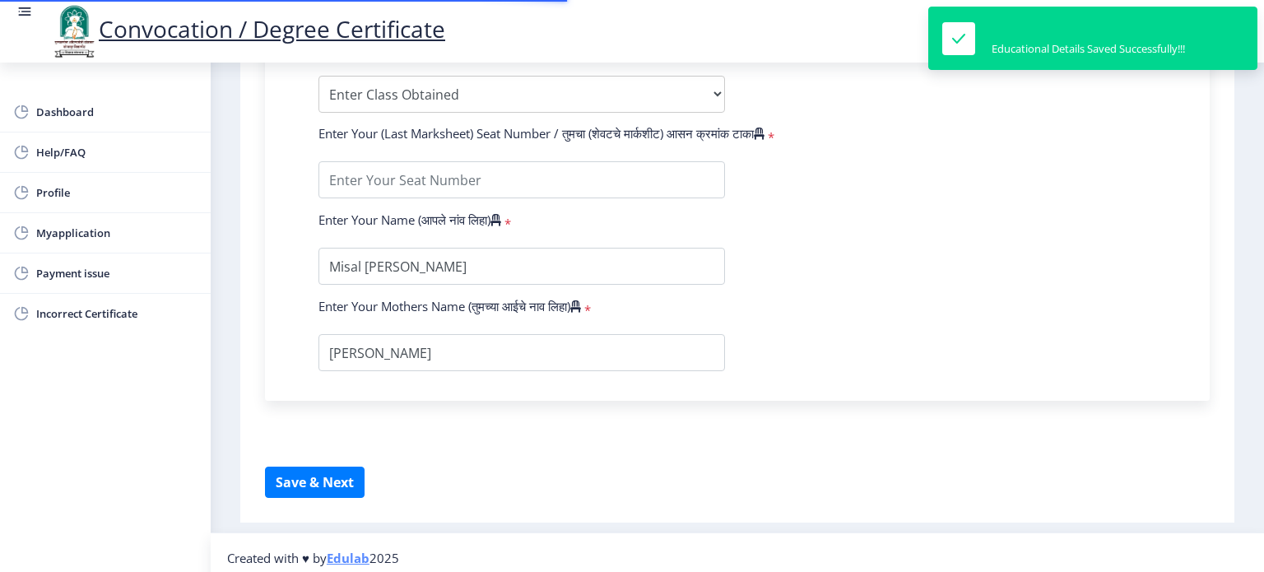
type input "042733"
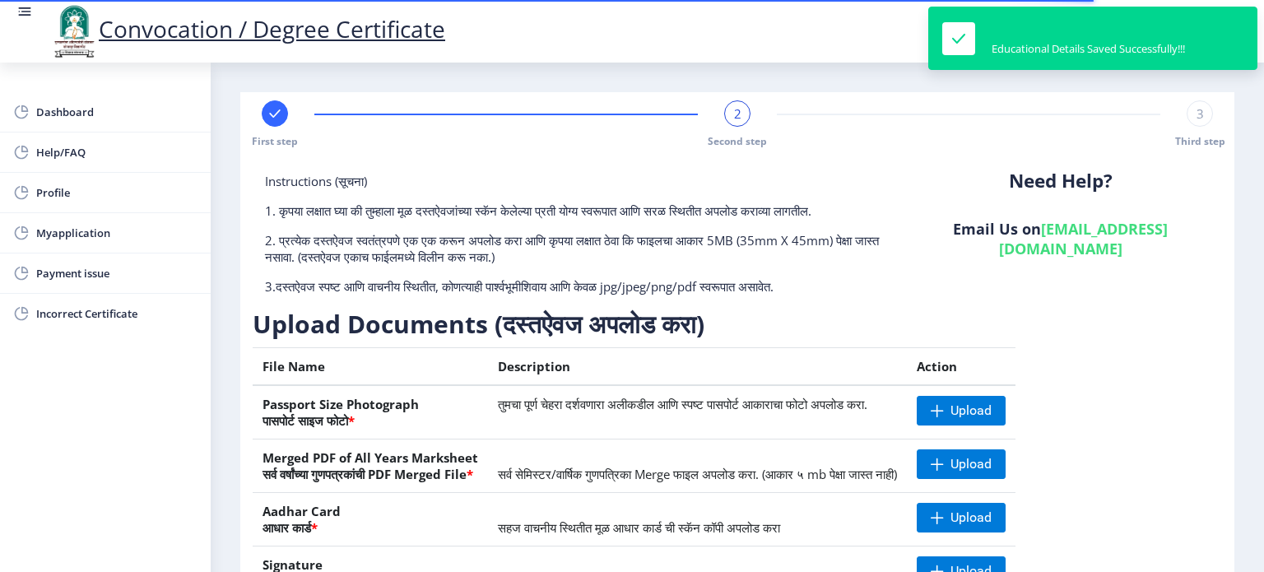
click at [1054, 302] on div "Need Help? Email Us on [EMAIL_ADDRESS][DOMAIN_NAME]" at bounding box center [1059, 240] width 323 height 135
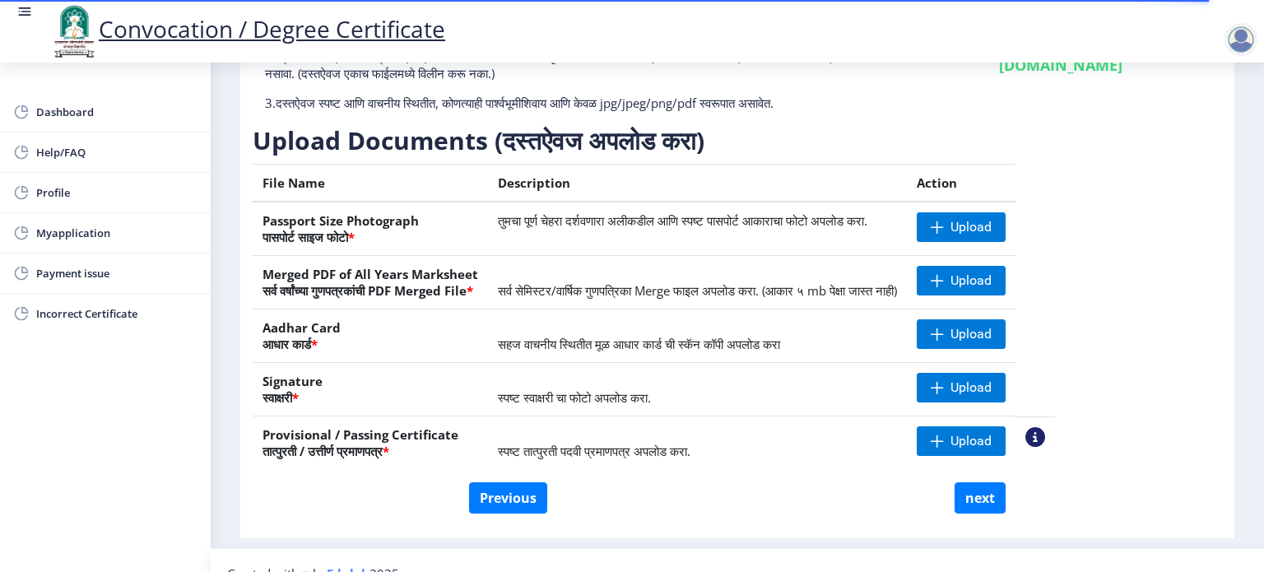
scroll to position [207, 0]
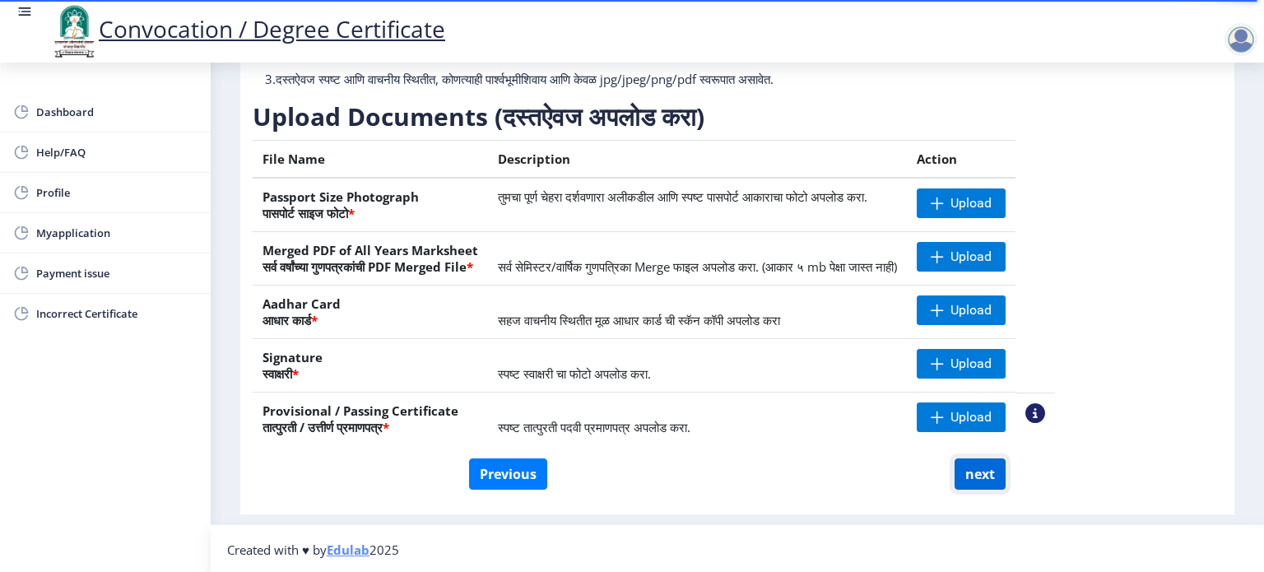
click at [989, 458] on button "next" at bounding box center [979, 473] width 51 height 31
select select
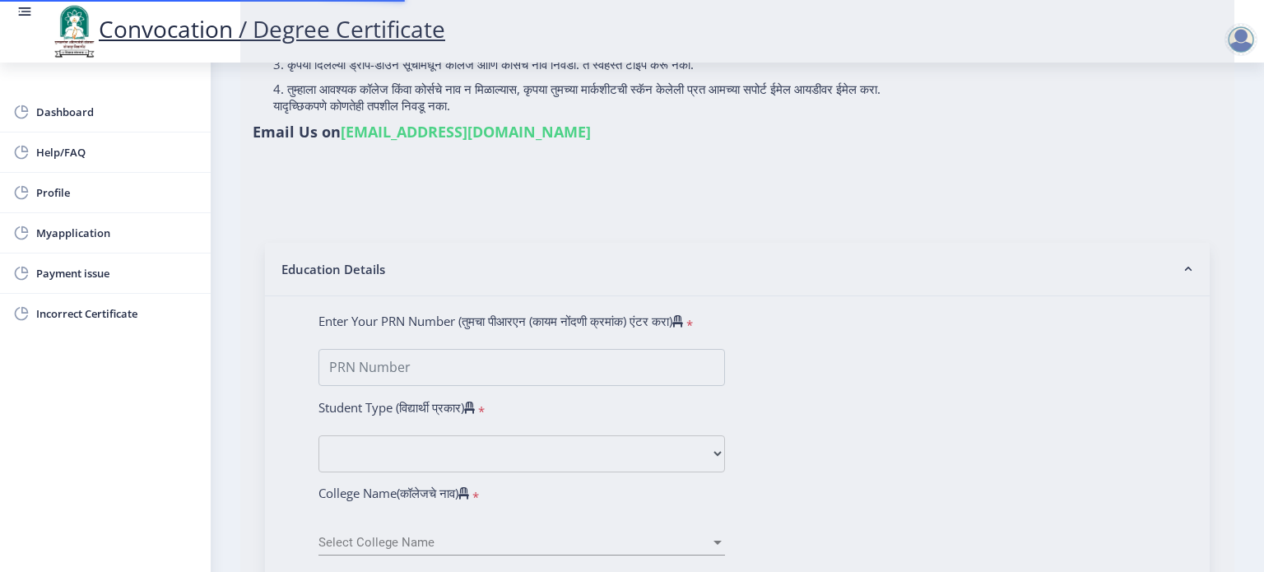
type input "2010032500357501"
select select "Regular"
select select "2013"
select select "October"
select select "SECOND CLASS"
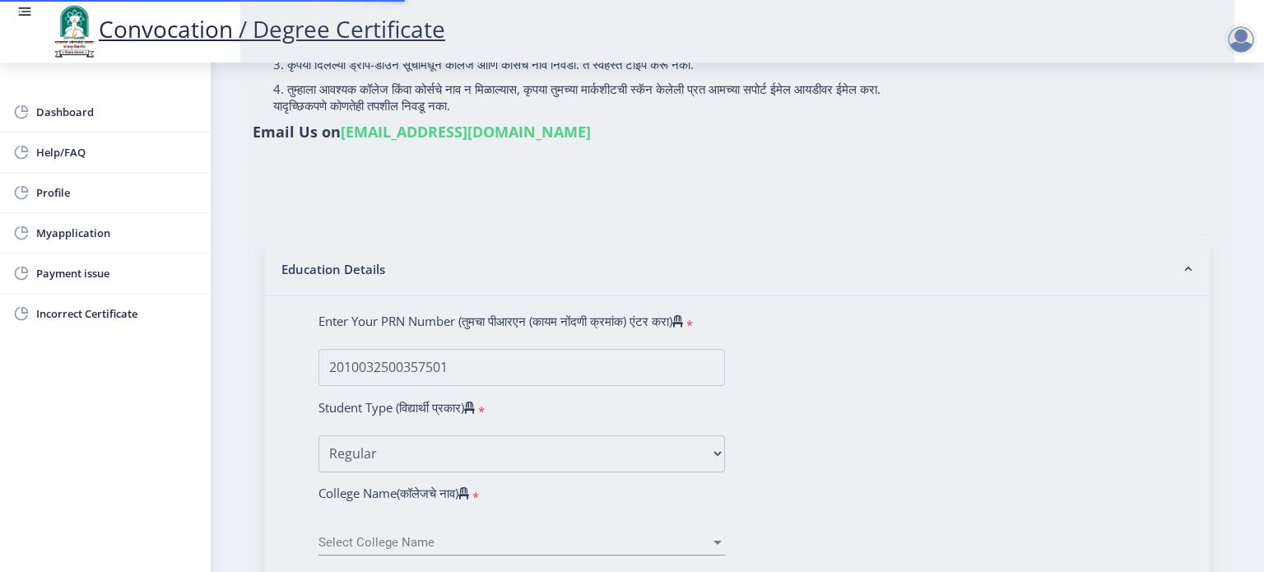
type input "042733"
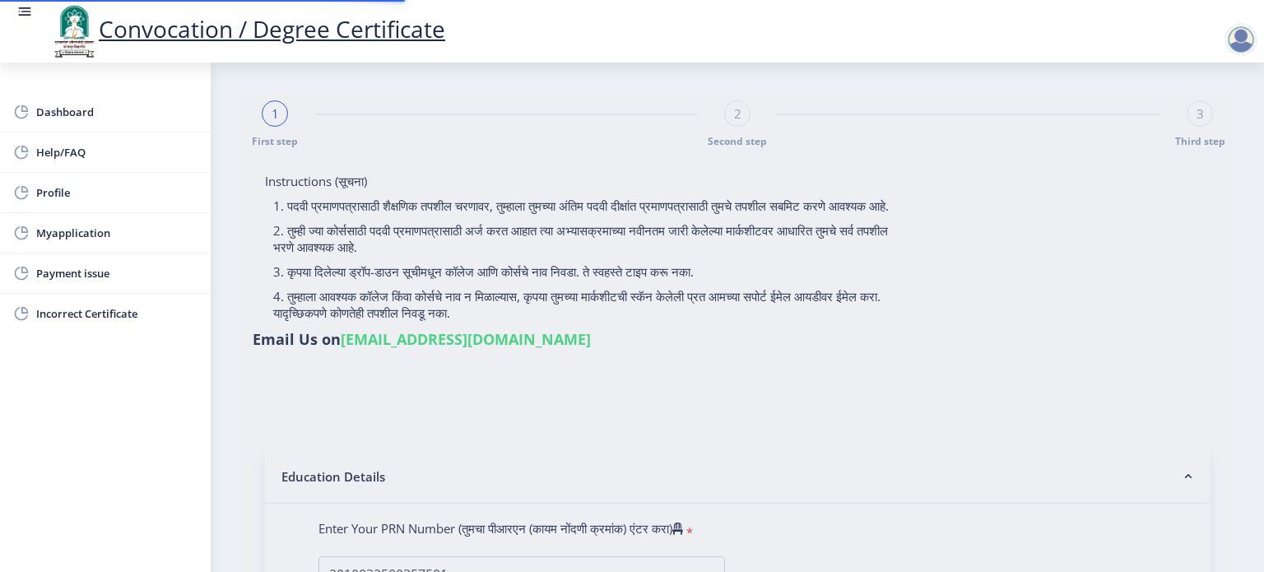
select select "History"
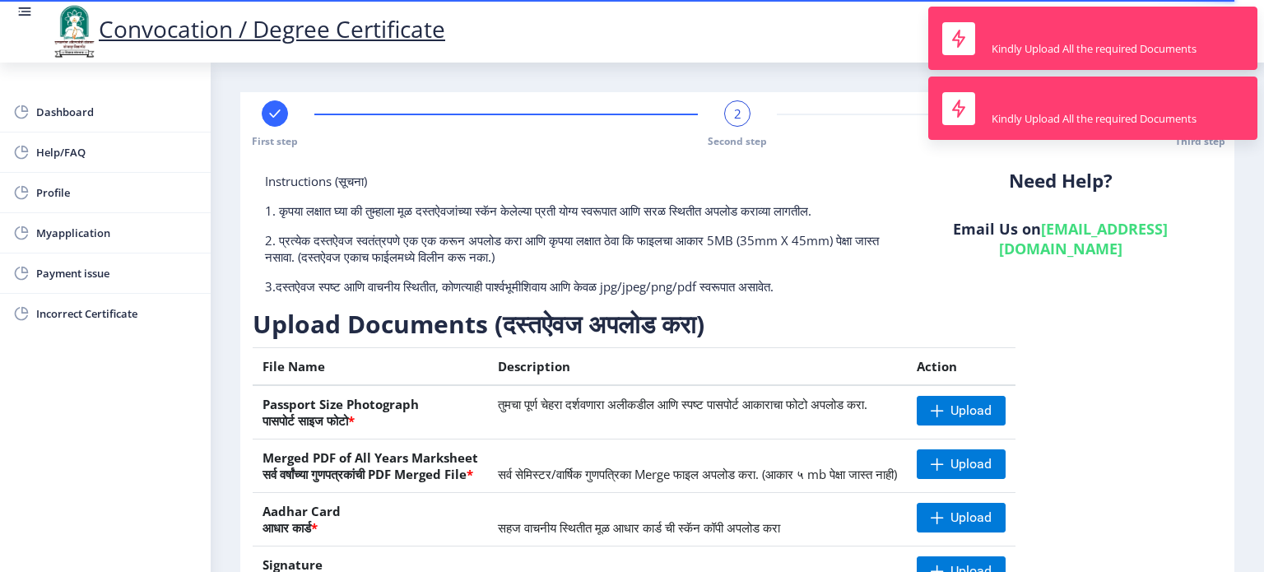
click at [1072, 272] on div "Need Help? Email Us on [EMAIL_ADDRESS][DOMAIN_NAME]" at bounding box center [1059, 240] width 323 height 135
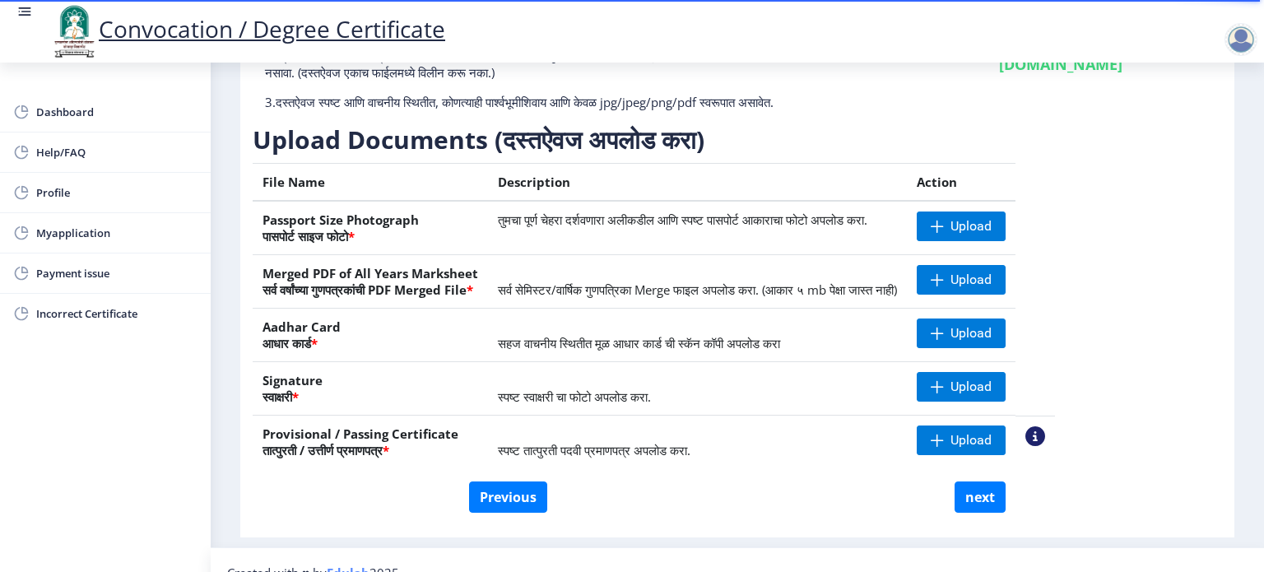
scroll to position [207, 0]
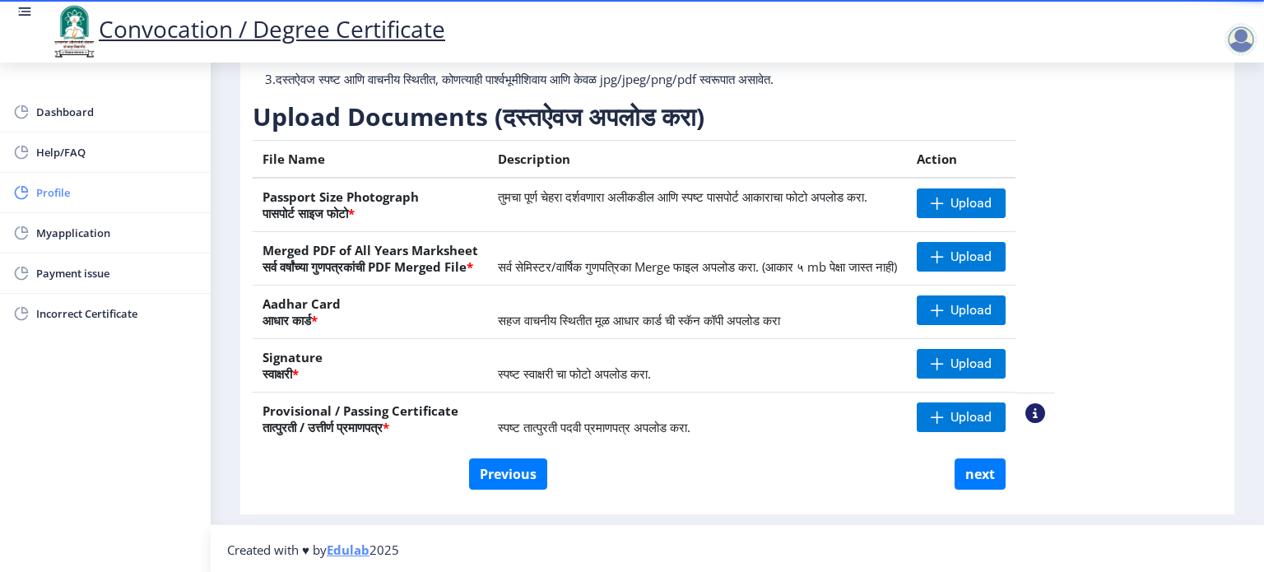
click at [60, 192] on span "Profile" at bounding box center [116, 193] width 161 height 20
select select
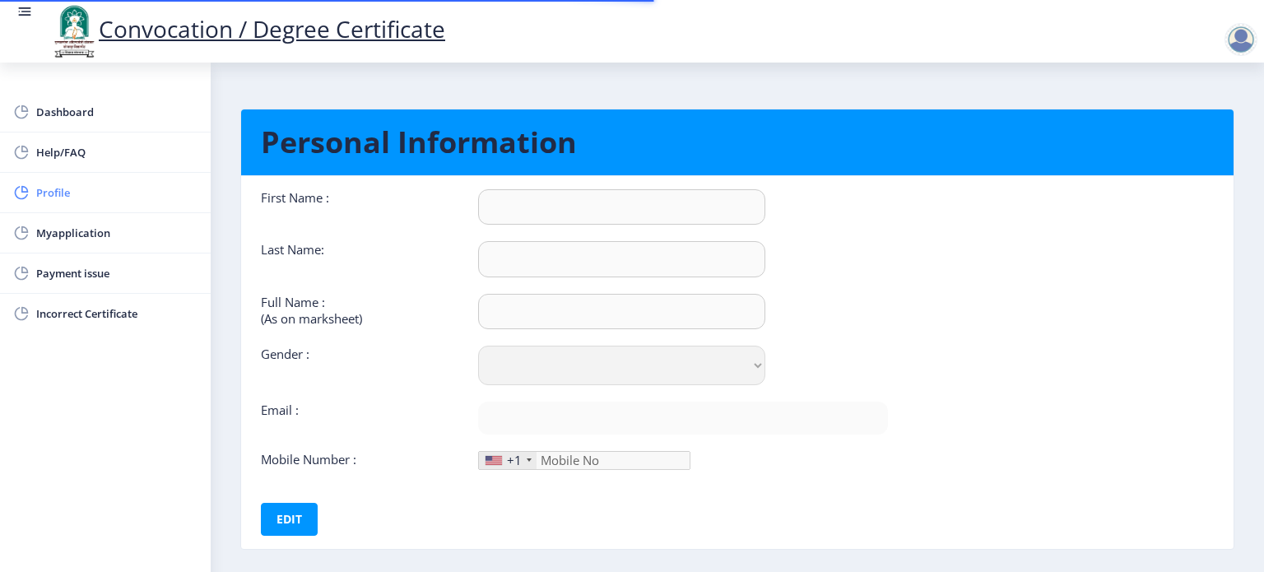
type input "[PERSON_NAME]"
type input "Misal"
type input "Misal [PERSON_NAME]"
select select "[DEMOGRAPHIC_DATA]"
type input "[EMAIL_ADDRESS][DOMAIN_NAME]"
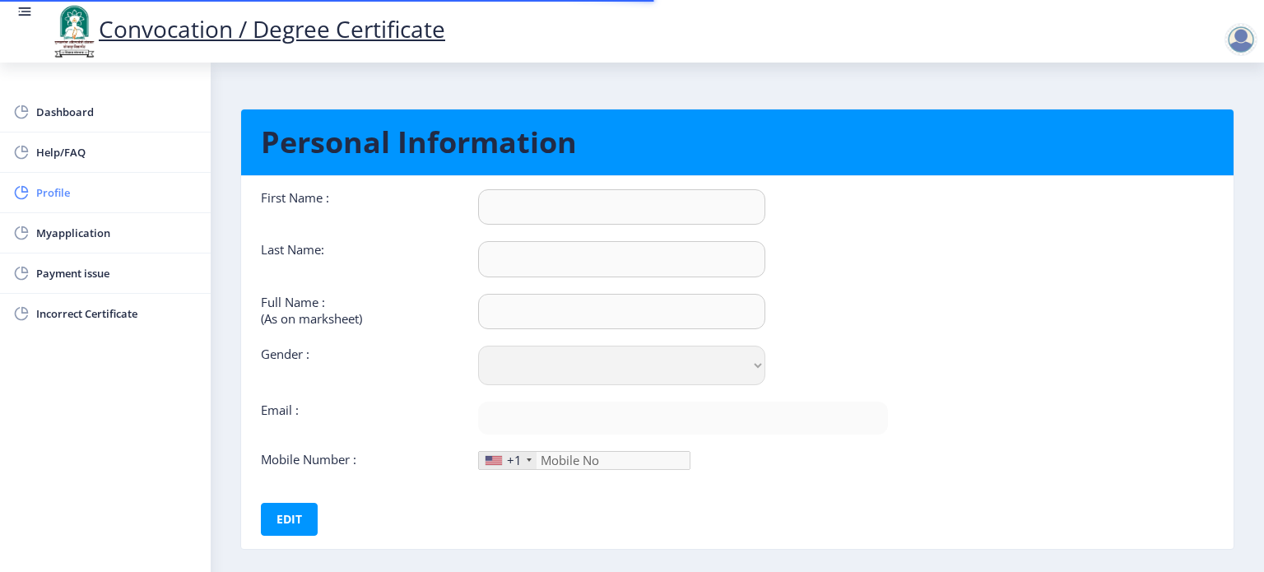
type input "9356568809"
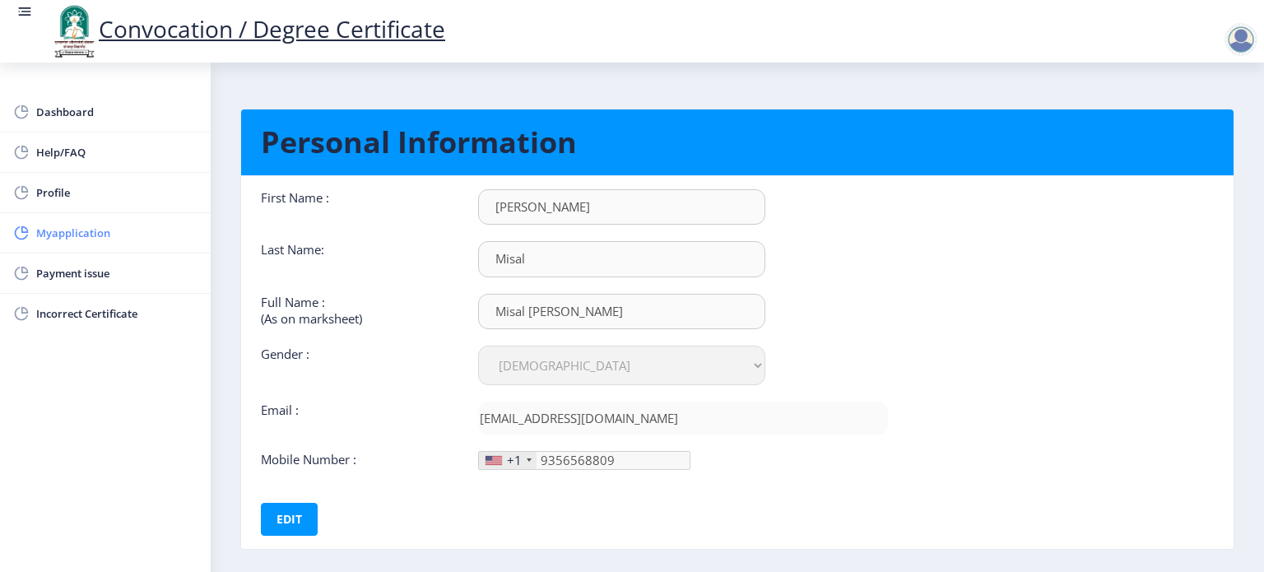
click at [56, 228] on span "Myapplication" at bounding box center [116, 233] width 161 height 20
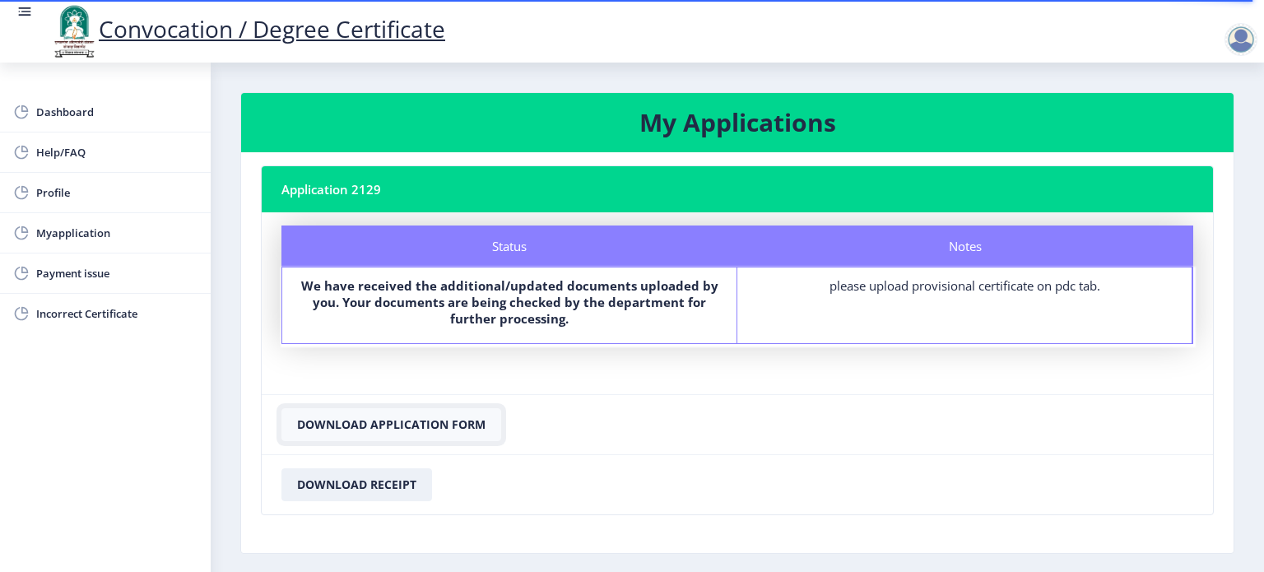
click at [420, 418] on button "Download Application Form" at bounding box center [391, 424] width 220 height 33
click at [385, 480] on button "Download Receipt" at bounding box center [356, 484] width 151 height 33
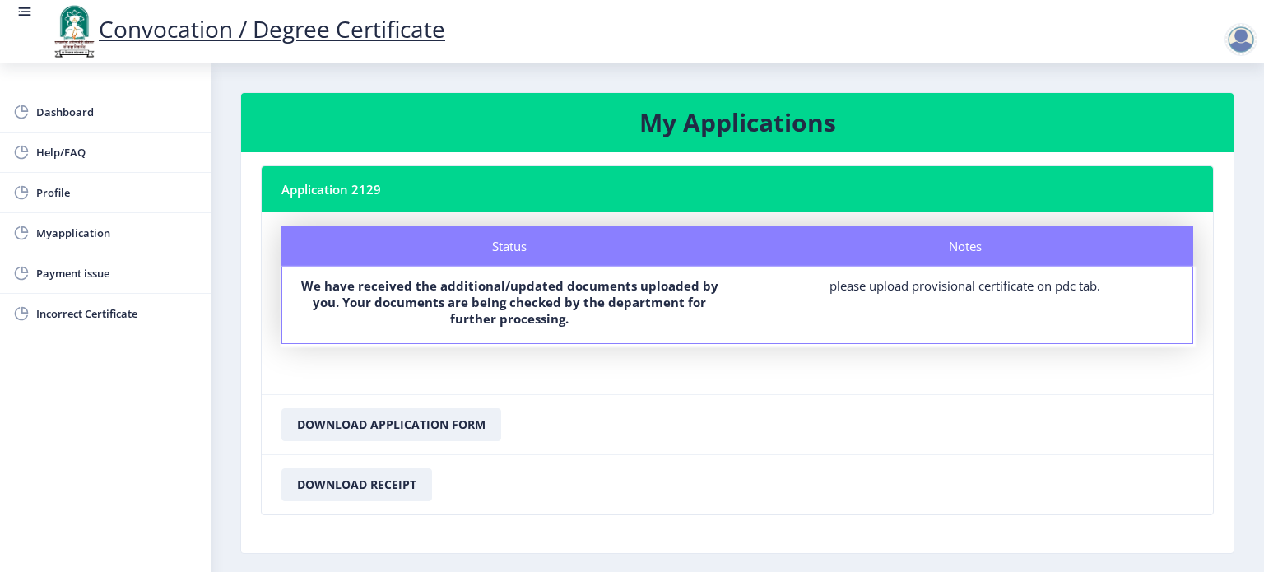
click at [1241, 49] on div at bounding box center [1240, 39] width 33 height 33
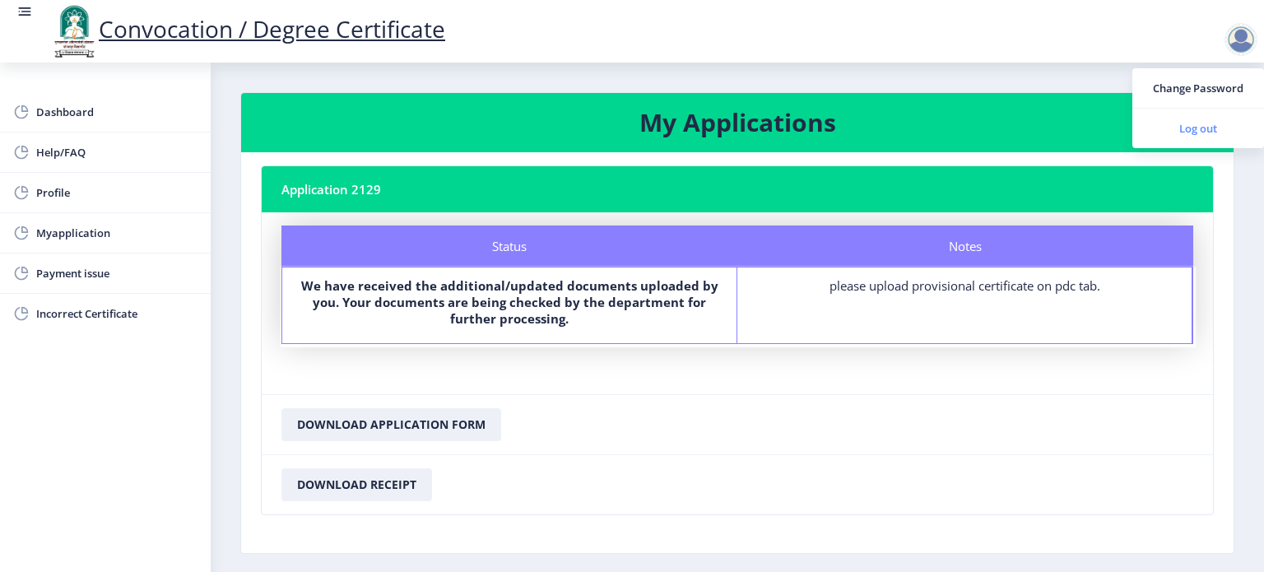
click at [1196, 129] on span "Log out" at bounding box center [1197, 128] width 105 height 20
